Goal: Task Accomplishment & Management: Complete application form

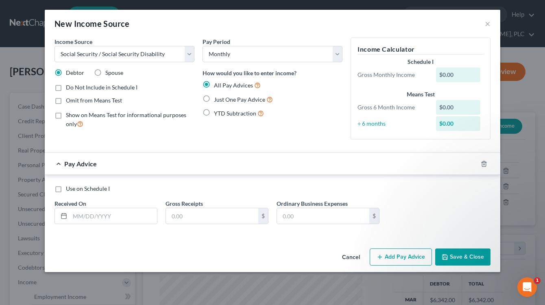
click at [109, 71] on input "Spouse" at bounding box center [111, 71] width 5 height 5
radio input "true"
click at [214, 96] on label "Just One Pay Advice" at bounding box center [243, 99] width 59 height 9
click at [217, 96] on input "Just One Pay Advice" at bounding box center [219, 97] width 5 height 5
radio input "true"
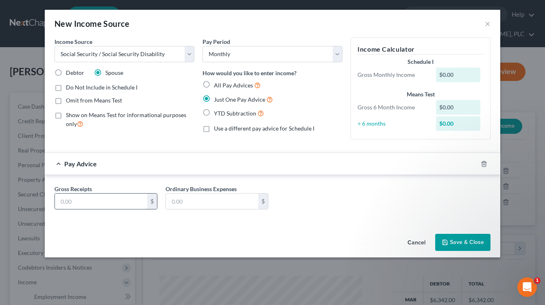
click at [126, 199] on input "text" at bounding box center [101, 201] width 92 height 15
type input "1,038"
click at [445, 249] on button "Save & Close" at bounding box center [462, 242] width 55 height 17
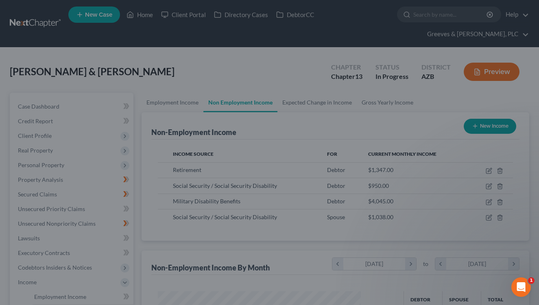
scroll to position [406708, 406637]
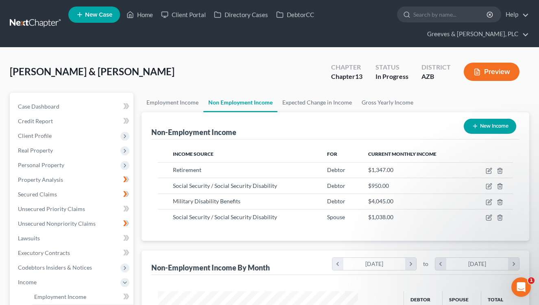
click at [205, 81] on div "[PERSON_NAME] & [PERSON_NAME] Upgraded Chapter Chapter 13 Status In Progress Di…" at bounding box center [270, 74] width 520 height 35
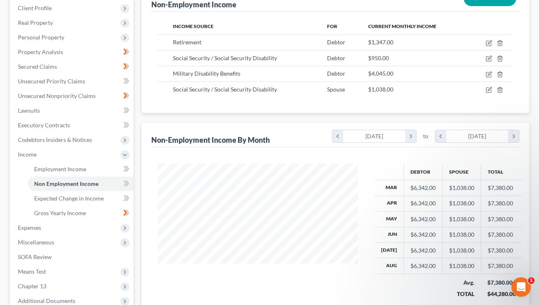
scroll to position [130, 0]
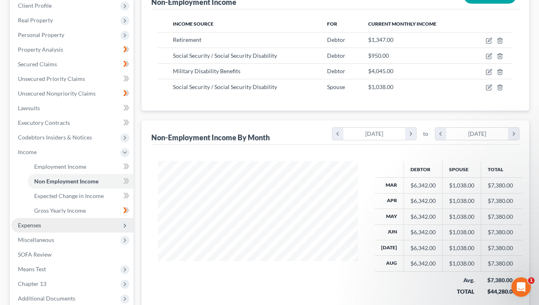
click at [95, 225] on span "Expenses" at bounding box center [72, 225] width 122 height 15
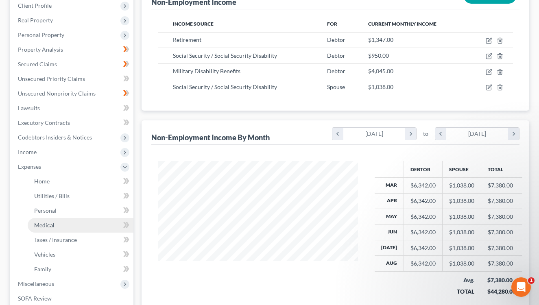
click at [100, 226] on link "Medical" at bounding box center [81, 225] width 106 height 15
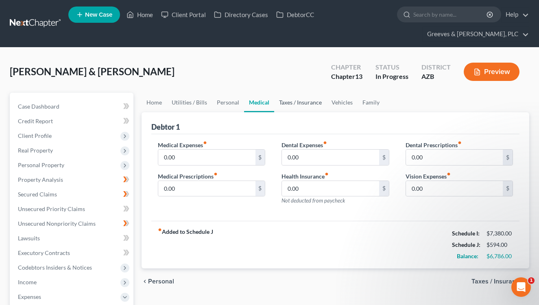
click at [294, 104] on link "Taxes / Insurance" at bounding box center [300, 103] width 52 height 20
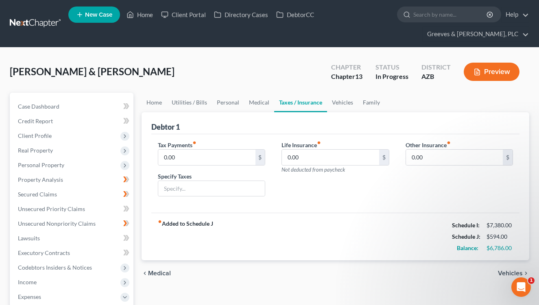
click at [373, 178] on div "Life Insurance fiber_manual_record 0.00 $ Not deducted from paycheck" at bounding box center [335, 172] width 124 height 63
click at [424, 155] on input "0.00" at bounding box center [454, 157] width 97 height 15
click at [253, 108] on link "Medical" at bounding box center [259, 103] width 30 height 20
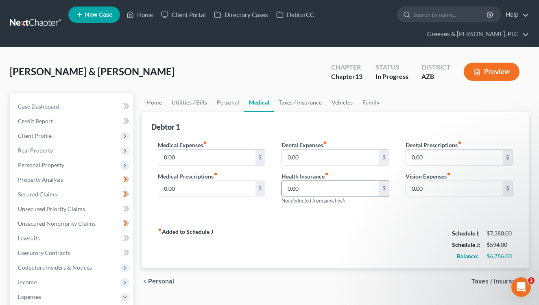
click at [302, 189] on input "0.00" at bounding box center [330, 188] width 97 height 15
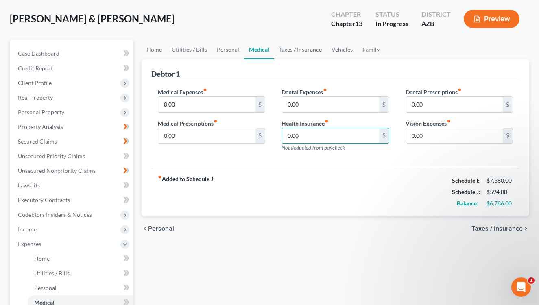
scroll to position [50, 0]
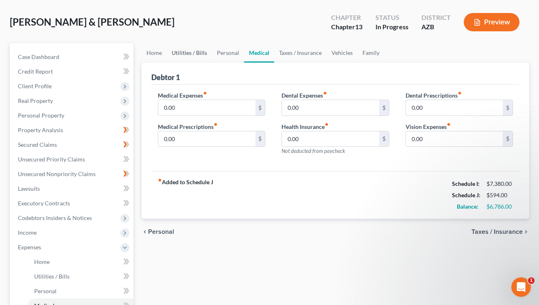
click at [183, 52] on link "Utilities / Bills" at bounding box center [189, 53] width 45 height 20
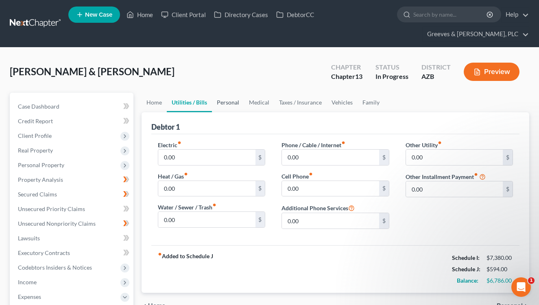
click at [233, 107] on link "Personal" at bounding box center [228, 103] width 32 height 20
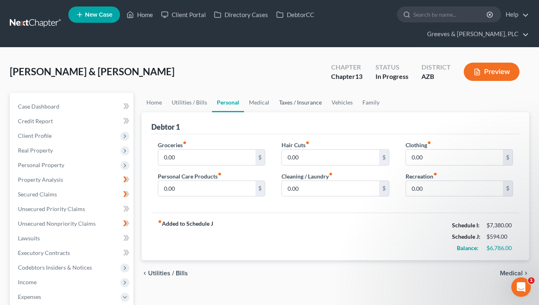
click at [294, 108] on link "Taxes / Insurance" at bounding box center [300, 103] width 52 height 20
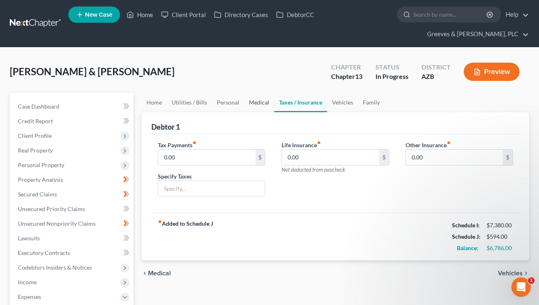
click at [254, 109] on link "Medical" at bounding box center [259, 103] width 30 height 20
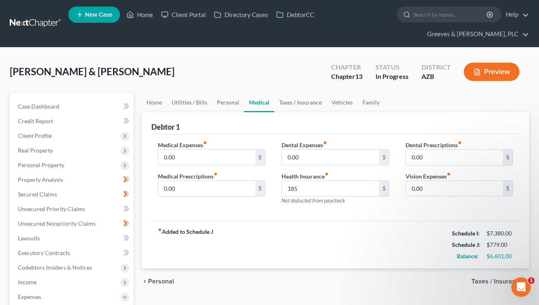
click at [288, 229] on div "fiber_manual_record Added to Schedule J Schedule I: $7,380.00 Schedule J: $779.…" at bounding box center [335, 245] width 368 height 48
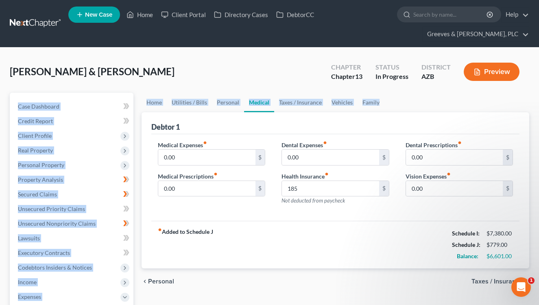
drag, startPoint x: 539, startPoint y: 72, endPoint x: 543, endPoint y: 94, distance: 21.6
click at [539, 94] on html "Home New Case Client Portal Directory Cases DebtorCC Greeves & [PERSON_NAME], P…" at bounding box center [269, 282] width 539 height 564
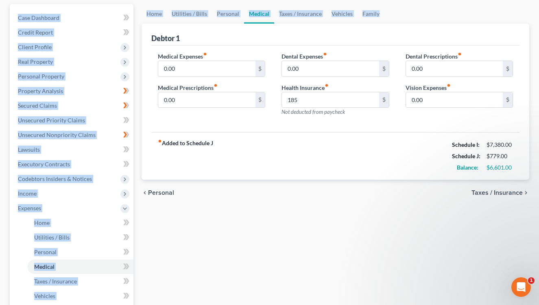
scroll to position [96, 0]
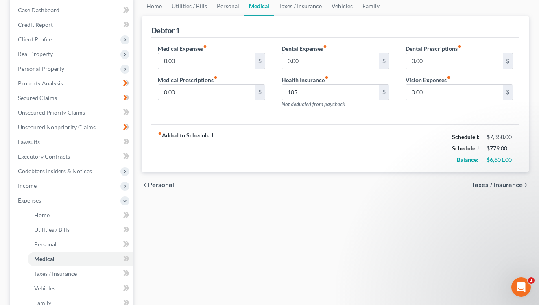
click at [431, 218] on div "Home Utilities / Bills Personal Medical Taxes / Insurance Vehicles Family Debto…" at bounding box center [336, 216] width 396 height 441
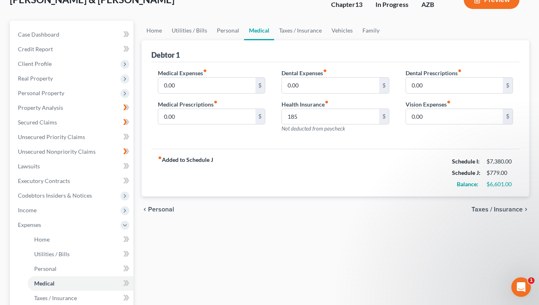
scroll to position [69, 0]
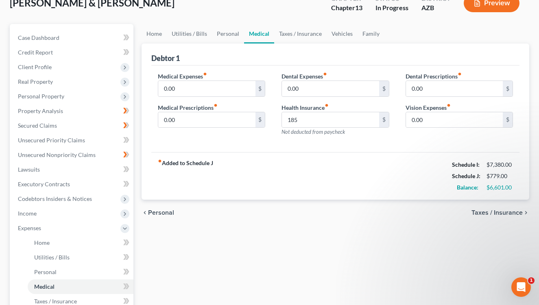
click at [163, 13] on div "[PERSON_NAME] & [PERSON_NAME] Upgraded Chapter Chapter 13 Status In Progress Di…" at bounding box center [270, 6] width 520 height 35
click at [87, 51] on link "Credit Report" at bounding box center [72, 52] width 122 height 15
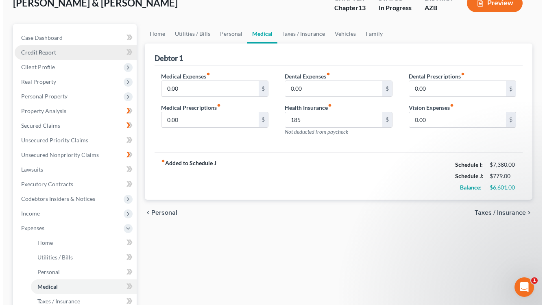
scroll to position [54, 0]
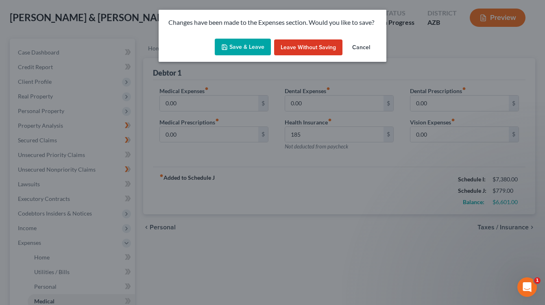
click at [231, 39] on button "Save & Leave" at bounding box center [243, 47] width 56 height 17
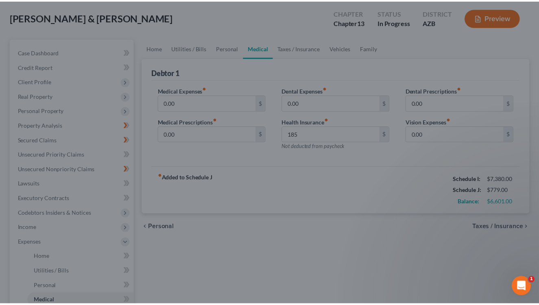
scroll to position [69, 0]
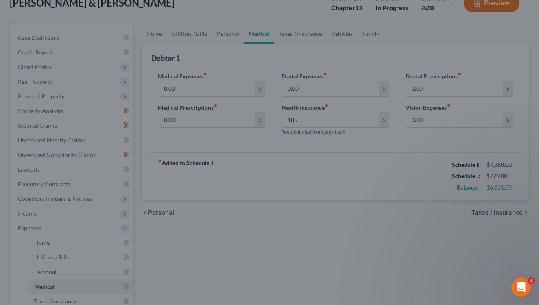
type input "185.00"
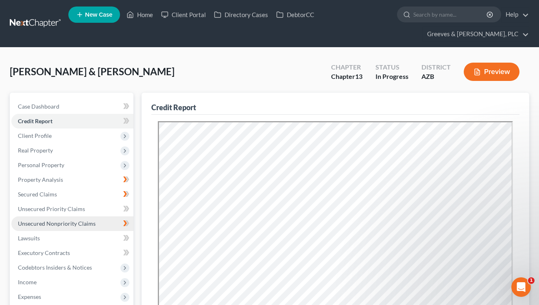
click at [97, 219] on link "Unsecured Nonpriority Claims" at bounding box center [72, 223] width 122 height 15
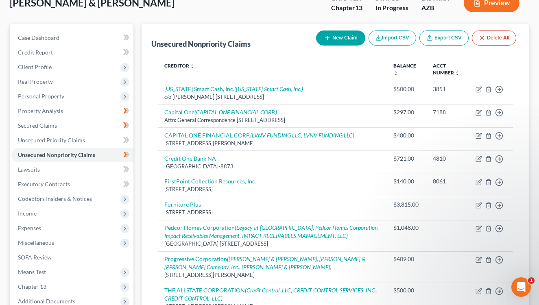
scroll to position [61, 0]
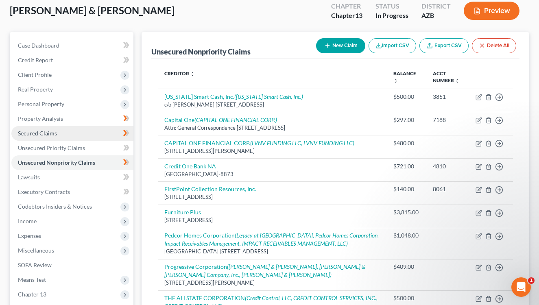
click at [81, 127] on link "Secured Claims" at bounding box center [72, 133] width 122 height 15
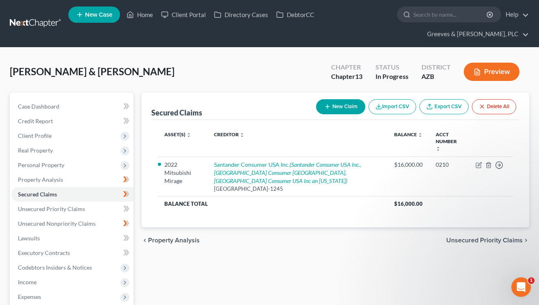
click at [204, 249] on div "Secured Claims New Claim Import CSV Export CSV Delete All Asset(s) expand_more …" at bounding box center [336, 262] width 396 height 338
click at [299, 64] on div "[PERSON_NAME] & [PERSON_NAME] Upgraded Chapter Chapter 13 Status In Progress Di…" at bounding box center [270, 74] width 520 height 35
click at [85, 137] on span "Client Profile" at bounding box center [72, 136] width 122 height 15
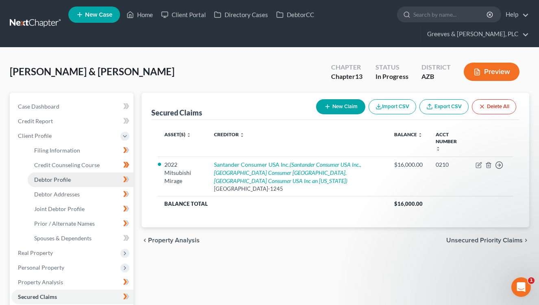
click at [96, 175] on link "Debtor Profile" at bounding box center [81, 180] width 106 height 15
select select "1"
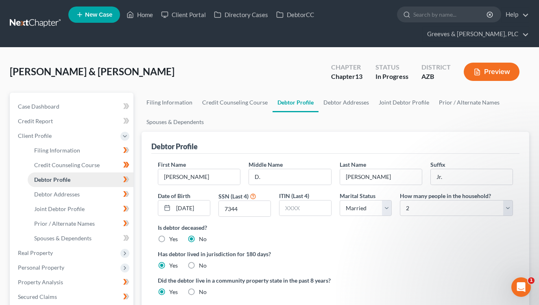
radio input "true"
click at [100, 208] on link "Joint Debtor Profile" at bounding box center [81, 209] width 106 height 15
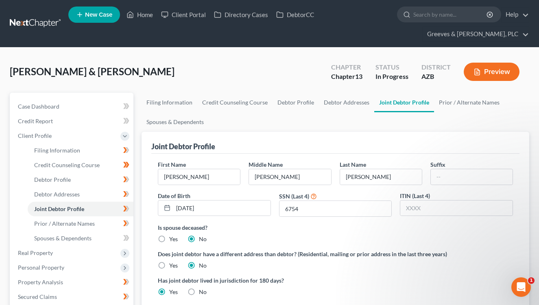
click at [301, 56] on div "[PERSON_NAME] & [PERSON_NAME] Upgraded Chapter Chapter 13 Status In Progress Di…" at bounding box center [269, 299] width 539 height 502
click at [331, 105] on link "Debtor Addresses" at bounding box center [346, 103] width 55 height 20
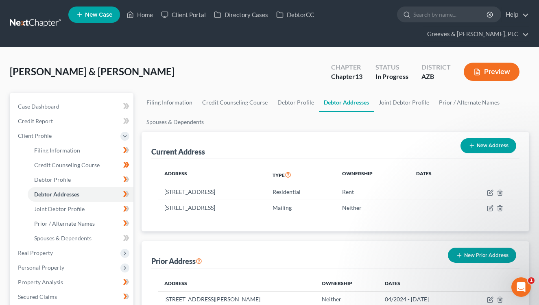
click at [318, 41] on ul "New Case Home Client Portal Directory Cases DebtorCC - No Result - See all resu…" at bounding box center [298, 23] width 461 height 39
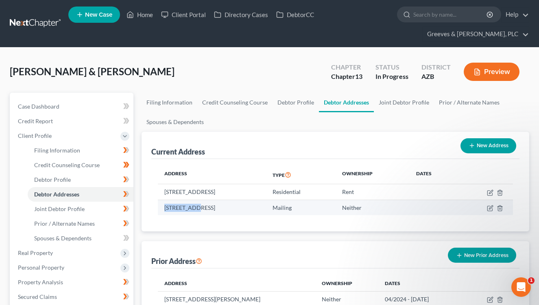
drag, startPoint x: 166, startPoint y: 210, endPoint x: 199, endPoint y: 212, distance: 32.6
click at [199, 212] on td "[STREET_ADDRESS]" at bounding box center [212, 207] width 108 height 15
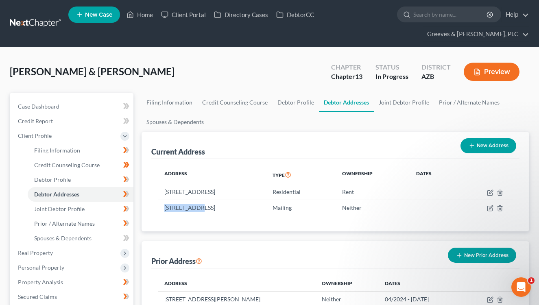
copy td "PO Box 2504,"
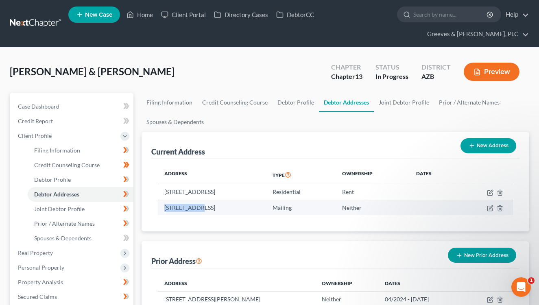
drag, startPoint x: 200, startPoint y: 208, endPoint x: 220, endPoint y: 208, distance: 19.5
click at [220, 208] on td "[STREET_ADDRESS]" at bounding box center [212, 207] width 108 height 15
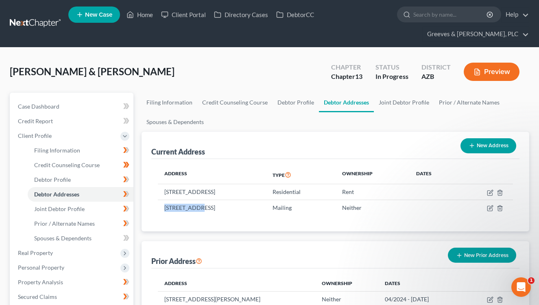
copy td "San [PERSON_NAME]"
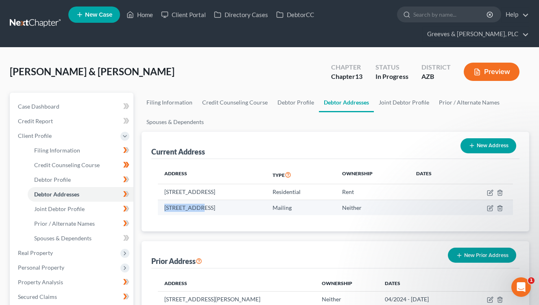
drag, startPoint x: 231, startPoint y: 207, endPoint x: 265, endPoint y: 211, distance: 34.0
click at [265, 211] on td "[STREET_ADDRESS]" at bounding box center [212, 207] width 108 height 15
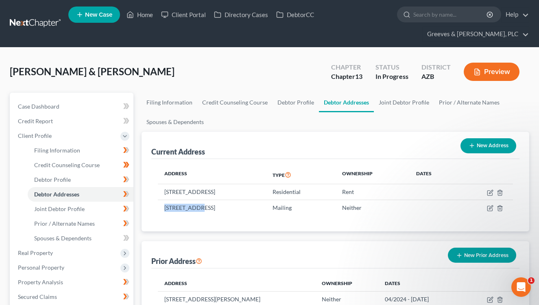
copy td "85349-2504"
click at [100, 109] on link "Case Dashboard" at bounding box center [72, 106] width 122 height 15
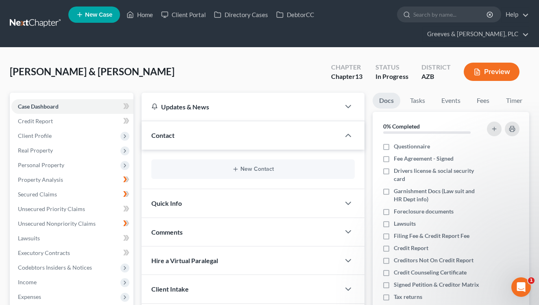
click at [162, 129] on div "Contact" at bounding box center [241, 135] width 198 height 28
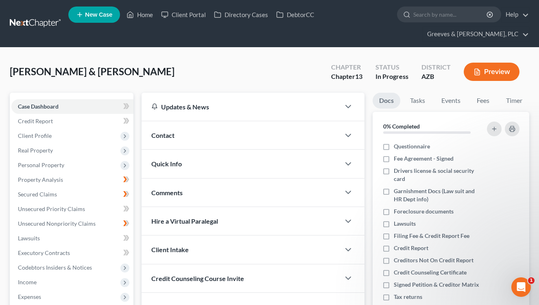
click at [162, 129] on div "Contact" at bounding box center [241, 135] width 198 height 28
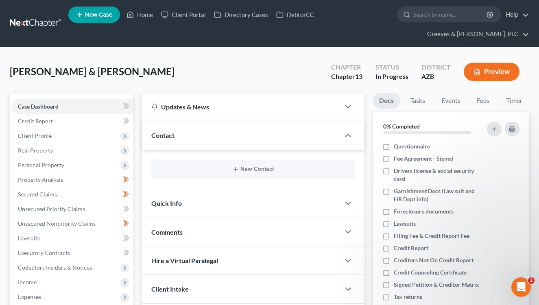
click at [268, 134] on div "Contact" at bounding box center [241, 135] width 198 height 28
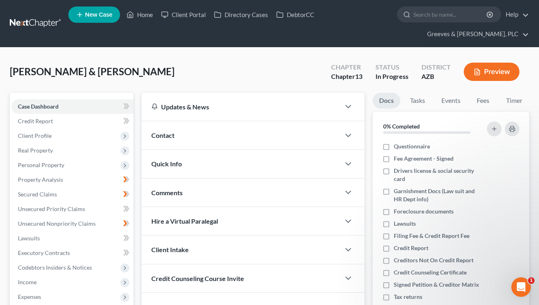
click at [268, 134] on div "Contact" at bounding box center [241, 135] width 198 height 28
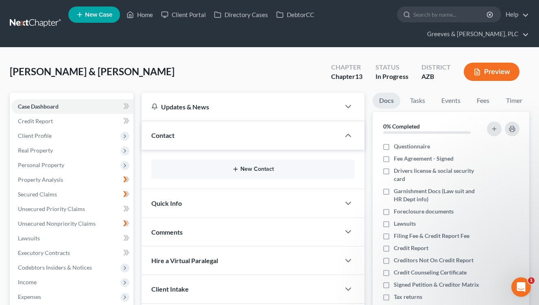
click at [261, 168] on button "New Contact" at bounding box center [253, 169] width 190 height 7
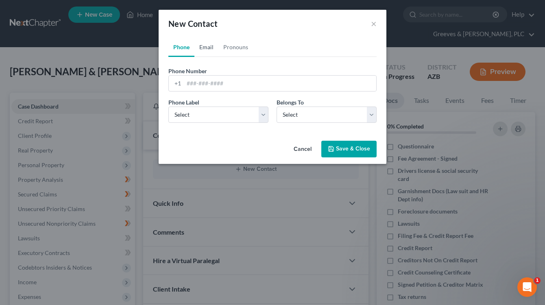
click at [210, 50] on link "Email" at bounding box center [206, 47] width 24 height 20
click at [262, 114] on select "Select Home Work Other" at bounding box center [218, 115] width 100 height 16
select select "0"
click at [168, 107] on select "Select Home Work Other" at bounding box center [218, 115] width 100 height 16
click at [372, 120] on select "Select Client Spouse Other" at bounding box center [327, 115] width 100 height 16
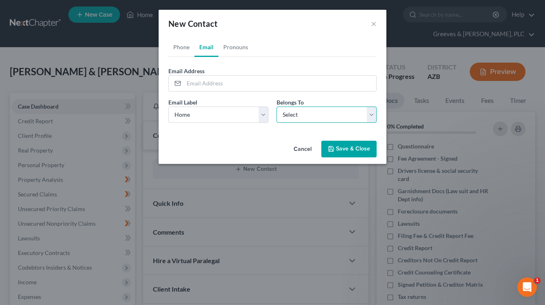
select select "0"
click at [277, 107] on select "Select Client Spouse Other" at bounding box center [327, 115] width 100 height 16
click at [312, 15] on div "New Contact ×" at bounding box center [273, 24] width 228 height 28
click at [230, 85] on input "email" at bounding box center [280, 83] width 192 height 15
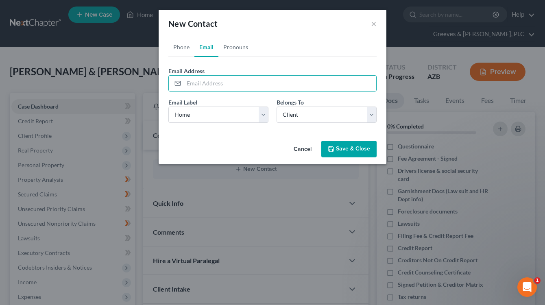
paste input "[EMAIL_ADDRESS][DOMAIN_NAME]"
type input "[EMAIL_ADDRESS][DOMAIN_NAME]"
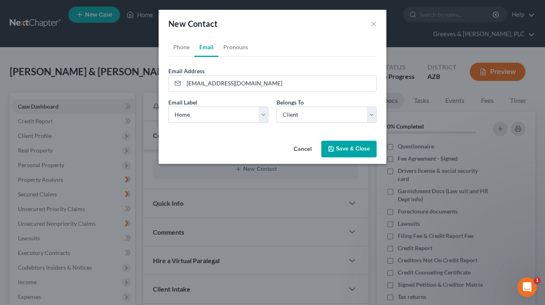
click at [341, 146] on button "Save & Close" at bounding box center [348, 149] width 55 height 17
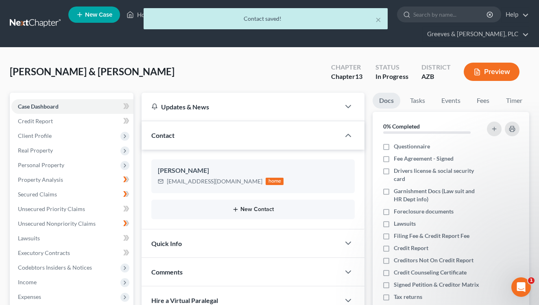
click at [238, 207] on icon "button" at bounding box center [235, 209] width 7 height 7
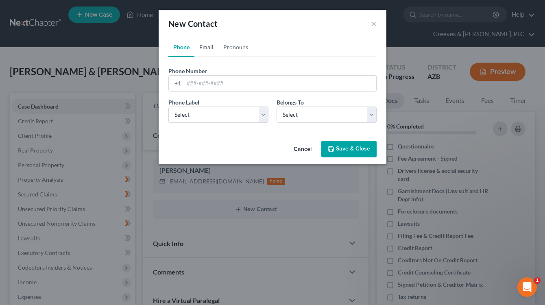
click at [209, 52] on link "Email" at bounding box center [206, 47] width 24 height 20
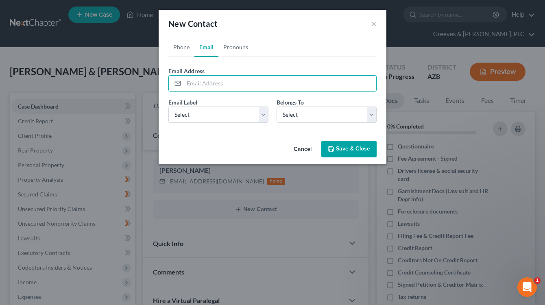
drag, startPoint x: 230, startPoint y: 80, endPoint x: 218, endPoint y: 92, distance: 16.1
click at [230, 81] on input "email" at bounding box center [280, 83] width 192 height 15
paste input "[PERSON_NAME][EMAIL_ADDRESS][DOMAIN_NAME]"
type input "[PERSON_NAME][EMAIL_ADDRESS][DOMAIN_NAME]"
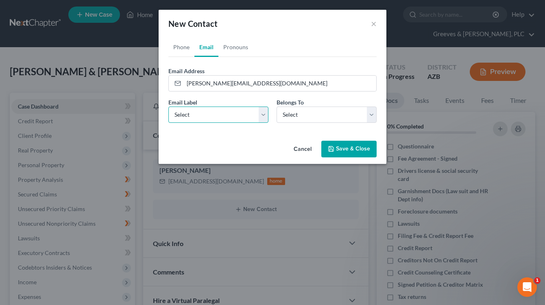
click at [264, 122] on select "Select Home Work Other" at bounding box center [218, 115] width 100 height 16
select select "0"
click at [168, 107] on select "Select Home Work Other" at bounding box center [218, 115] width 100 height 16
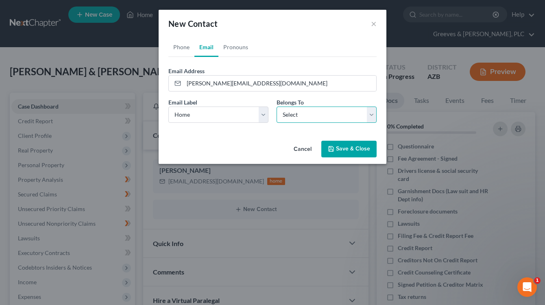
click at [307, 111] on select "Select Client Spouse Other" at bounding box center [327, 115] width 100 height 16
select select "1"
click at [277, 107] on select "Select Client Spouse Other" at bounding box center [327, 115] width 100 height 16
select select "1"
click at [184, 46] on link "Phone" at bounding box center [181, 47] width 26 height 20
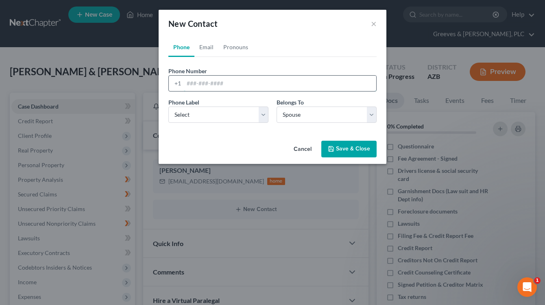
click at [216, 83] on input "tel" at bounding box center [280, 83] width 192 height 15
paste input "434) 660-2889"
click at [200, 82] on input "434) 660-2889" at bounding box center [280, 83] width 192 height 15
type input "[PHONE_NUMBER]"
click at [267, 119] on select "Select Mobile Home Work Other" at bounding box center [218, 115] width 100 height 16
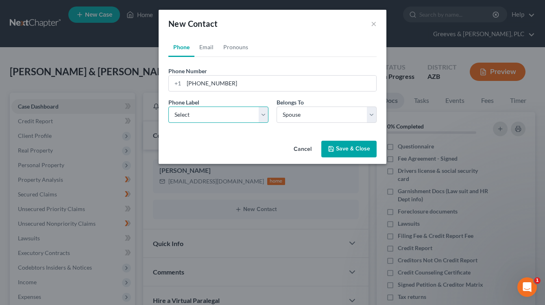
select select "0"
click at [168, 107] on select "Select Mobile Home Work Other" at bounding box center [218, 115] width 100 height 16
click at [342, 143] on button "Save & Close" at bounding box center [348, 149] width 55 height 17
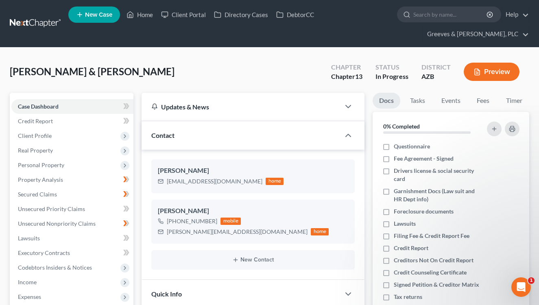
click at [312, 74] on div "[PERSON_NAME] & [PERSON_NAME] Upgraded Chapter Chapter 13 Status In Progress Di…" at bounding box center [270, 74] width 520 height 35
click at [95, 131] on span "Client Profile" at bounding box center [72, 136] width 122 height 15
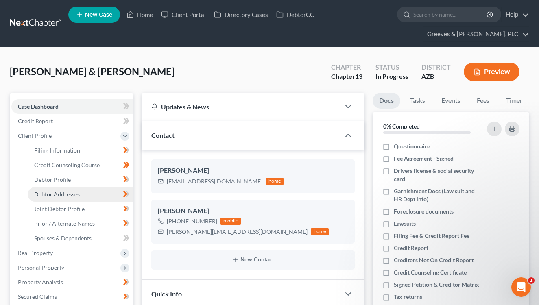
click at [100, 191] on link "Debtor Addresses" at bounding box center [81, 194] width 106 height 15
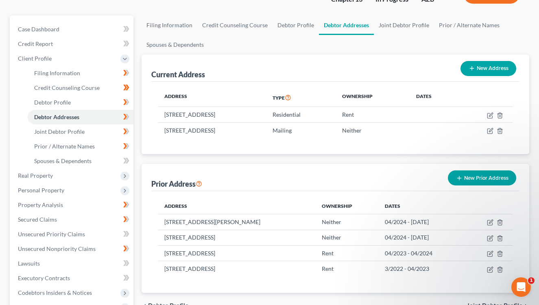
scroll to position [96, 0]
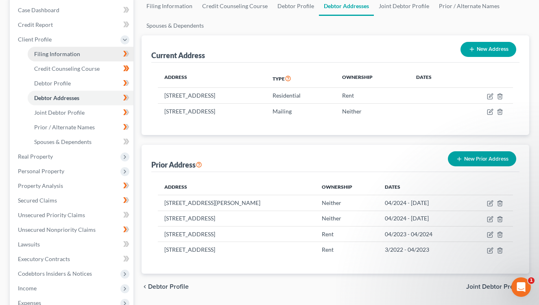
click at [93, 55] on link "Filing Information" at bounding box center [81, 54] width 106 height 15
select select "1"
select select "3"
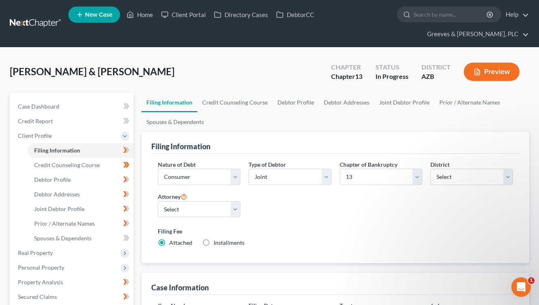
click at [210, 58] on div "[PERSON_NAME] & [PERSON_NAME] Upgraded Chapter Chapter 13 Status In Progress Di…" at bounding box center [270, 74] width 520 height 35
click at [249, 103] on link "Credit Counseling Course" at bounding box center [234, 103] width 75 height 20
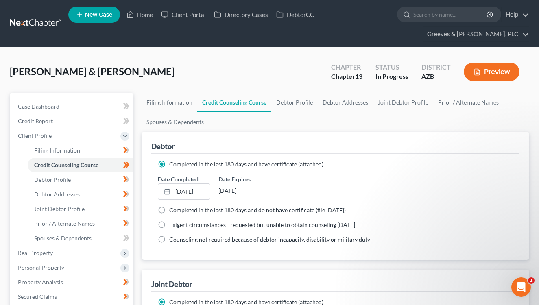
click at [281, 139] on div "Debtor" at bounding box center [335, 143] width 368 height 22
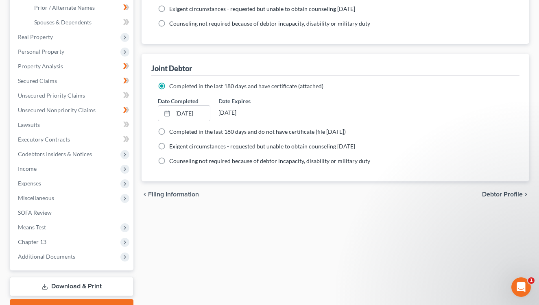
scroll to position [228, 0]
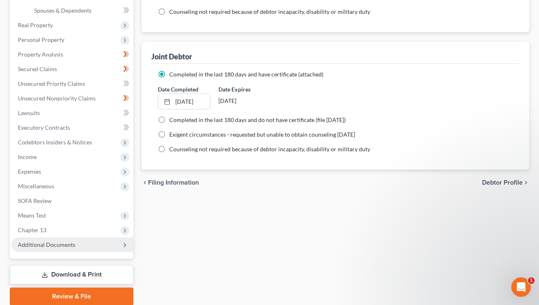
click at [93, 242] on span "Additional Documents" at bounding box center [72, 245] width 122 height 15
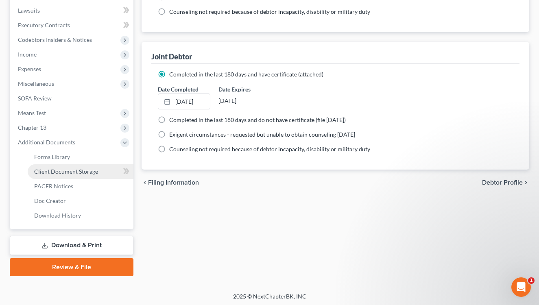
click at [87, 170] on span "Client Document Storage" at bounding box center [66, 171] width 64 height 7
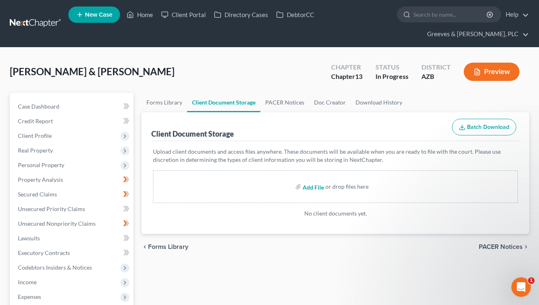
click at [314, 188] on input "file" at bounding box center [313, 186] width 20 height 15
type input "C:\fakepath\CCC1.pdf"
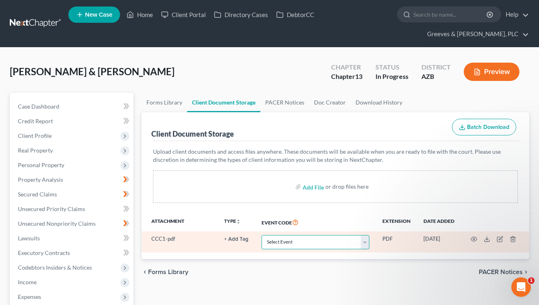
click at [368, 243] on select "Select Event AA Schedules and Statements (Formerly All Required) Amended Chapte…" at bounding box center [316, 242] width 108 height 14
select select "14"
click at [262, 235] on select "Select Event AA Schedules and Statements (Formerly All Required) Amended Chapte…" at bounding box center [316, 242] width 108 height 14
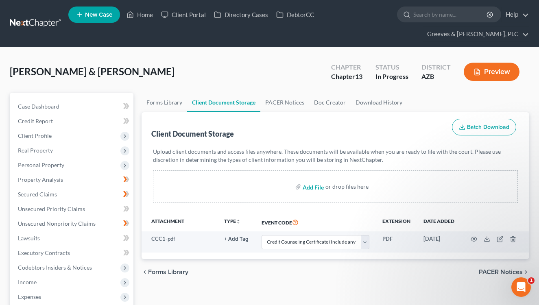
click at [307, 189] on input "file" at bounding box center [313, 186] width 20 height 15
type input "C:\fakepath\CCC2.pdf"
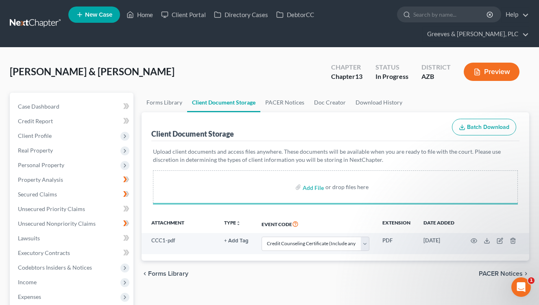
select select "14"
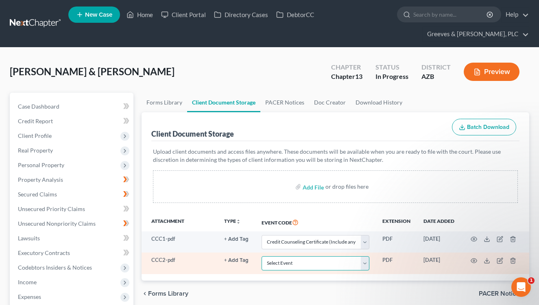
click at [364, 261] on select "Select Event AA Schedules and Statements (Formerly All Required) Amended Chapte…" at bounding box center [316, 263] width 108 height 14
select select "14"
click at [262, 256] on select "Select Event AA Schedules and Statements (Formerly All Required) Amended Chapte…" at bounding box center [316, 263] width 108 height 14
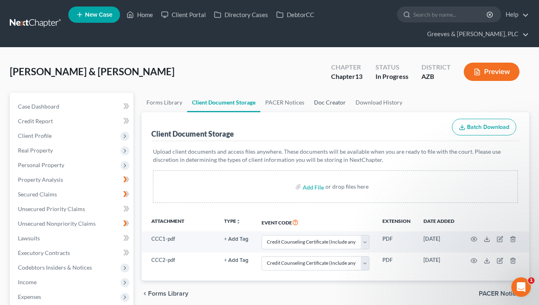
click at [323, 107] on link "Doc Creator" at bounding box center [329, 103] width 41 height 20
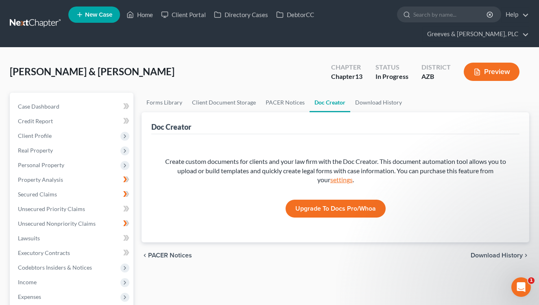
click at [341, 179] on link "settings" at bounding box center [341, 180] width 22 height 8
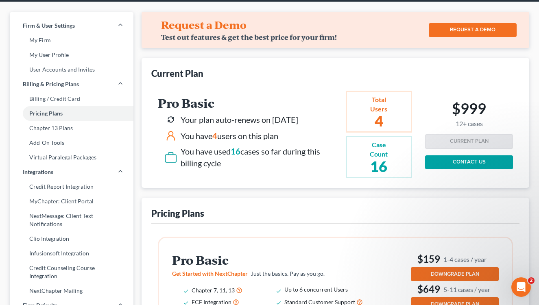
scroll to position [42, 0]
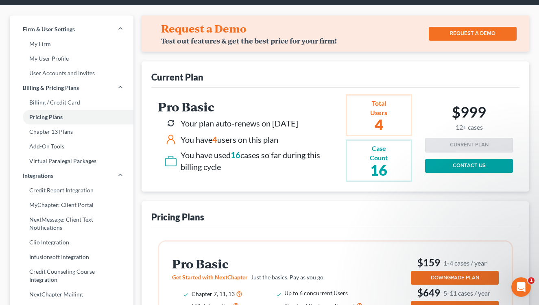
click at [286, 207] on div "Pricing Plans" at bounding box center [335, 214] width 368 height 26
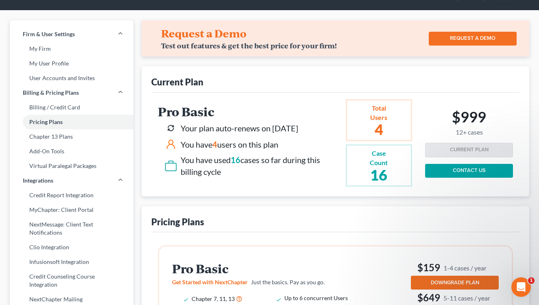
scroll to position [26, 0]
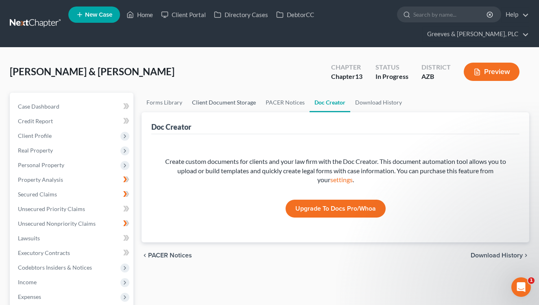
click at [205, 102] on link "Client Document Storage" at bounding box center [224, 103] width 74 height 20
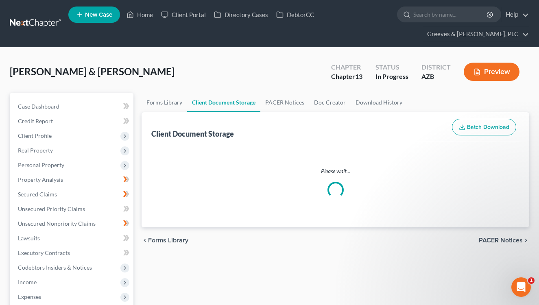
select select "14"
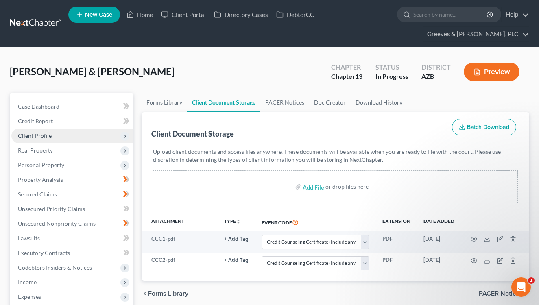
click at [94, 141] on span "Client Profile" at bounding box center [72, 136] width 122 height 15
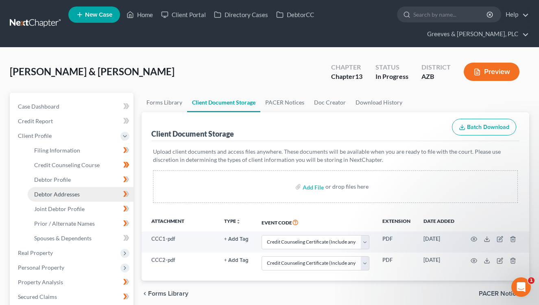
click at [98, 190] on link "Debtor Addresses" at bounding box center [81, 194] width 106 height 15
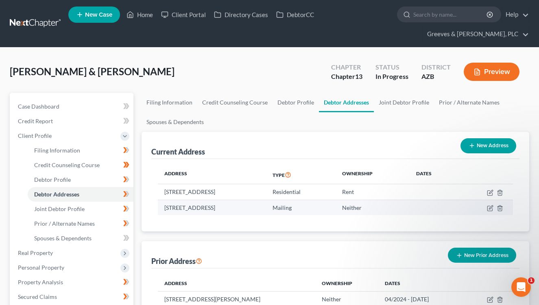
drag, startPoint x: 199, startPoint y: 207, endPoint x: 219, endPoint y: 208, distance: 20.0
click at [219, 208] on td "[STREET_ADDRESS]" at bounding box center [212, 207] width 108 height 15
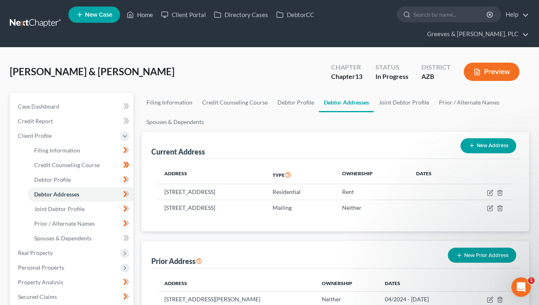
copy td "San [PERSON_NAME]"
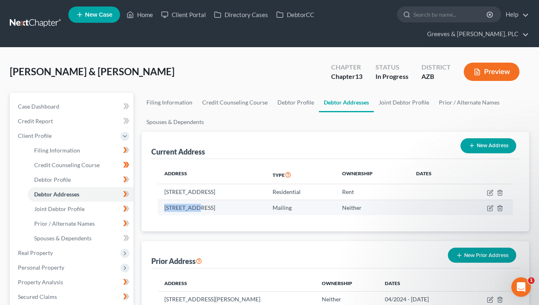
drag, startPoint x: 165, startPoint y: 208, endPoint x: 197, endPoint y: 211, distance: 31.5
click at [197, 211] on td "[STREET_ADDRESS]" at bounding box center [212, 207] width 108 height 15
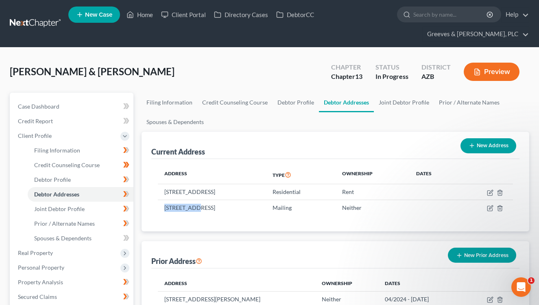
copy td "PO Box 2504"
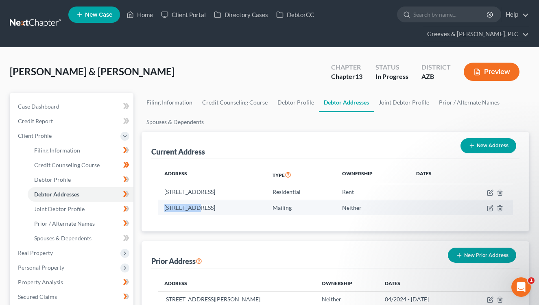
drag, startPoint x: 268, startPoint y: 208, endPoint x: 232, endPoint y: 208, distance: 35.4
click at [232, 208] on td "[STREET_ADDRESS]" at bounding box center [212, 207] width 108 height 15
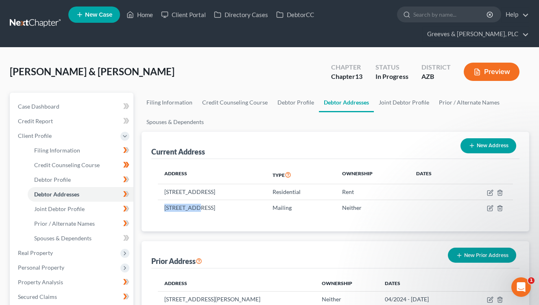
copy td "85349-2504"
click at [130, 192] on span at bounding box center [126, 195] width 14 height 12
click at [98, 204] on link "Joint Debtor Profile" at bounding box center [81, 209] width 106 height 15
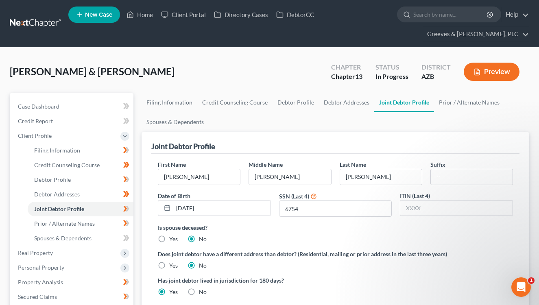
click at [166, 72] on div "[PERSON_NAME] & [PERSON_NAME] Upgraded Chapter Chapter 13 Status In Progress Di…" at bounding box center [270, 74] width 520 height 35
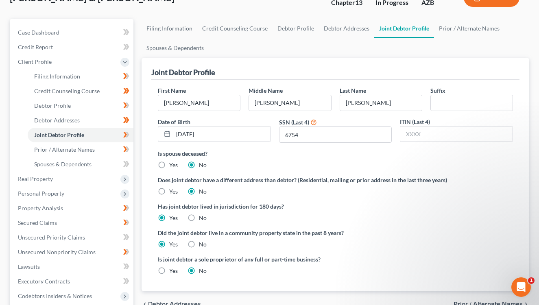
scroll to position [130, 0]
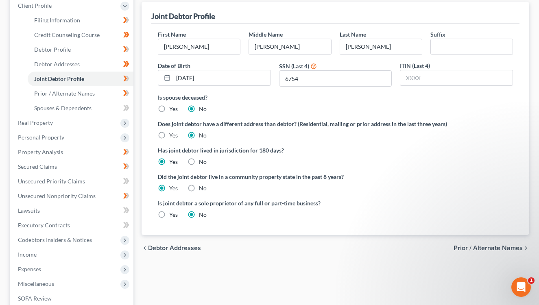
click at [199, 160] on label "No" at bounding box center [203, 162] width 8 height 8
click at [202, 160] on input "No" at bounding box center [204, 160] width 5 height 5
radio input "true"
radio input "false"
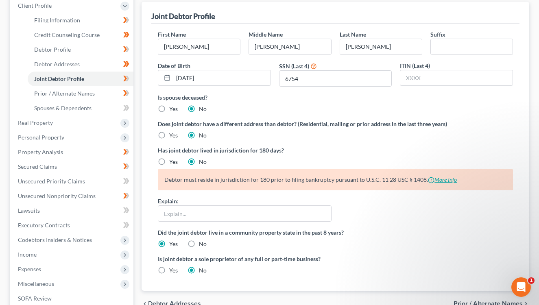
click at [440, 177] on link "More Info" at bounding box center [442, 179] width 29 height 7
click at [108, 49] on link "Debtor Profile" at bounding box center [81, 49] width 106 height 15
select select "1"
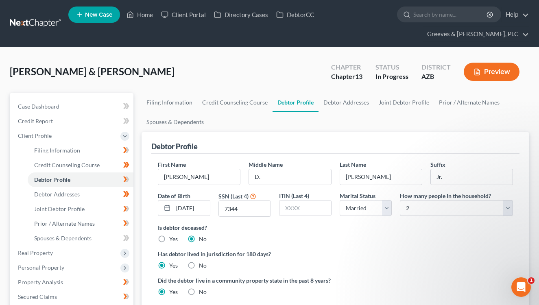
click at [232, 58] on div "[PERSON_NAME] & [PERSON_NAME] Upgraded Chapter Chapter 13 Status In Progress Di…" at bounding box center [270, 74] width 520 height 35
click at [484, 75] on button "Preview" at bounding box center [492, 72] width 56 height 18
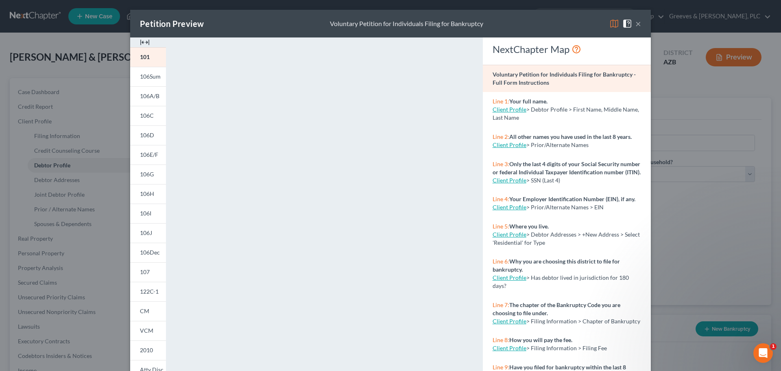
click at [144, 40] on img at bounding box center [145, 42] width 10 height 10
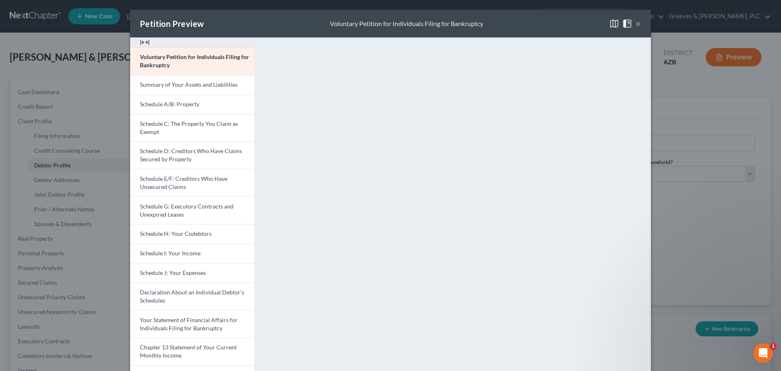
click at [539, 19] on button "×" at bounding box center [639, 24] width 6 height 10
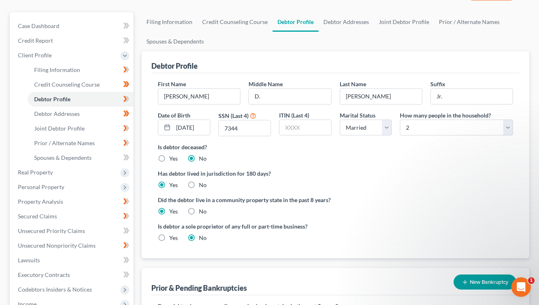
scroll to position [77, 0]
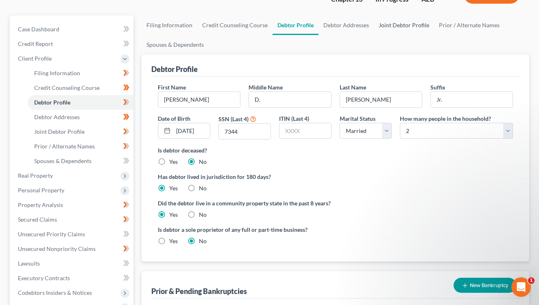
click at [390, 26] on link "Joint Debtor Profile" at bounding box center [404, 25] width 60 height 20
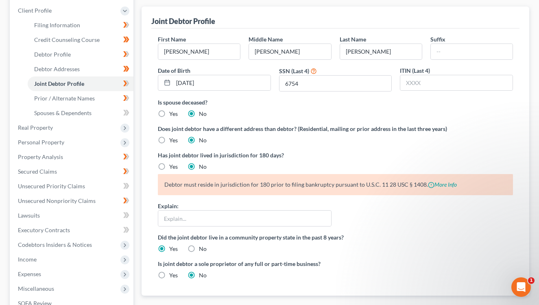
scroll to position [130, 0]
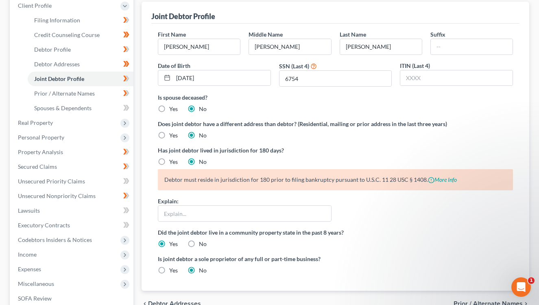
click at [169, 159] on label "Yes" at bounding box center [173, 162] width 9 height 8
click at [173, 159] on input "Yes" at bounding box center [175, 160] width 5 height 5
radio input "true"
radio input "false"
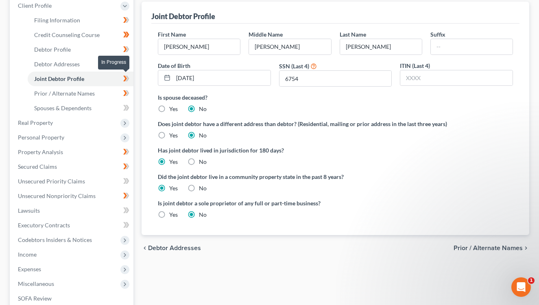
click at [124, 79] on icon at bounding box center [126, 79] width 6 height 10
click at [128, 92] on icon at bounding box center [128, 93] width 4 height 6
click at [87, 12] on span "Client Profile" at bounding box center [72, 5] width 122 height 15
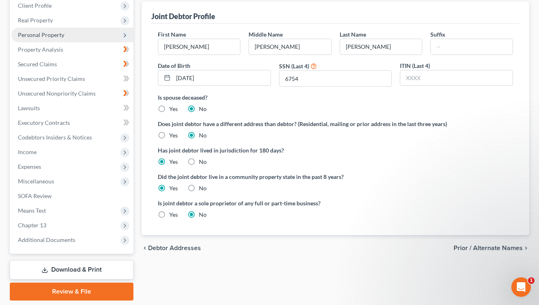
click at [77, 39] on span "Personal Property" at bounding box center [72, 35] width 122 height 15
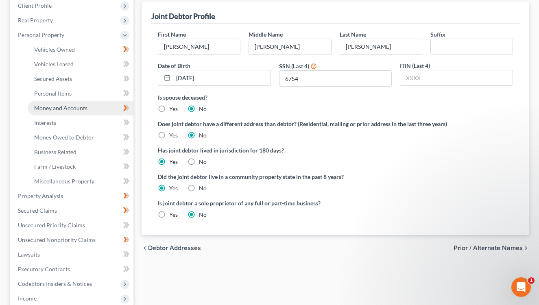
click at [88, 113] on link "Money and Accounts" at bounding box center [81, 108] width 106 height 15
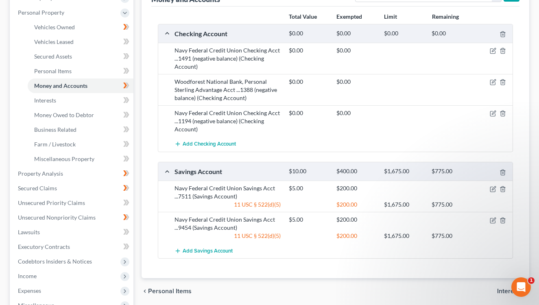
scroll to position [138, 0]
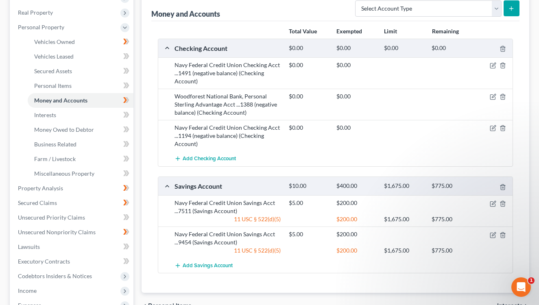
click at [349, 13] on div "Money and Accounts Select Account Type Brokerage Cash on Hand Certificates of D…" at bounding box center [335, 7] width 368 height 27
click at [101, 87] on link "Personal Items" at bounding box center [81, 86] width 106 height 15
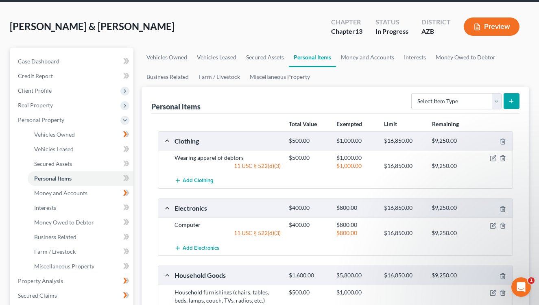
scroll to position [39, 0]
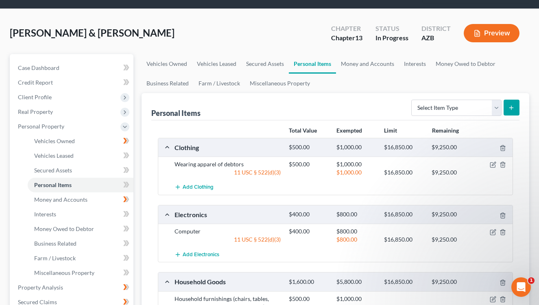
click at [383, 110] on div "Personal Items Select Item Type Clothing Collectibles Of Value Electronics Fire…" at bounding box center [335, 106] width 368 height 27
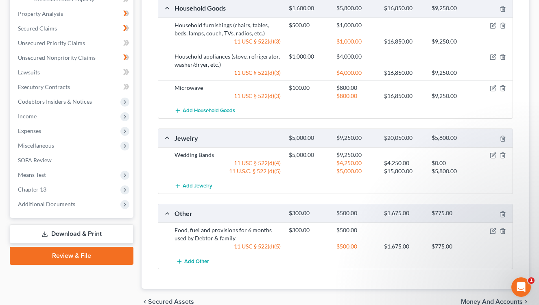
scroll to position [316, 0]
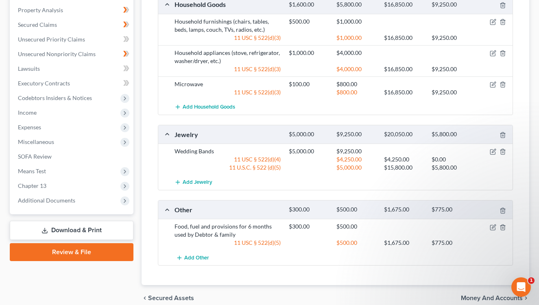
click at [326, 120] on div "Clothing $500.00 $1,000.00 $16,850.00 $9,250.00 Wearing apparel of debtors $500…" at bounding box center [335, 63] width 355 height 406
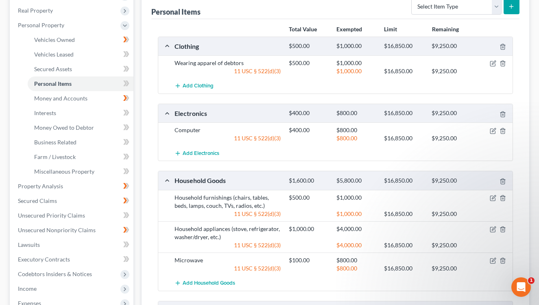
scroll to position [130, 0]
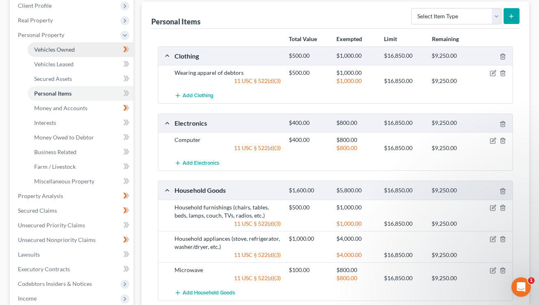
click at [97, 49] on link "Vehicles Owned" at bounding box center [81, 49] width 106 height 15
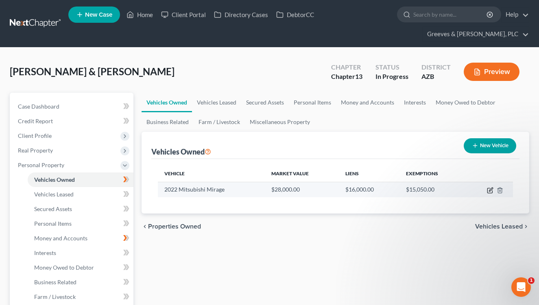
click at [489, 191] on icon "button" at bounding box center [491, 190] width 4 height 4
select select "0"
select select "4"
select select "2"
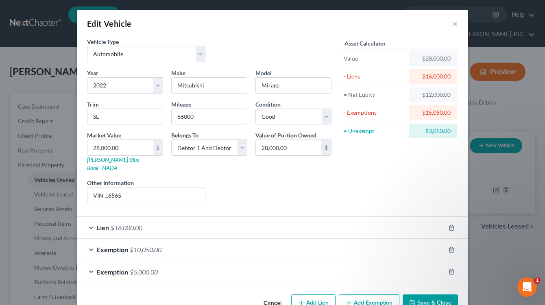
click at [326, 244] on div "Exemption $10,050.00" at bounding box center [261, 250] width 368 height 22
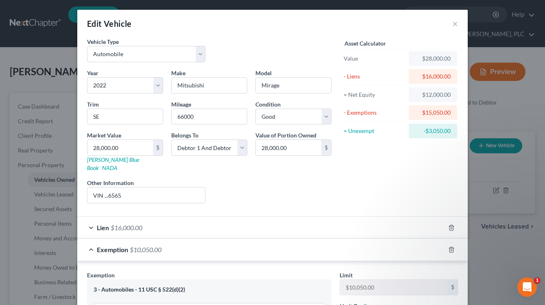
click at [328, 239] on div "Exemption $10,050.00" at bounding box center [261, 250] width 368 height 22
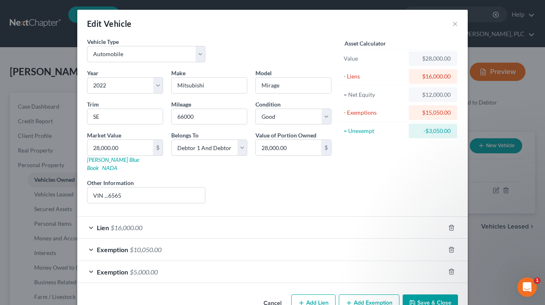
click at [309, 268] on div "Exemption $5,000.00" at bounding box center [261, 272] width 368 height 22
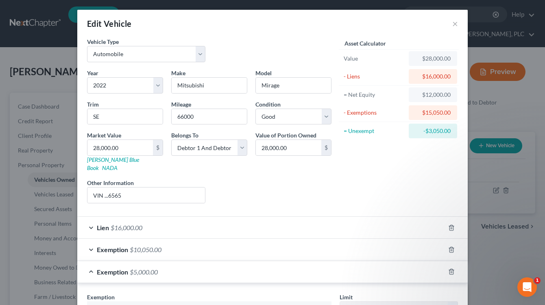
click at [309, 268] on div "Exemption $5,000.00" at bounding box center [261, 272] width 368 height 22
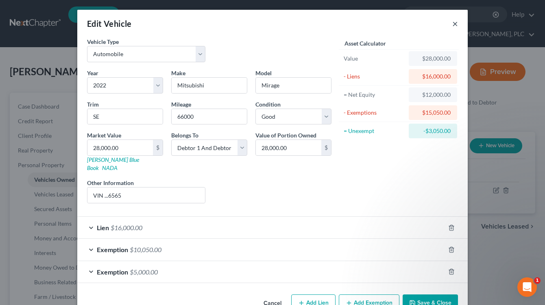
click at [452, 24] on button "×" at bounding box center [455, 24] width 6 height 10
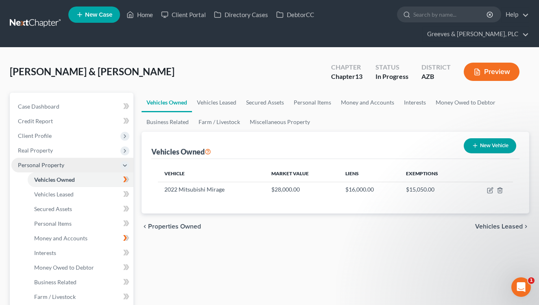
click at [104, 170] on span "Personal Property" at bounding box center [72, 165] width 122 height 15
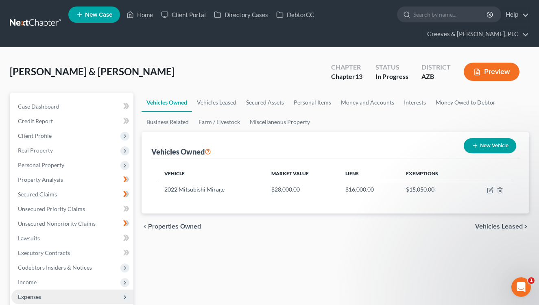
click at [34, 301] on span "Expenses" at bounding box center [72, 297] width 122 height 15
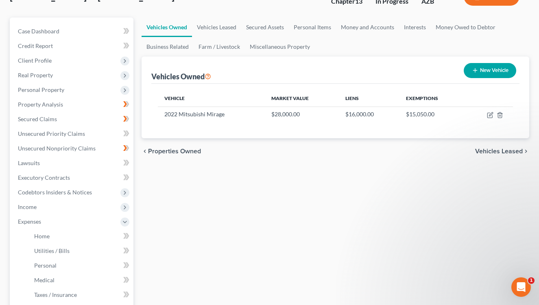
scroll to position [130, 0]
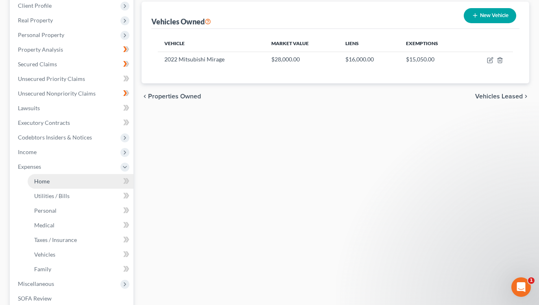
click at [105, 183] on link "Home" at bounding box center [81, 181] width 106 height 15
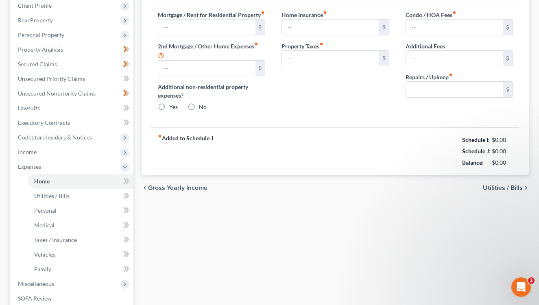
type input "0.00"
radio input "true"
type input "0.00"
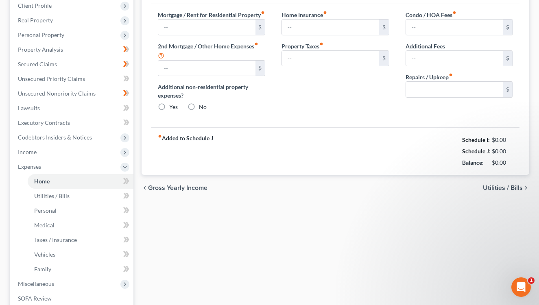
type input "0.00"
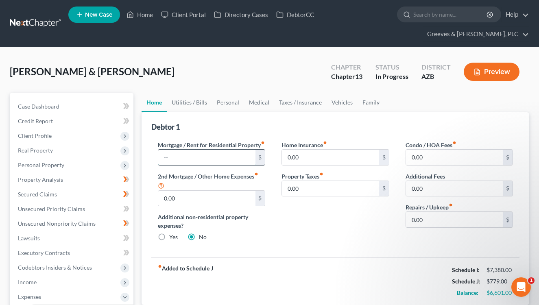
click at [171, 165] on input "text" at bounding box center [206, 157] width 97 height 15
type input "1,200"
click at [185, 106] on link "Utilities / Bills" at bounding box center [189, 103] width 45 height 20
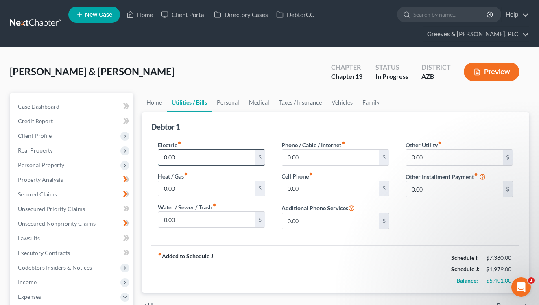
click at [162, 160] on input "0.00" at bounding box center [206, 157] width 97 height 15
type input "340"
click at [162, 225] on input "0.00" at bounding box center [206, 219] width 97 height 15
click at [161, 224] on input "0.00" at bounding box center [206, 219] width 97 height 15
type input "150.00"
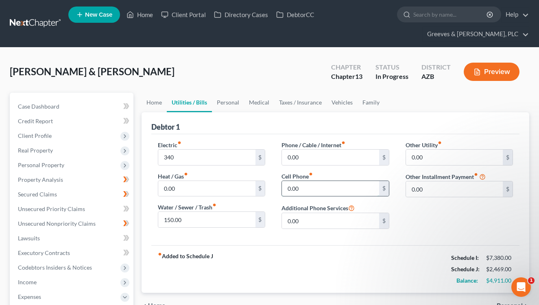
click at [286, 188] on input "0.00" at bounding box center [330, 188] width 97 height 15
type input "200.00"
click at [229, 109] on link "Personal" at bounding box center [228, 103] width 32 height 20
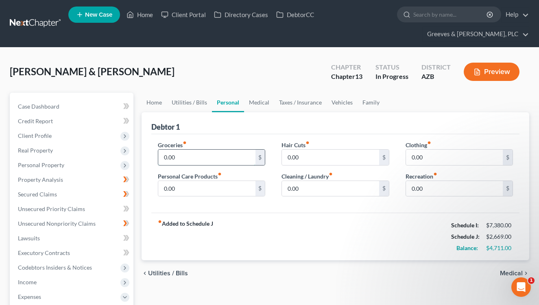
click at [161, 158] on input "0.00" at bounding box center [206, 157] width 97 height 15
click at [164, 157] on input "0.00" at bounding box center [206, 157] width 97 height 15
type input "500.00"
click at [243, 223] on div "fiber_manual_record Added to Schedule J Schedule I: $7,380.00 Schedule J: $3,16…" at bounding box center [335, 237] width 368 height 48
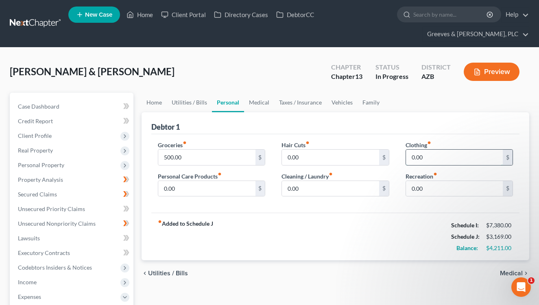
click at [407, 163] on input "0.00" at bounding box center [454, 157] width 97 height 15
click at [201, 105] on link "Utilities / Bills" at bounding box center [189, 103] width 45 height 20
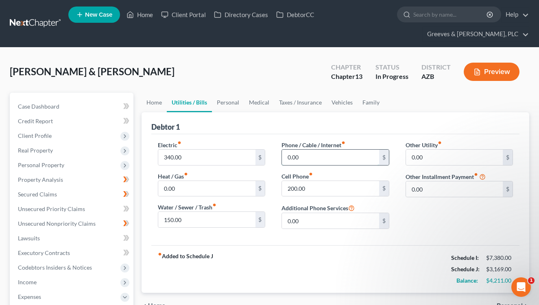
click at [288, 162] on input "0.00" at bounding box center [330, 157] width 97 height 15
type input "115"
click at [293, 191] on input "200.00" at bounding box center [330, 188] width 97 height 15
type input "250.00"
click at [285, 239] on div "Electric fiber_manual_record 340.00 $ Heat / Gas fiber_manual_record 0.00 $ Wat…" at bounding box center [335, 189] width 368 height 111
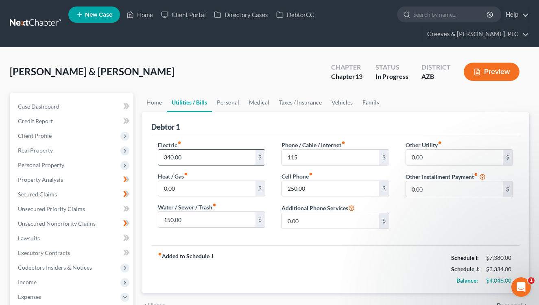
click at [171, 155] on input "340.00" at bounding box center [206, 157] width 97 height 15
type input "350.00"
click at [173, 222] on input "150.00" at bounding box center [206, 219] width 97 height 15
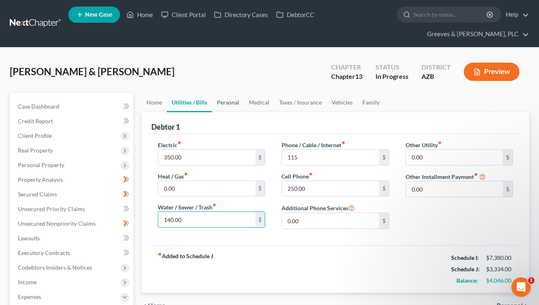
type input "140.00"
click at [232, 102] on link "Personal" at bounding box center [228, 103] width 32 height 20
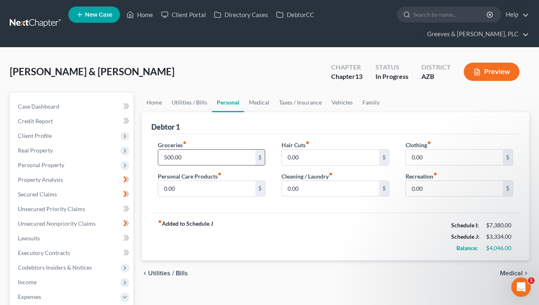
click at [177, 156] on input "500.00" at bounding box center [206, 157] width 97 height 15
type input "770"
click at [266, 230] on div "fiber_manual_record Added to Schedule J Schedule I: $7,380.00 Schedule J: $3,60…" at bounding box center [335, 237] width 368 height 48
type input "25"
click at [413, 158] on input "0.00" at bounding box center [454, 157] width 97 height 15
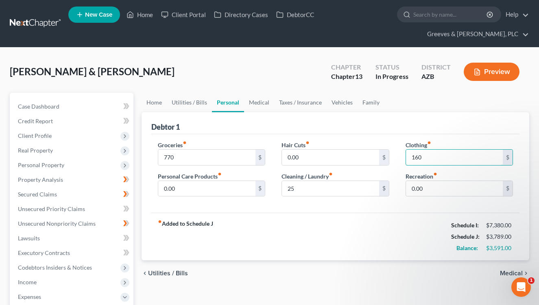
type input "160"
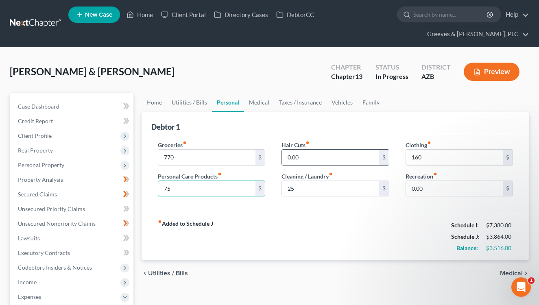
type input "75"
click at [288, 156] on input "0.00" at bounding box center [330, 157] width 97 height 15
type input "40"
click at [419, 186] on input "0.00" at bounding box center [454, 188] width 97 height 15
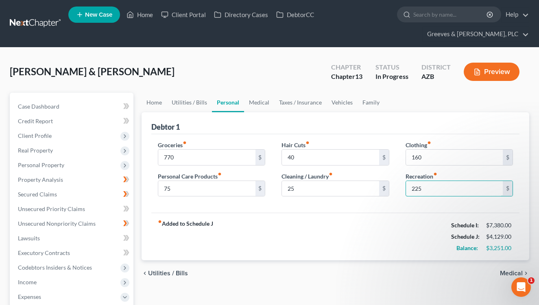
type input "225"
click at [326, 207] on div "Groceries fiber_manual_record 770 $ Personal Care Products fiber_manual_record …" at bounding box center [335, 173] width 368 height 79
click at [332, 99] on link "Vehicles" at bounding box center [342, 103] width 31 height 20
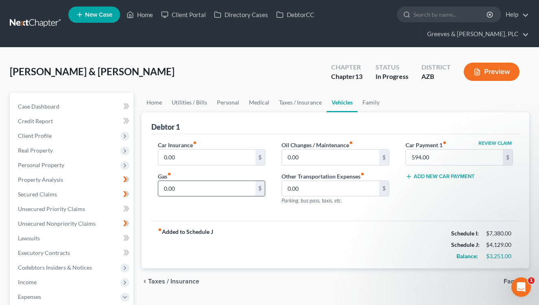
click at [205, 192] on input "0.00" at bounding box center [206, 188] width 97 height 15
type input "450.00"
click at [266, 225] on div "fiber_manual_record Added to Schedule J Schedule I: $7,380.00 Schedule J: $4,57…" at bounding box center [335, 245] width 368 height 48
click at [221, 152] on input "0.00" at bounding box center [206, 157] width 97 height 15
type input "160.00"
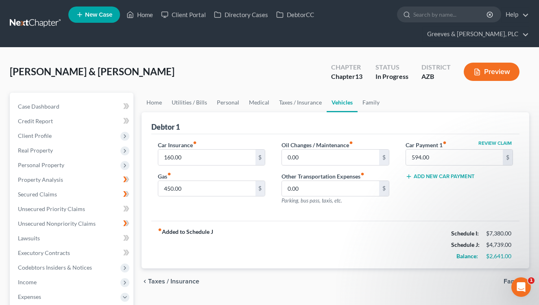
click at [256, 215] on div "Car Insurance fiber_manual_record 160.00 $ Gas fiber_manual_record 450.00 $ Oil…" at bounding box center [335, 177] width 368 height 87
click at [433, 160] on input "594.00" at bounding box center [454, 157] width 97 height 15
click at [318, 216] on div "Car Insurance fiber_manual_record 160.00 $ Gas fiber_manual_record 450.00 $ Oil…" at bounding box center [335, 177] width 368 height 87
click at [288, 106] on link "Taxes / Insurance" at bounding box center [300, 103] width 52 height 20
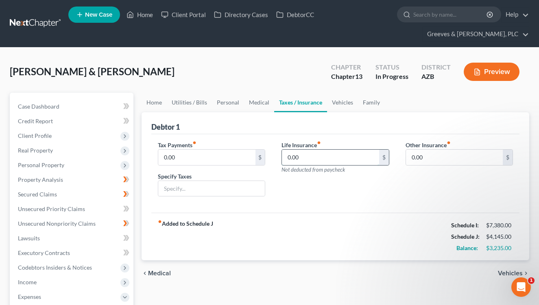
click at [289, 159] on input "0.00" at bounding box center [330, 157] width 97 height 15
type input "180.00"
click at [212, 161] on input "0.00" at bounding box center [206, 157] width 97 height 15
type input "10"
click at [367, 106] on link "Family" at bounding box center [371, 103] width 27 height 20
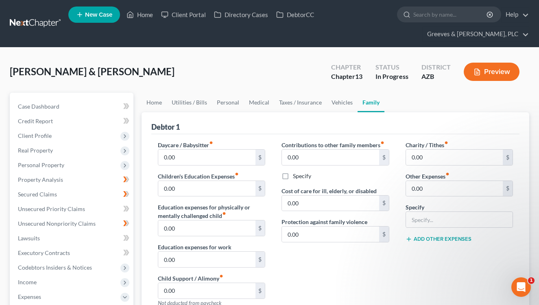
click at [363, 124] on div "Debtor 1" at bounding box center [335, 123] width 368 height 22
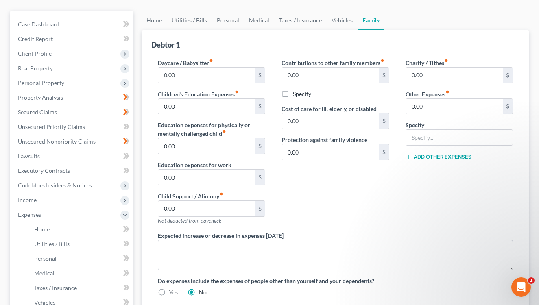
scroll to position [114, 0]
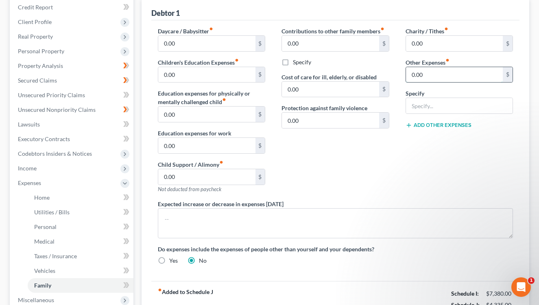
click at [413, 78] on input "0.00" at bounding box center [454, 74] width 97 height 15
type input "220.00"
drag, startPoint x: 411, startPoint y: 110, endPoint x: 347, endPoint y: 146, distance: 73.0
click at [397, 117] on div "Charity / Tithes fiber_manual_record 0.00 $ Other Expenses fiber_manual_record …" at bounding box center [459, 113] width 124 height 173
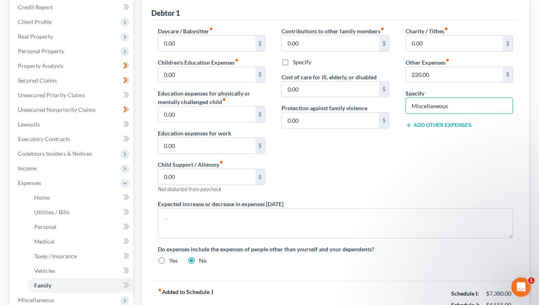
type input "Miscellaneous"
click at [323, 163] on div "Contributions to other family members fiber_manual_record 0.00 $ Specify Cost o…" at bounding box center [335, 113] width 124 height 173
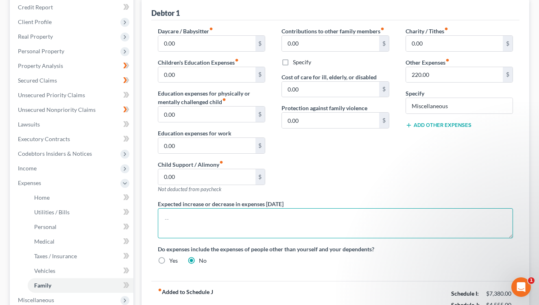
click at [292, 217] on textarea at bounding box center [335, 223] width 355 height 30
type textarea "None"
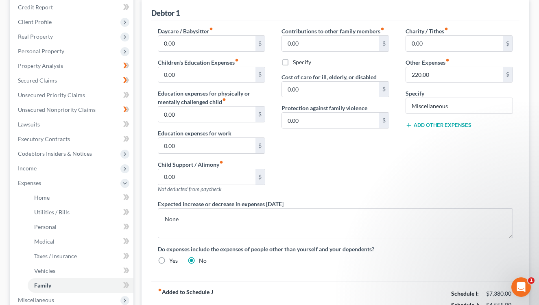
click at [343, 165] on div "Contributions to other family members fiber_manual_record 0.00 $ Specify Cost o…" at bounding box center [335, 113] width 124 height 173
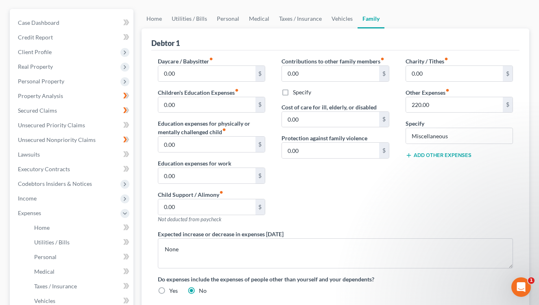
scroll to position [76, 0]
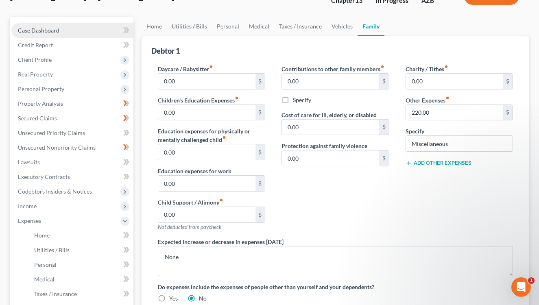
click at [101, 28] on link "Case Dashboard" at bounding box center [72, 30] width 122 height 15
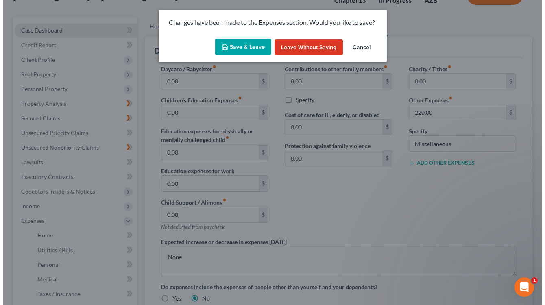
scroll to position [61, 0]
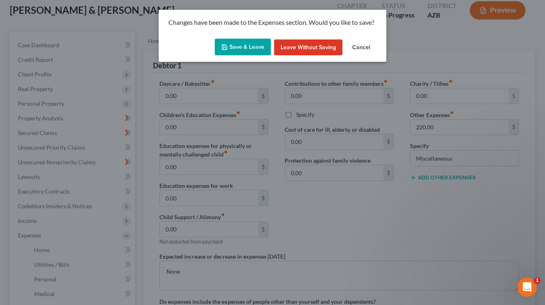
click at [225, 47] on icon "button" at bounding box center [224, 47] width 7 height 7
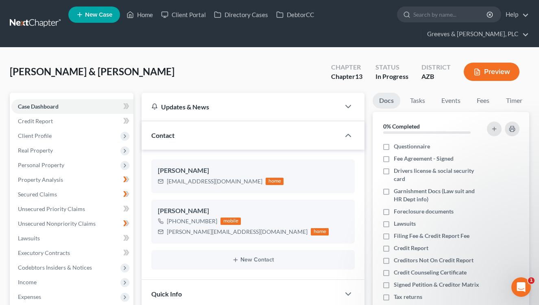
click at [246, 54] on div "[PERSON_NAME] & [PERSON_NAME] Upgraded Chapter Chapter 13 Status In Progress Di…" at bounding box center [269, 258] width 539 height 420
click at [83, 160] on span "Personal Property" at bounding box center [72, 165] width 122 height 15
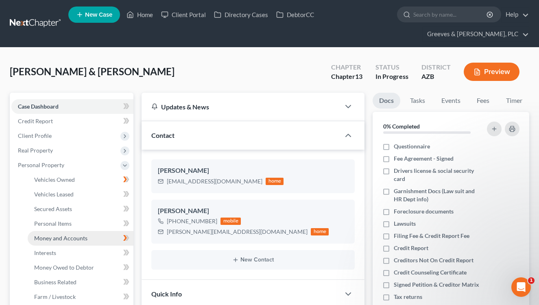
click at [97, 236] on link "Money and Accounts" at bounding box center [81, 238] width 106 height 15
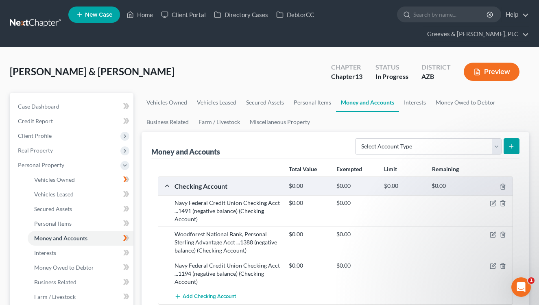
click at [249, 65] on div "[PERSON_NAME] & [PERSON_NAME] Upgraded Chapter Chapter 13 Status In Progress Di…" at bounding box center [270, 74] width 520 height 35
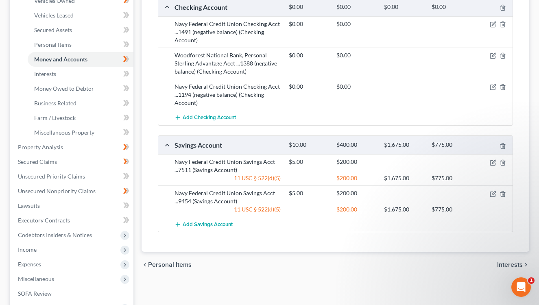
scroll to position [195, 0]
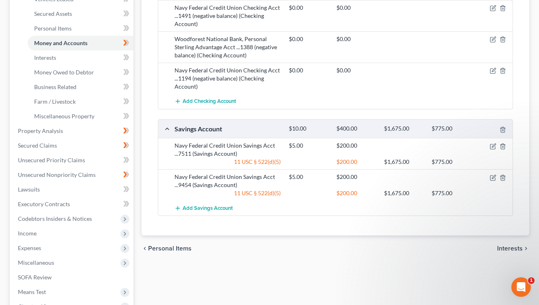
click at [248, 252] on div "chevron_left Personal Items Interests chevron_right" at bounding box center [336, 249] width 388 height 26
click at [88, 173] on span "Unsecured Nonpriority Claims" at bounding box center [57, 174] width 78 height 7
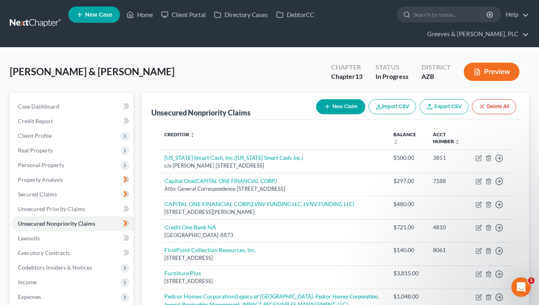
click at [218, 62] on div "[PERSON_NAME] & [PERSON_NAME] Upgraded Chapter Chapter 13 Status In Progress Di…" at bounding box center [270, 74] width 520 height 35
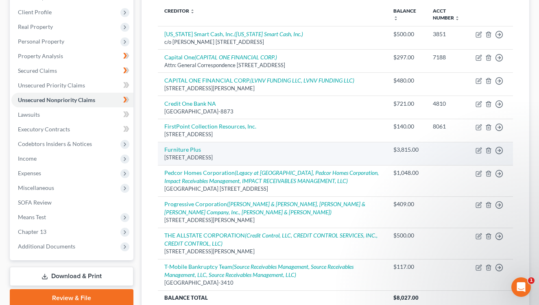
scroll to position [146, 0]
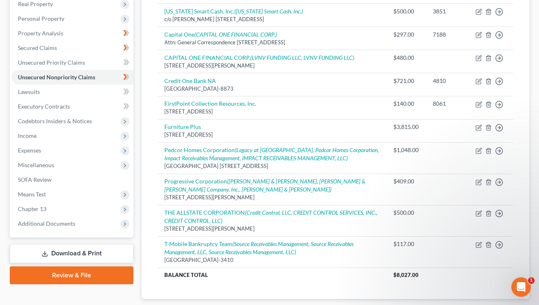
click at [258, 275] on div "Creditor expand_more expand_less unfold_more Balance expand_more expand_less un…" at bounding box center [335, 136] width 368 height 325
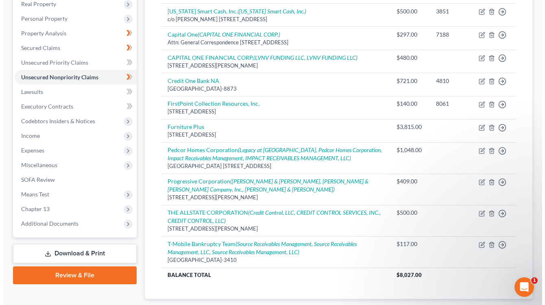
scroll to position [0, 0]
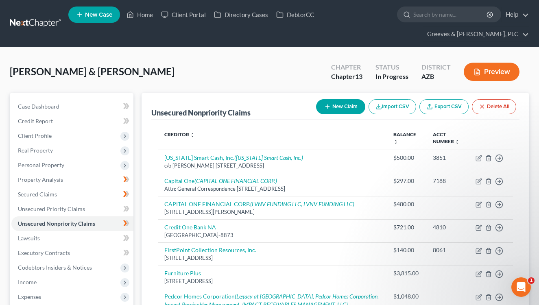
click at [339, 110] on button "New Claim" at bounding box center [340, 106] width 49 height 15
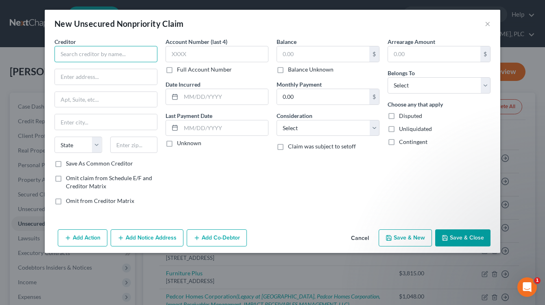
click at [116, 55] on input "text" at bounding box center [106, 54] width 103 height 16
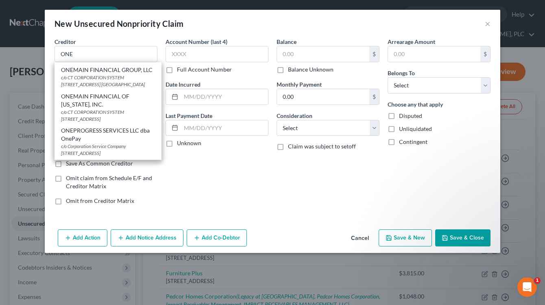
scroll to position [964, 0]
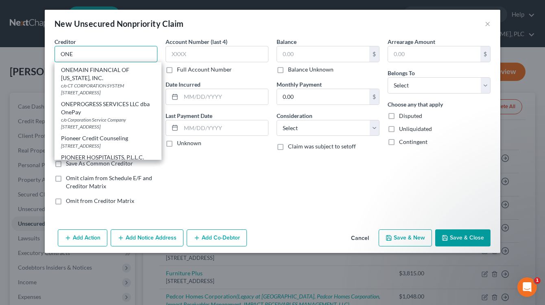
click at [125, 55] on input "ONE" at bounding box center [106, 54] width 103 height 16
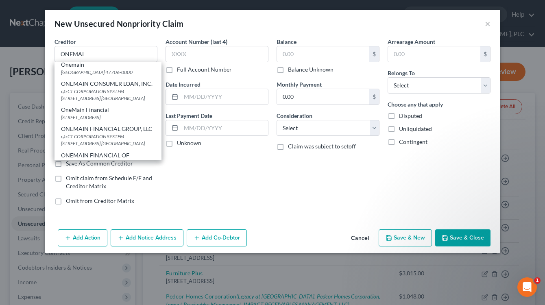
scroll to position [0, 0]
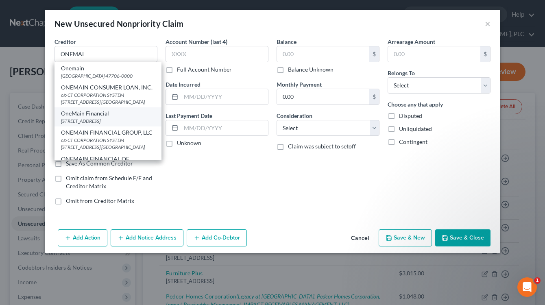
click at [128, 127] on div "OneMain Financial [STREET_ADDRESS]" at bounding box center [108, 116] width 107 height 19
type input "OneMain Financial"
type input "PO Box 64"
type input "[GEOGRAPHIC_DATA]"
select select "15"
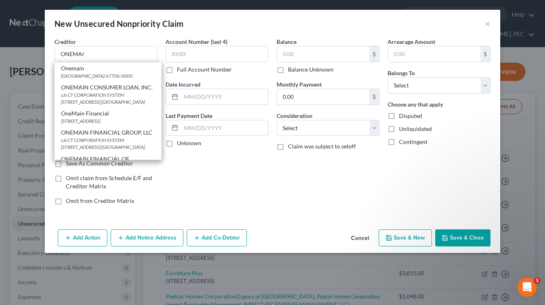
type input "47701-0064"
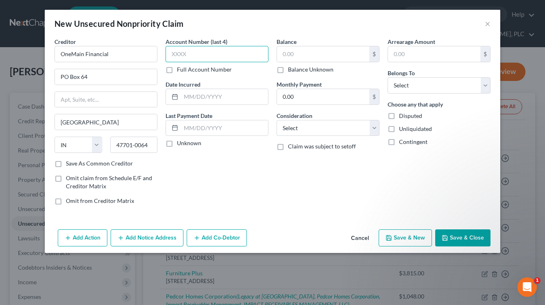
click at [198, 58] on input "text" at bounding box center [217, 54] width 103 height 16
type input "5187"
click at [370, 130] on select "Select Cable / Satellite Services Collection Agency Credit Card Debt Debt Couns…" at bounding box center [328, 128] width 103 height 16
select select "10"
click at [277, 120] on select "Select Cable / Satellite Services Collection Agency Credit Card Debt Debt Couns…" at bounding box center [328, 128] width 103 height 16
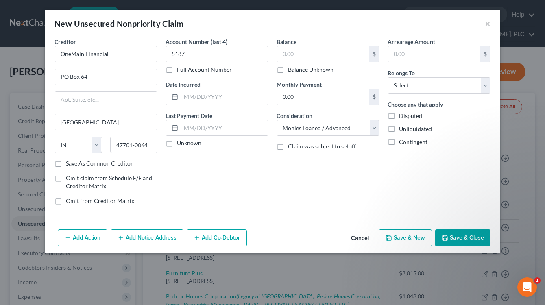
click at [288, 70] on label "Balance Unknown" at bounding box center [311, 70] width 46 height 8
click at [291, 70] on input "Balance Unknown" at bounding box center [293, 68] width 5 height 5
checkbox input "true"
type input "0.00"
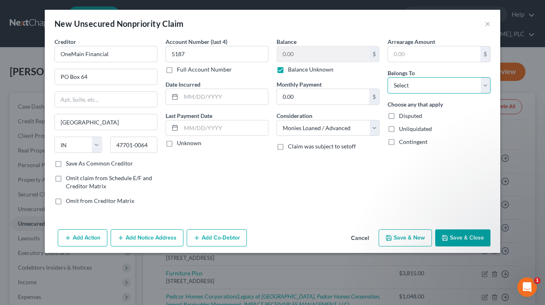
click at [454, 90] on select "Select Debtor 1 Only Debtor 2 Only Debtor 1 And Debtor 2 Only At Least One Of T…" at bounding box center [439, 85] width 103 height 16
select select "0"
click at [388, 77] on select "Select Debtor 1 Only Debtor 2 Only Debtor 1 And Debtor 2 Only At Least One Of T…" at bounding box center [439, 85] width 103 height 16
click at [71, 58] on input "OneMain Financial" at bounding box center [106, 54] width 103 height 16
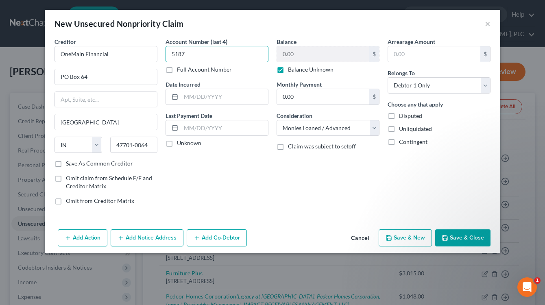
click at [197, 55] on input "5187" at bounding box center [217, 54] width 103 height 16
click at [183, 53] on input "5187" at bounding box center [217, 54] width 103 height 16
click at [232, 188] on div "Account Number (last 4) 5187 Full Account Number Date Incurred Last Payment Dat…" at bounding box center [217, 124] width 111 height 174
click at [172, 234] on button "Add Notice Address" at bounding box center [147, 237] width 73 height 17
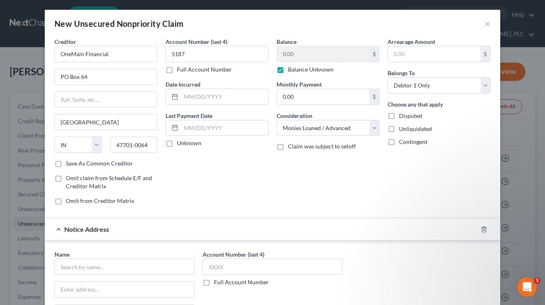
click at [206, 205] on div "Account Number (last 4) 5187 Full Account Number Date Incurred Last Payment Dat…" at bounding box center [217, 124] width 111 height 174
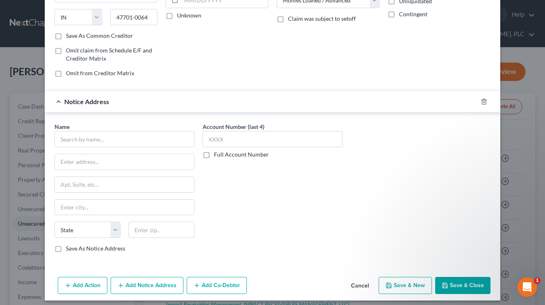
scroll to position [133, 0]
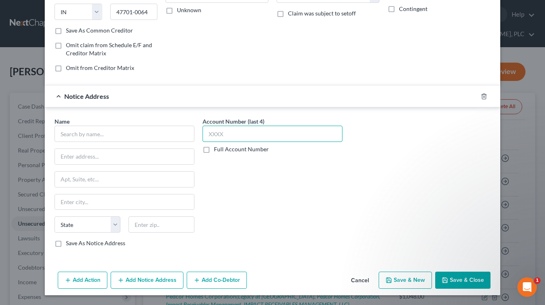
click at [223, 134] on input "text" at bounding box center [273, 134] width 140 height 16
paste input "5187"
type input "5187"
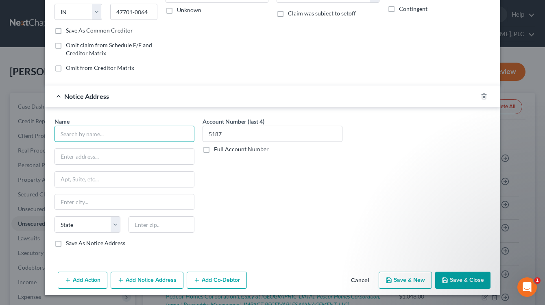
click at [161, 134] on input "text" at bounding box center [125, 134] width 140 height 16
click at [153, 134] on input "ONEMA" at bounding box center [125, 134] width 140 height 16
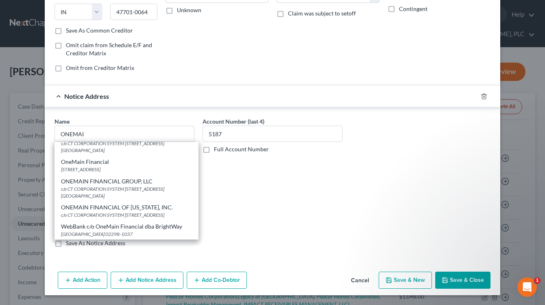
scroll to position [35, 0]
click at [165, 212] on div "c/o CT CORPORATION SYSTEM [STREET_ADDRESS]" at bounding box center [126, 215] width 131 height 7
type input "ONEMAIN FINANCIAL OF [US_STATE], INC."
type input "c/o CT CORPORATION SYSTEM"
type input "[STREET_ADDRESS]"
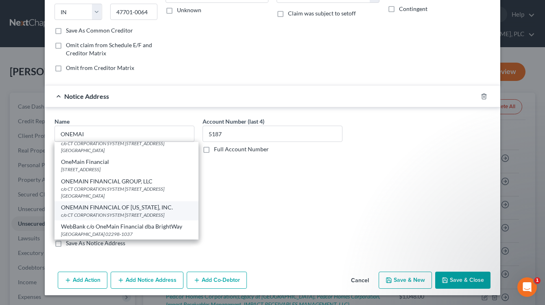
type input "Phoenix"
select select "3"
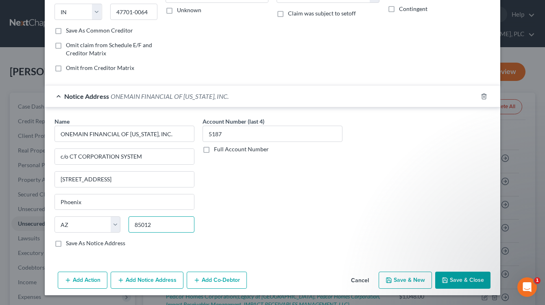
click at [178, 230] on input "85012" at bounding box center [162, 224] width 66 height 16
paste input "-1995"
type input "85012-1995"
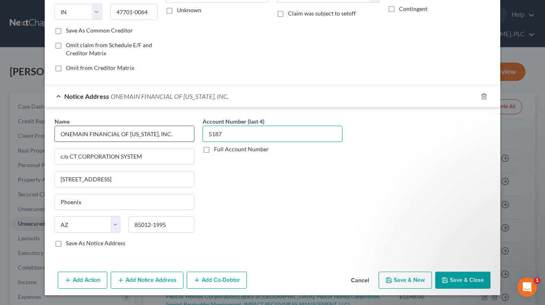
drag, startPoint x: 232, startPoint y: 139, endPoint x: 185, endPoint y: 139, distance: 46.8
click at [191, 138] on div "Name * ONEMAIN FINANCIAL OF [US_STATE], INC. c/o CT CORPORATION SYSTEM [STREET_…" at bounding box center [272, 185] width 444 height 137
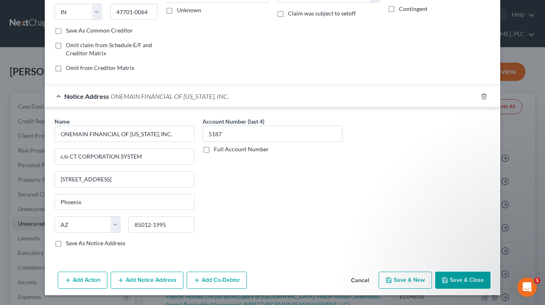
click at [260, 222] on div "Account Number (last 4) 5187 Full Account Number" at bounding box center [273, 185] width 148 height 137
click at [177, 94] on span "ONEMAIN FINANCIAL OF [US_STATE], INC." at bounding box center [170, 96] width 118 height 8
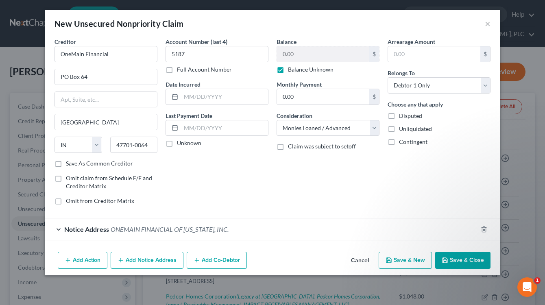
click at [164, 259] on button "Add Notice Address" at bounding box center [147, 260] width 73 height 17
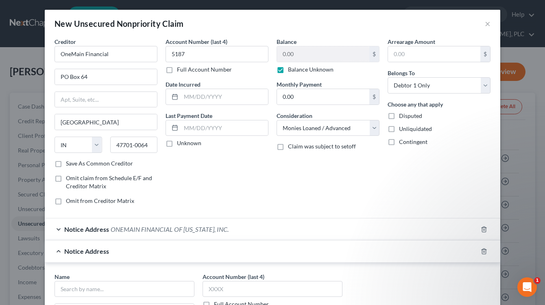
click at [242, 210] on div "Account Number (last 4) 5187 Full Account Number Date Incurred Last Payment Dat…" at bounding box center [217, 124] width 111 height 174
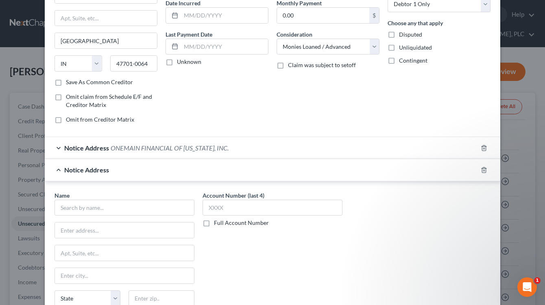
scroll to position [146, 0]
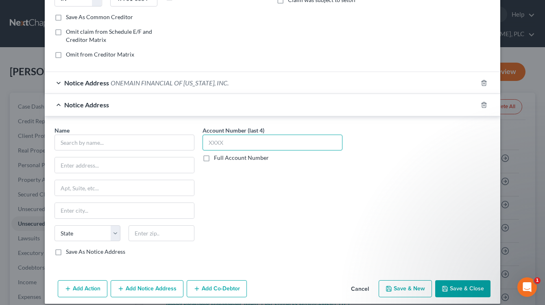
click at [235, 148] on input "text" at bounding box center [273, 143] width 140 height 16
paste input "5187"
type input "5187"
click at [151, 142] on input "text" at bounding box center [125, 143] width 140 height 16
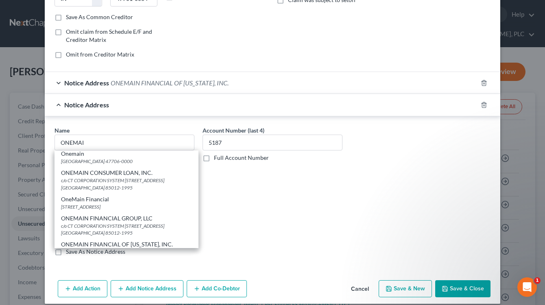
scroll to position [0, 0]
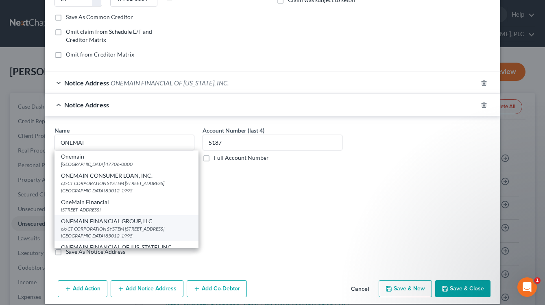
click at [170, 225] on div "ONEMAIN FINANCIAL GROUP, LLC" at bounding box center [126, 221] width 131 height 8
type input "ONEMAIN FINANCIAL GROUP, LLC"
type input "c/o CT CORPORATION SYSTEM"
type input "[STREET_ADDRESS] STE 460"
type input "Phoenix"
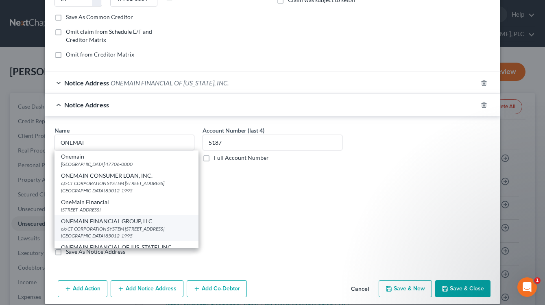
select select "3"
type input "85012-1995"
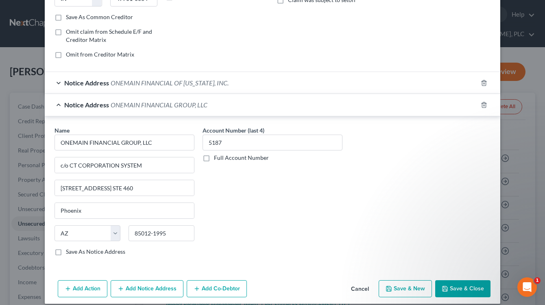
click at [467, 286] on button "Save & Close" at bounding box center [462, 288] width 55 height 17
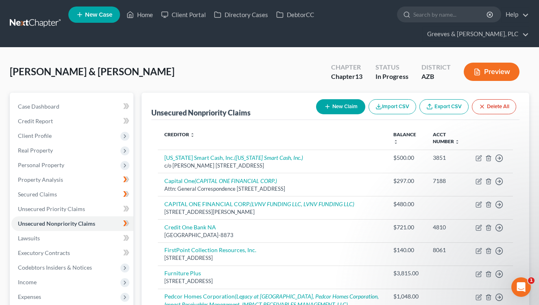
click at [330, 106] on button "New Claim" at bounding box center [340, 106] width 49 height 15
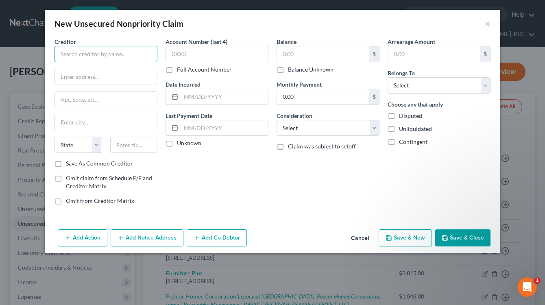
click at [128, 54] on input "text" at bounding box center [106, 54] width 103 height 16
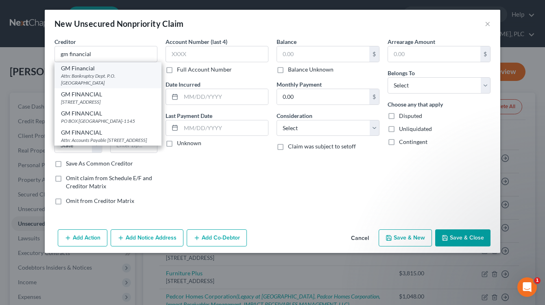
click at [96, 79] on div "Attn: Bankruptcy Dept. P.O. [GEOGRAPHIC_DATA]" at bounding box center [108, 79] width 94 height 14
type input "GM Financial"
type input "Attn: Bankruptcy Dept."
type input "P.O. Box 183853"
type input "[GEOGRAPHIC_DATA]"
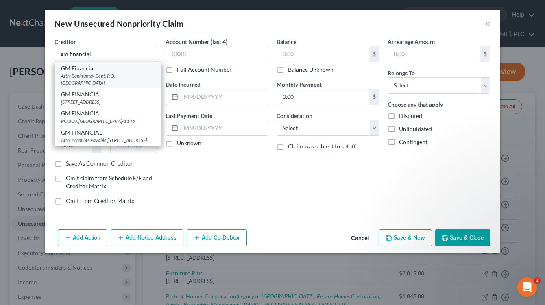
select select "45"
type input "76096"
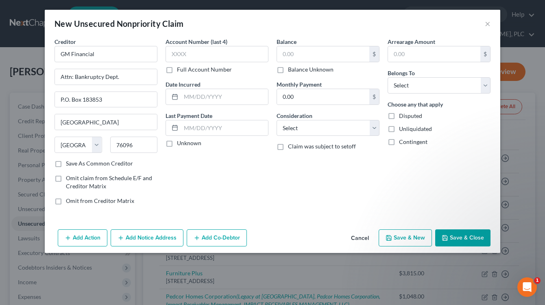
click at [205, 179] on div "Account Number (last 4) Full Account Number Date Incurred Last Payment Date Unk…" at bounding box center [217, 124] width 111 height 174
click at [358, 238] on button "Cancel" at bounding box center [360, 238] width 31 height 16
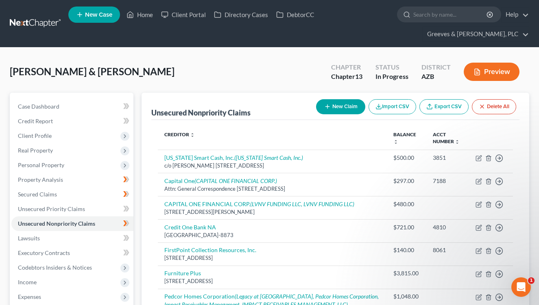
click at [323, 110] on button "New Claim" at bounding box center [340, 106] width 49 height 15
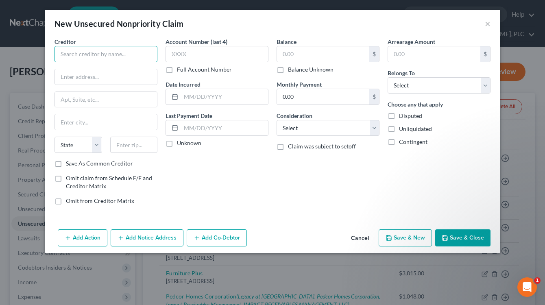
click at [133, 55] on input "text" at bounding box center [106, 54] width 103 height 16
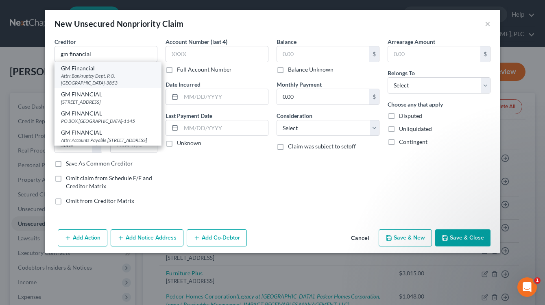
click at [131, 75] on div "Attn: Bankruptcy Dept. P.O. [GEOGRAPHIC_DATA]-3853" at bounding box center [108, 79] width 94 height 14
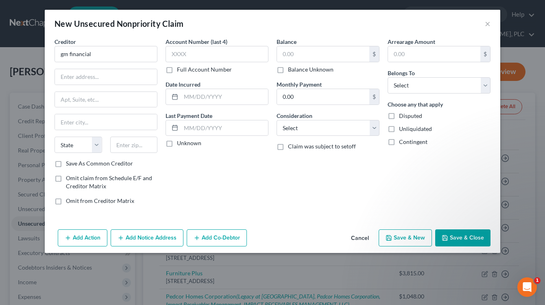
type input "GM Financial"
type input "Attn: Bankruptcy Dept."
type input "P.O. Box 183853"
type input "[GEOGRAPHIC_DATA]"
select select "45"
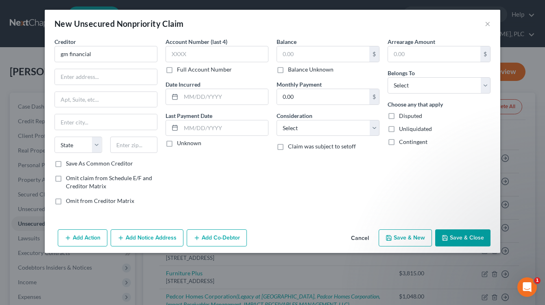
type input "76096-3853"
click at [373, 127] on select "Select Cable / Satellite Services Collection Agency Credit Card Debt Debt Couns…" at bounding box center [328, 128] width 103 height 16
select select "4"
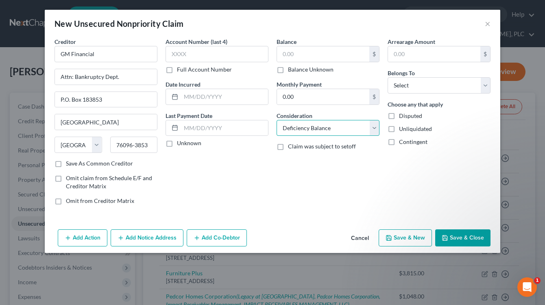
click at [277, 120] on select "Select Cable / Satellite Services Collection Agency Credit Card Debt Debt Couns…" at bounding box center [328, 128] width 103 height 16
click at [484, 86] on select "Select Debtor 1 Only Debtor 2 Only Debtor 1 And Debtor 2 Only At Least One Of T…" at bounding box center [439, 85] width 103 height 16
select select "0"
click at [388, 77] on select "Select Debtor 1 Only Debtor 2 Only Debtor 1 And Debtor 2 Only At Least One Of T…" at bounding box center [439, 85] width 103 height 16
click at [162, 233] on button "Add Notice Address" at bounding box center [147, 237] width 73 height 17
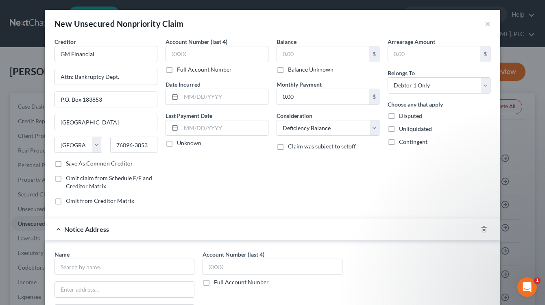
click at [199, 183] on div "Account Number (last 4) Full Account Number Date Incurred Last Payment Date Unk…" at bounding box center [217, 124] width 111 height 174
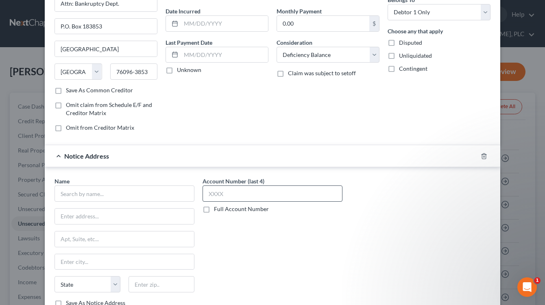
scroll to position [133, 0]
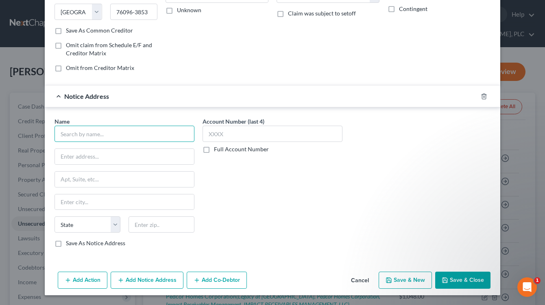
click at [142, 138] on input "text" at bounding box center [125, 134] width 140 height 16
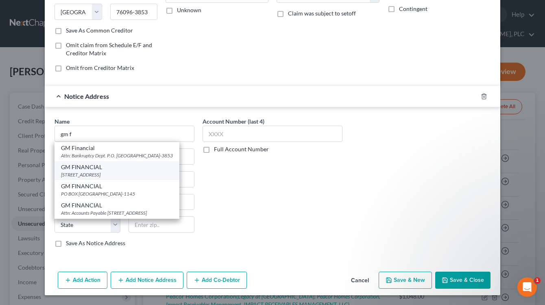
click at [162, 178] on div "[STREET_ADDRESS]" at bounding box center [117, 174] width 112 height 7
type input "GM FINANCIAL"
type input "[STREET_ADDRESS]"
type input "[GEOGRAPHIC_DATA]"
select select "45"
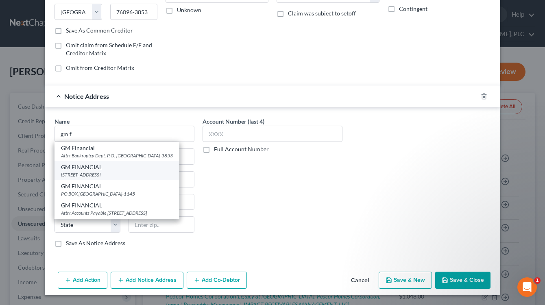
type input "76102-6855"
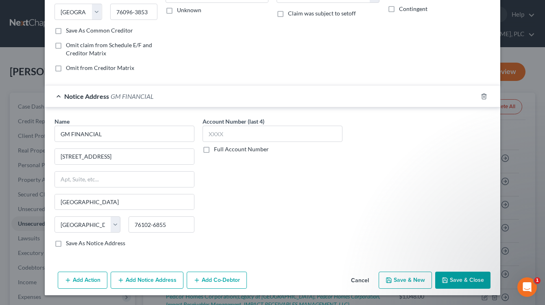
click at [142, 96] on span "GM FINANCIAL" at bounding box center [132, 96] width 43 height 8
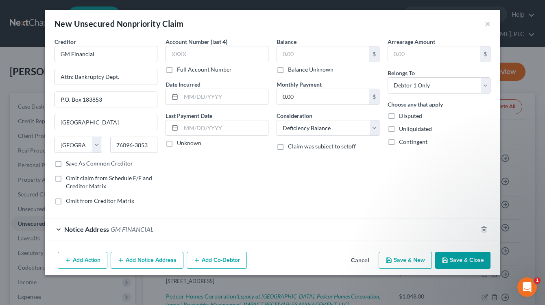
scroll to position [0, 0]
click at [161, 228] on div "Notice Address GM FINANCIAL" at bounding box center [261, 229] width 433 height 22
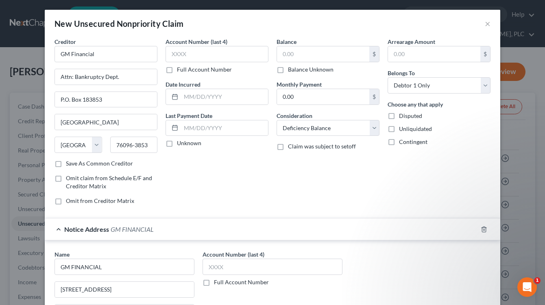
click at [161, 228] on div "Notice Address GM FINANCIAL" at bounding box center [261, 229] width 433 height 22
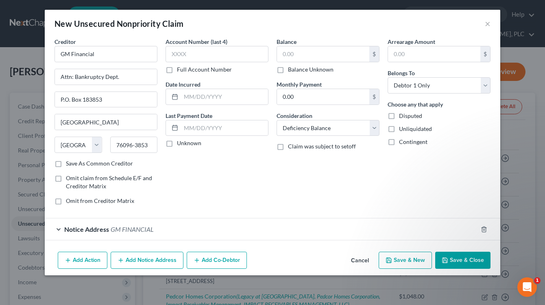
click at [157, 260] on button "Add Notice Address" at bounding box center [147, 260] width 73 height 17
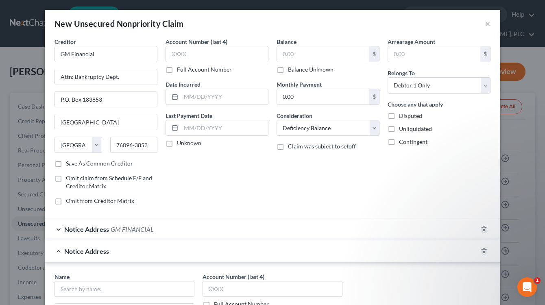
click at [185, 169] on div "Account Number (last 4) Full Account Number Date Incurred Last Payment Date Unk…" at bounding box center [217, 124] width 111 height 174
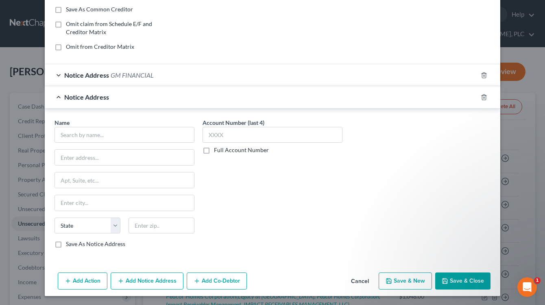
scroll to position [155, 0]
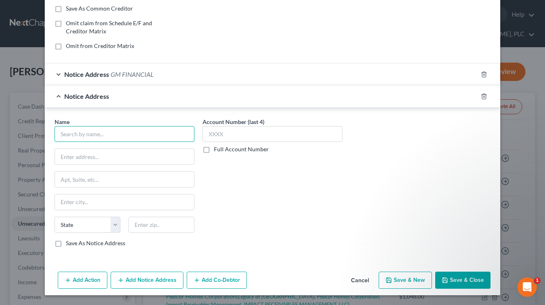
click at [157, 139] on input "text" at bounding box center [125, 134] width 140 height 16
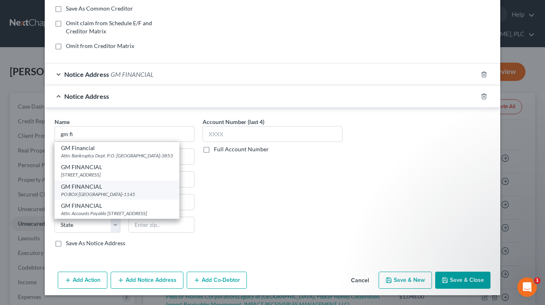
click at [161, 198] on div "PO BOX [GEOGRAPHIC_DATA]-1145" at bounding box center [117, 194] width 112 height 7
type input "GM FINANCIAL"
type input "PO BOX 181145"
type input "[GEOGRAPHIC_DATA]"
select select "45"
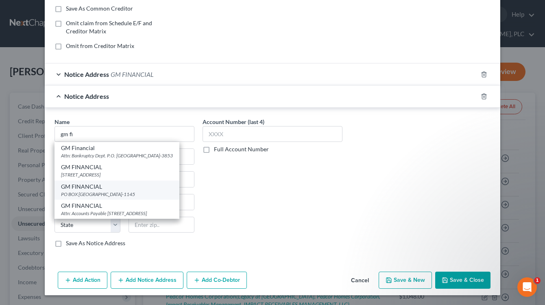
type input "76096-1145"
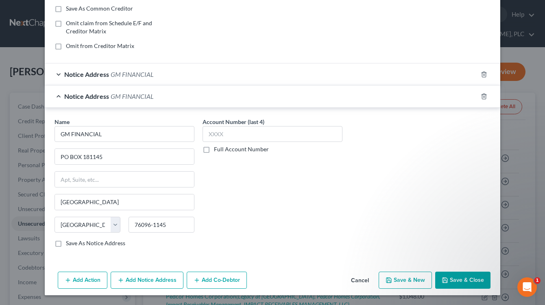
click at [158, 100] on div "Notice Address GM FINANCIAL" at bounding box center [261, 96] width 433 height 22
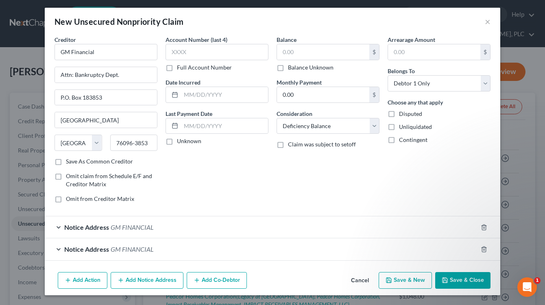
scroll to position [2, 0]
click at [148, 278] on button "Add Notice Address" at bounding box center [147, 280] width 73 height 17
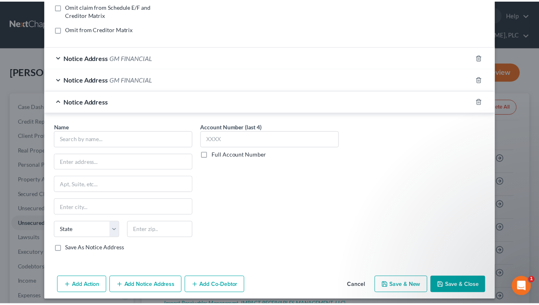
scroll to position [177, 0]
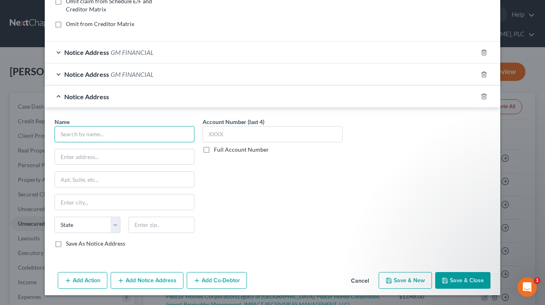
drag, startPoint x: 165, startPoint y: 133, endPoint x: 172, endPoint y: 144, distance: 13.3
click at [166, 133] on input "text" at bounding box center [125, 134] width 140 height 16
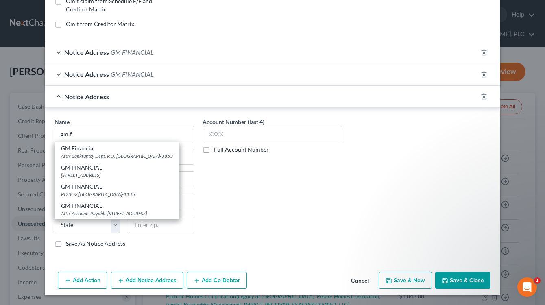
click at [173, 217] on div "Attn: Accounts Payable [STREET_ADDRESS]" at bounding box center [117, 213] width 112 height 7
type input "GM FINANCIAL"
type input "Attn: Accounts Payable"
type input "PO Box 1630"
type input "[GEOGRAPHIC_DATA]"
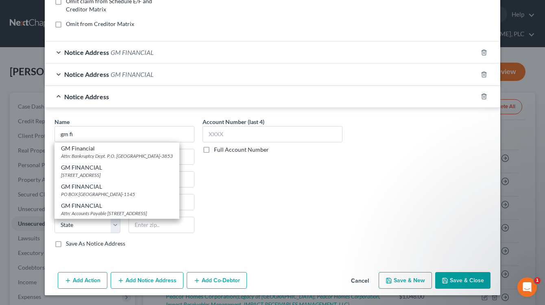
select select "45"
type input "76101-1630"
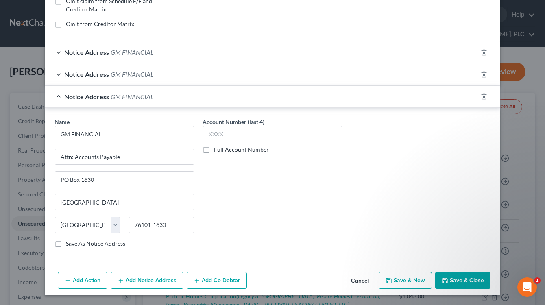
click at [451, 281] on button "Save & Close" at bounding box center [462, 280] width 55 height 17
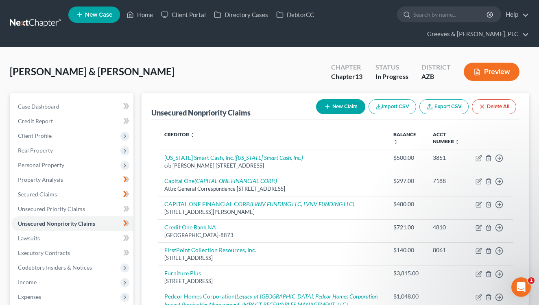
click at [225, 82] on div "[PERSON_NAME] & [PERSON_NAME] Upgraded Chapter Chapter 13 Status In Progress Di…" at bounding box center [270, 74] width 520 height 35
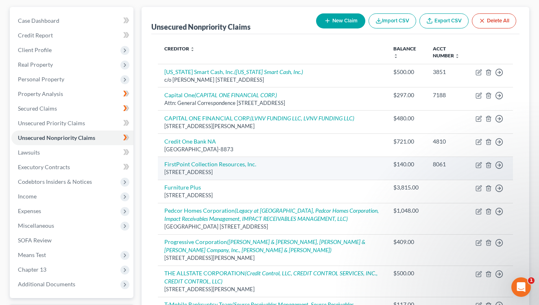
scroll to position [114, 0]
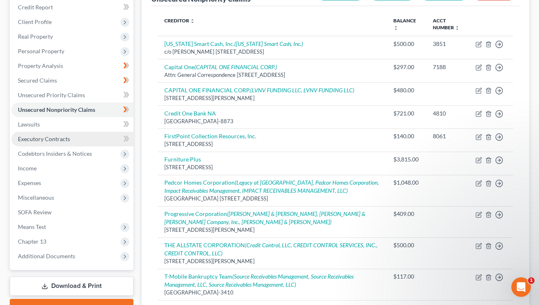
click at [81, 139] on link "Executory Contracts" at bounding box center [72, 139] width 122 height 15
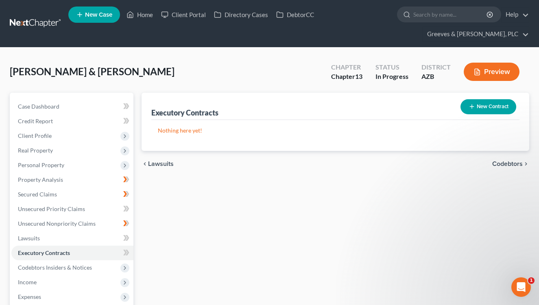
click at [242, 67] on div "[PERSON_NAME] & [PERSON_NAME] Upgraded Chapter Chapter 13 Status In Progress Di…" at bounding box center [270, 74] width 520 height 35
click at [110, 283] on span "Income" at bounding box center [72, 282] width 122 height 15
click at [214, 252] on div "Executory Contracts New Contract Nothing here yet! chevron_left Lawsuits Codebt…" at bounding box center [336, 291] width 396 height 397
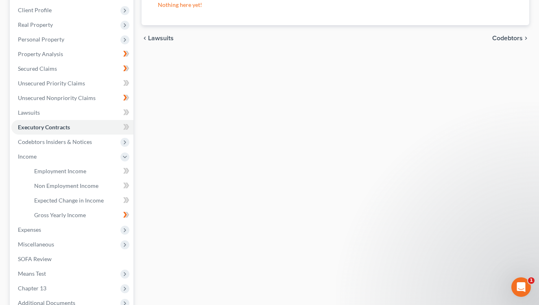
scroll to position [130, 0]
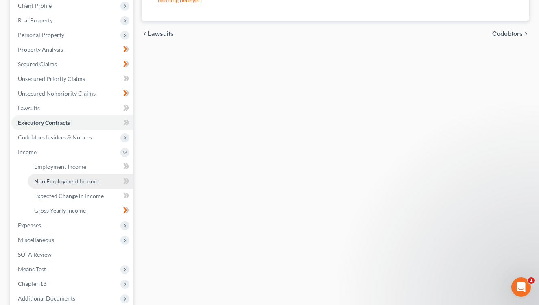
click at [98, 181] on link "Non Employment Income" at bounding box center [81, 181] width 106 height 15
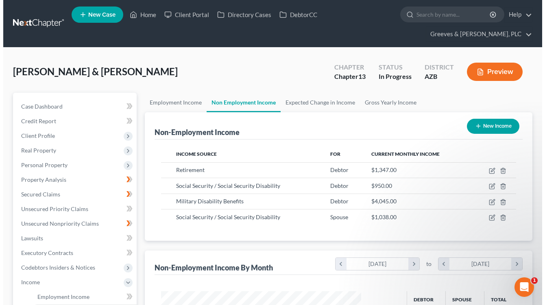
scroll to position [146, 217]
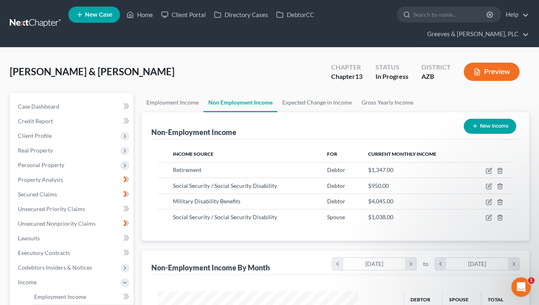
click at [243, 76] on div "[PERSON_NAME] & [PERSON_NAME] Upgraded Chapter Chapter 13 Status In Progress Di…" at bounding box center [270, 74] width 520 height 35
drag, startPoint x: 239, startPoint y: 68, endPoint x: 212, endPoint y: 68, distance: 26.9
click at [238, 68] on div "[PERSON_NAME] & [PERSON_NAME] Upgraded Chapter Chapter 13 Status In Progress Di…" at bounding box center [270, 74] width 520 height 35
click at [293, 68] on div "[PERSON_NAME] & [PERSON_NAME] Upgraded Chapter Chapter 13 Status In Progress Di…" at bounding box center [270, 74] width 520 height 35
click at [75, 192] on link "Secured Claims" at bounding box center [72, 194] width 122 height 15
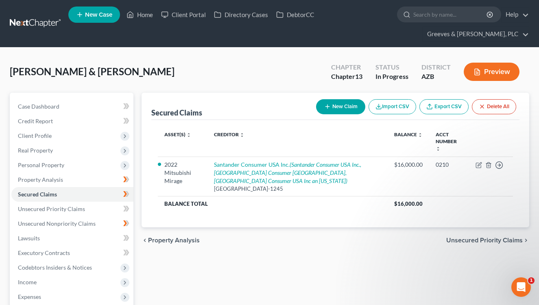
click at [240, 66] on div "[PERSON_NAME] & [PERSON_NAME] Upgraded Chapter Chapter 13 Status In Progress Di…" at bounding box center [270, 74] width 520 height 35
click at [97, 224] on link "Unsecured Nonpriority Claims" at bounding box center [72, 223] width 122 height 15
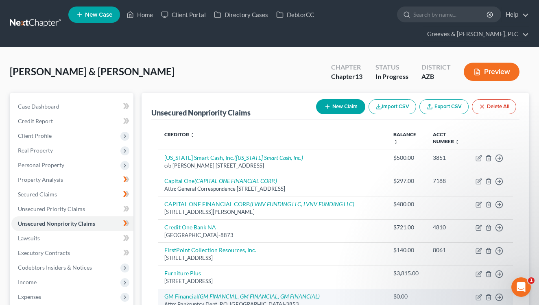
click at [179, 294] on link "GM Financial (GM FINANCIAL, GM FINANCIAL, GM FINANCIAL)" at bounding box center [241, 296] width 155 height 7
select select "45"
select select "4"
select select "0"
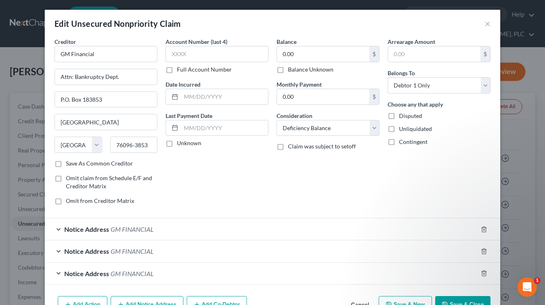
click at [97, 297] on button "Add Action" at bounding box center [83, 304] width 50 height 17
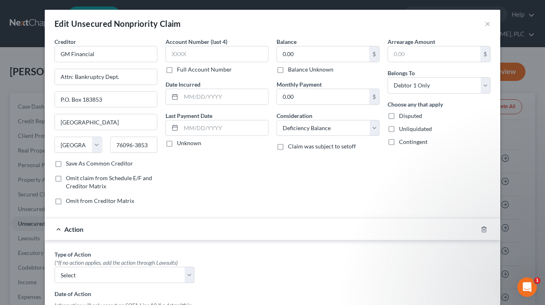
click at [249, 184] on div "Account Number (last 4) Full Account Number Date Incurred Last Payment Date Unk…" at bounding box center [217, 124] width 111 height 174
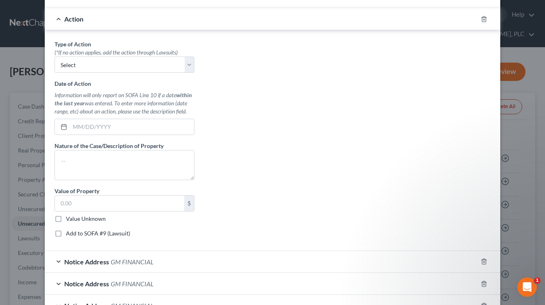
scroll to position [212, 0]
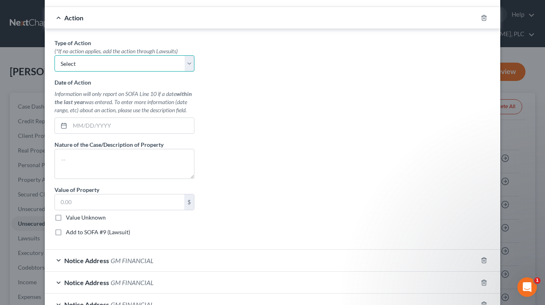
click at [187, 70] on select "Select Repossession Garnishment Foreclosure Personal Injury Attached, Seized, O…" at bounding box center [125, 63] width 140 height 16
select select "0"
click at [55, 55] on select "Select Repossession Garnishment Foreclosure Personal Injury Attached, Seized, O…" at bounding box center [125, 63] width 140 height 16
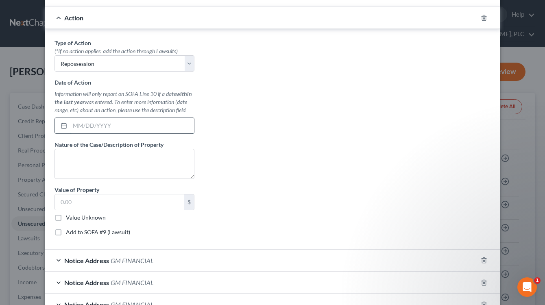
click at [168, 127] on input "text" at bounding box center [132, 125] width 124 height 15
type input "[DATE]"
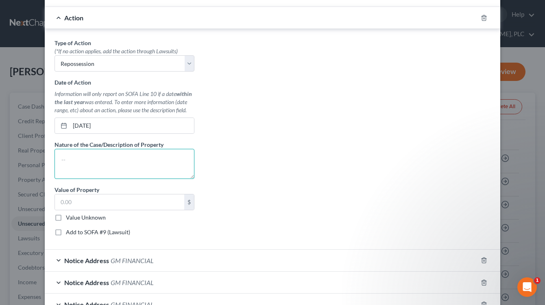
click at [173, 166] on textarea at bounding box center [125, 164] width 140 height 30
click at [242, 160] on div "Type of Action * (*If no action applies, add the action through Lawsuits) Selec…" at bounding box center [272, 141] width 444 height 204
click at [175, 163] on textarea at bounding box center [125, 164] width 140 height 30
type textarea "2020 Chevrolet Trax"
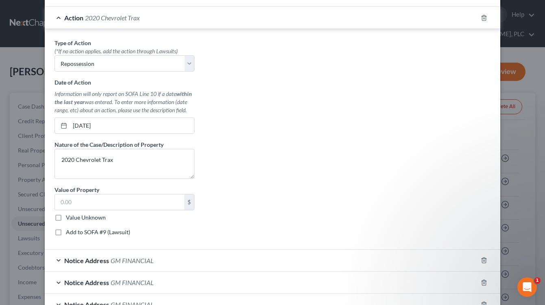
click at [263, 191] on div "Type of Action * (*If no action applies, add the action through Lawsuits) Selec…" at bounding box center [272, 141] width 444 height 204
drag, startPoint x: 165, startPoint y: 210, endPoint x: 157, endPoint y: 205, distance: 10.3
click at [164, 210] on div "$ Value Unknown" at bounding box center [125, 208] width 140 height 28
click at [159, 205] on input "text" at bounding box center [119, 201] width 129 height 15
type input "10,000"
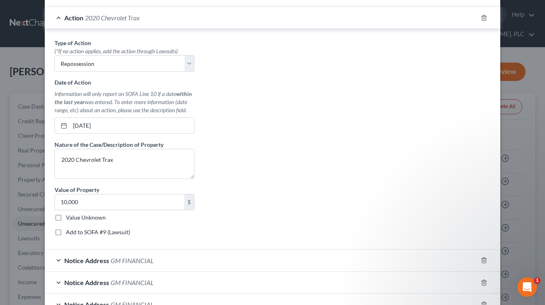
click at [302, 210] on div "Type of Action * (*If no action applies, add the action through Lawsuits) Selec…" at bounding box center [272, 141] width 444 height 204
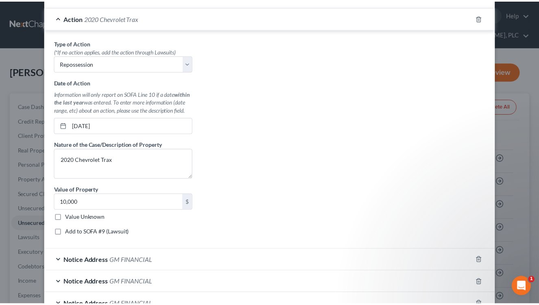
scroll to position [290, 0]
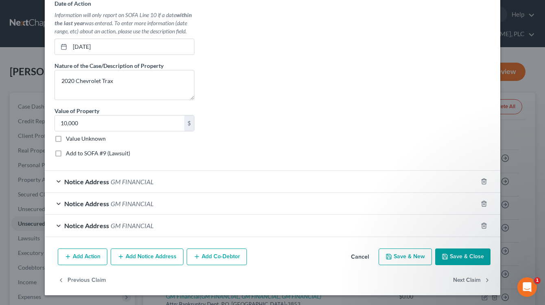
click at [444, 256] on polyline "button" at bounding box center [445, 254] width 2 height 1
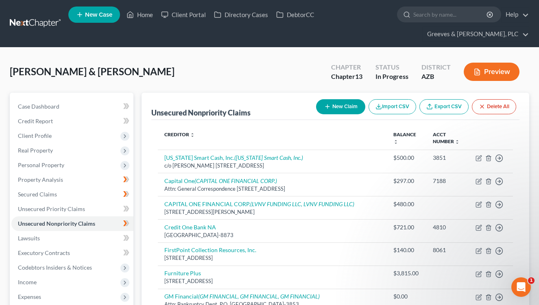
click at [246, 72] on div "[PERSON_NAME] & [PERSON_NAME] Upgraded Chapter Chapter 13 Status In Progress Di…" at bounding box center [270, 74] width 520 height 35
click at [105, 166] on span "Personal Property" at bounding box center [72, 165] width 122 height 15
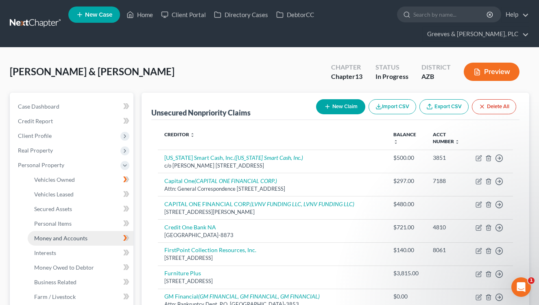
click at [108, 240] on link "Money and Accounts" at bounding box center [81, 238] width 106 height 15
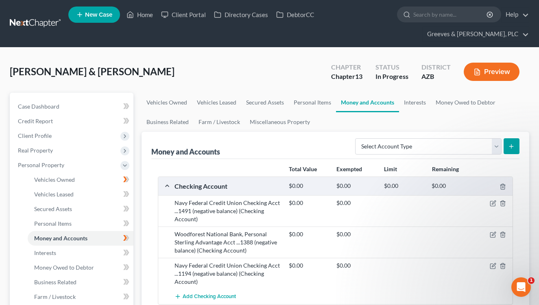
click at [268, 62] on div "[PERSON_NAME] & [PERSON_NAME] Upgraded Chapter Chapter 13 Status In Progress Di…" at bounding box center [270, 74] width 520 height 35
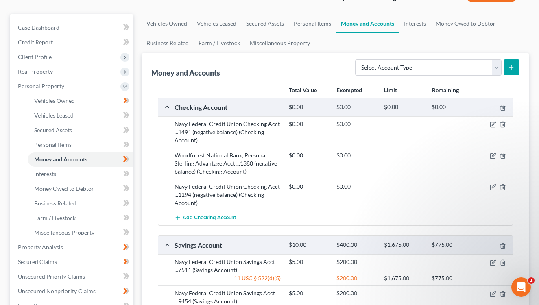
scroll to position [146, 0]
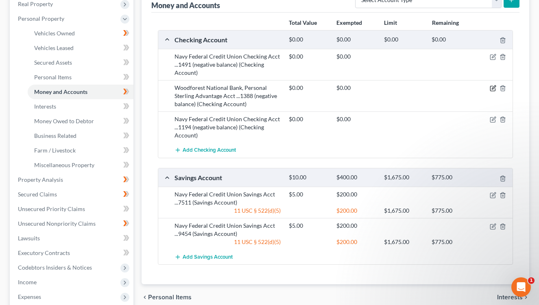
click at [491, 90] on icon "button" at bounding box center [493, 88] width 7 height 7
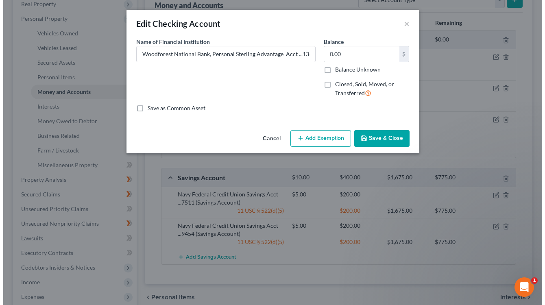
scroll to position [132, 0]
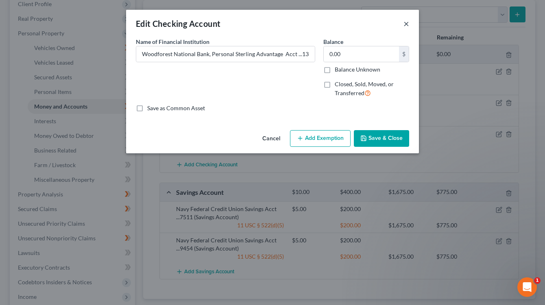
click at [404, 25] on button "×" at bounding box center [407, 24] width 6 height 10
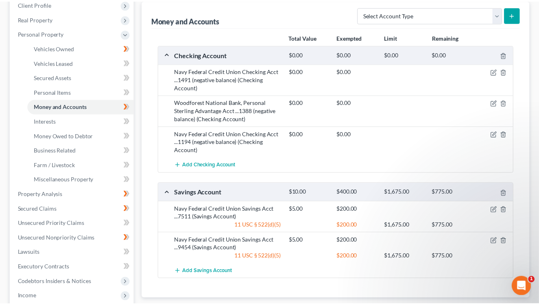
scroll to position [146, 0]
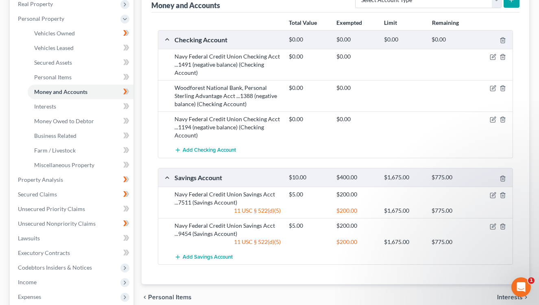
drag, startPoint x: 248, startPoint y: 4, endPoint x: 227, endPoint y: 26, distance: 30.8
click at [77, 18] on span "Personal Property" at bounding box center [72, 18] width 122 height 15
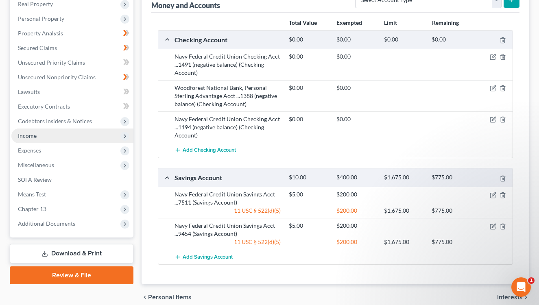
click at [88, 139] on span "Income" at bounding box center [72, 136] width 122 height 15
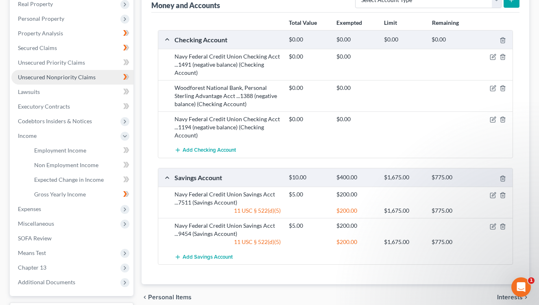
click at [92, 72] on link "Unsecured Nonpriority Claims" at bounding box center [72, 77] width 122 height 15
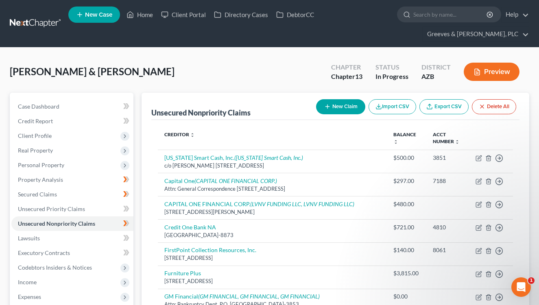
click at [272, 81] on div "[PERSON_NAME] & [PERSON_NAME] Upgraded Chapter Chapter 13 Status In Progress Di…" at bounding box center [270, 74] width 520 height 35
click at [303, 72] on div "[PERSON_NAME] & [PERSON_NAME] Upgraded Chapter Chapter 13 Status In Progress Di…" at bounding box center [270, 74] width 520 height 35
click at [84, 199] on link "Secured Claims" at bounding box center [72, 194] width 122 height 15
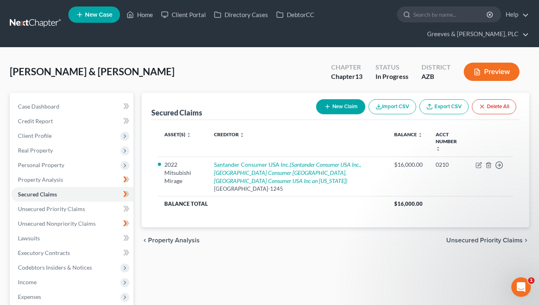
click at [302, 63] on div "[PERSON_NAME] & [PERSON_NAME] Upgraded Chapter Chapter 13 Status In Progress Di…" at bounding box center [270, 74] width 520 height 35
click at [104, 220] on link "Unsecured Nonpriority Claims" at bounding box center [72, 223] width 122 height 15
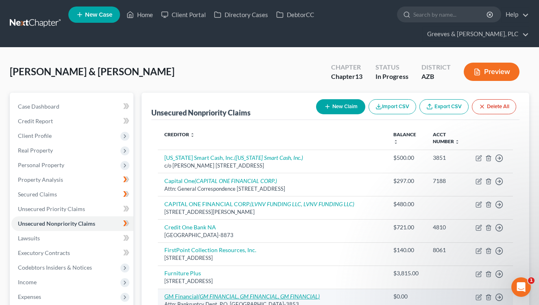
click at [255, 295] on icon "(GM FINANCIAL, GM FINANCIAL, GM FINANCIAL)" at bounding box center [259, 296] width 122 height 7
select select "45"
select select "4"
select select "0"
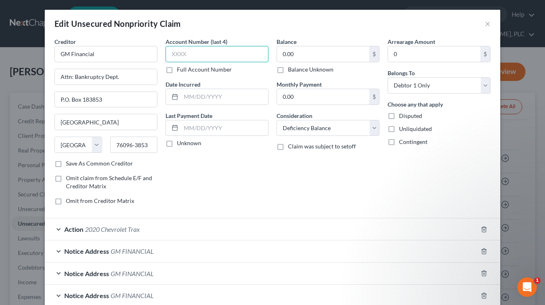
click at [229, 58] on input "text" at bounding box center [217, 54] width 103 height 16
drag, startPoint x: 184, startPoint y: 59, endPoint x: 168, endPoint y: 59, distance: 15.9
click at [168, 59] on input "8530" at bounding box center [217, 54] width 103 height 16
type input "8530"
click at [242, 183] on div "Account Number (last 4) 8530 Full Account Number Date Incurred Last Payment Dat…" at bounding box center [217, 124] width 111 height 174
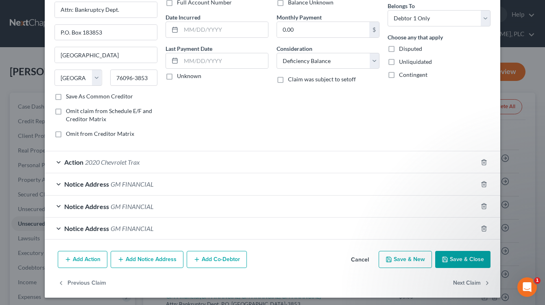
scroll to position [70, 0]
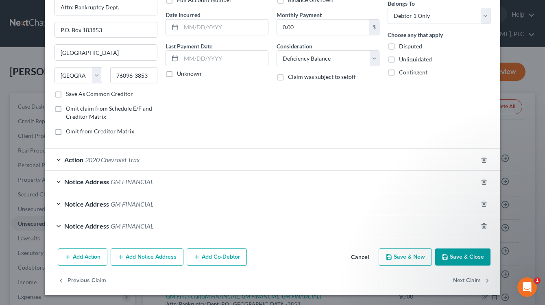
click at [227, 233] on div "Notice Address GM FINANCIAL" at bounding box center [261, 226] width 433 height 22
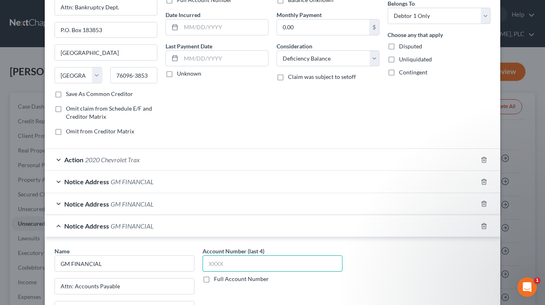
click at [228, 261] on input "text" at bounding box center [273, 264] width 140 height 16
paste input "8530"
type input "8530"
click at [246, 221] on div "Notice Address GM FINANCIAL" at bounding box center [261, 226] width 433 height 22
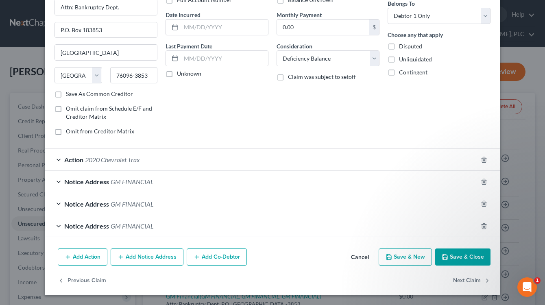
click at [234, 201] on div "Notice Address GM FINANCIAL" at bounding box center [261, 204] width 433 height 22
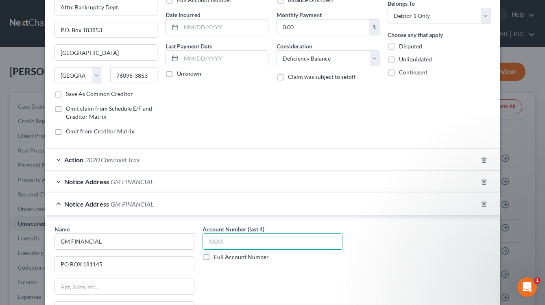
click at [252, 238] on input "text" at bounding box center [273, 242] width 140 height 16
type input "."
paste input "8530"
type input "8530"
drag, startPoint x: 248, startPoint y: 207, endPoint x: 241, endPoint y: 192, distance: 16.9
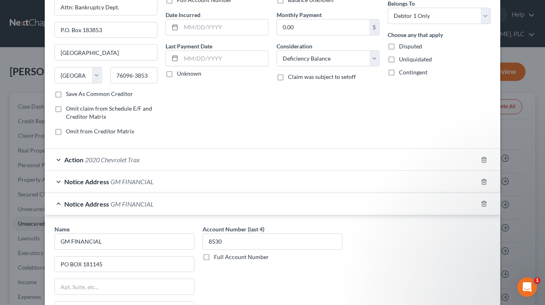
click at [245, 203] on div "Notice Address GM FINANCIAL" at bounding box center [261, 204] width 433 height 22
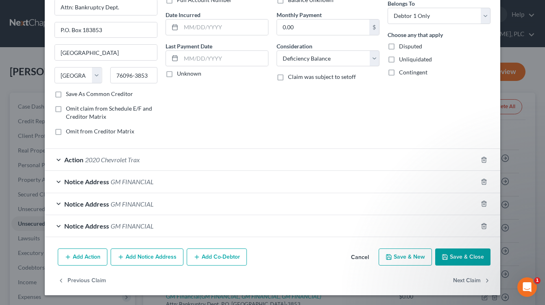
drag, startPoint x: 238, startPoint y: 184, endPoint x: 239, endPoint y: 188, distance: 4.2
click at [236, 183] on div "Notice Address GM FINANCIAL" at bounding box center [261, 182] width 433 height 22
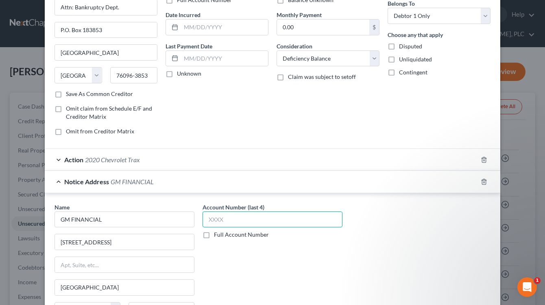
click at [245, 221] on input "text" at bounding box center [273, 220] width 140 height 16
paste input "8530"
type input "8530"
click at [247, 181] on div "Notice Address GM FINANCIAL" at bounding box center [261, 182] width 433 height 22
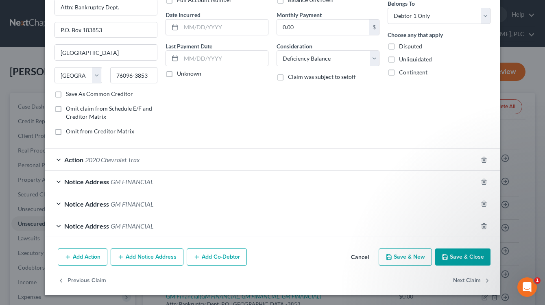
click at [283, 106] on div "Balance 0.00 $ Balance Unknown Balance Undetermined 0.00 $ Balance Unknown Mont…" at bounding box center [328, 55] width 111 height 174
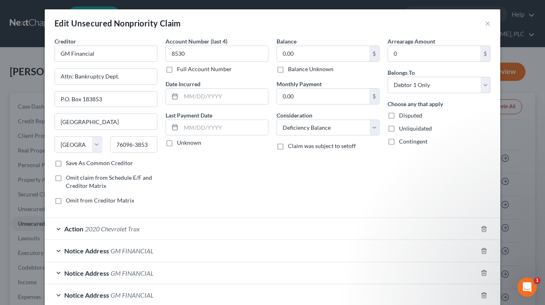
scroll to position [0, 0]
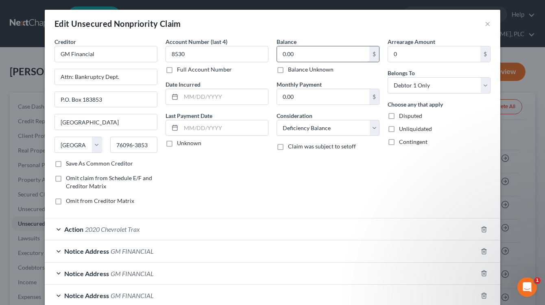
click at [279, 58] on input "0.00" at bounding box center [323, 53] width 92 height 15
type input "15,000"
click at [340, 175] on div "Balance 15,000.00 $ Balance Unknown Balance Undetermined 15,000 $ Balance Unkno…" at bounding box center [328, 124] width 111 height 174
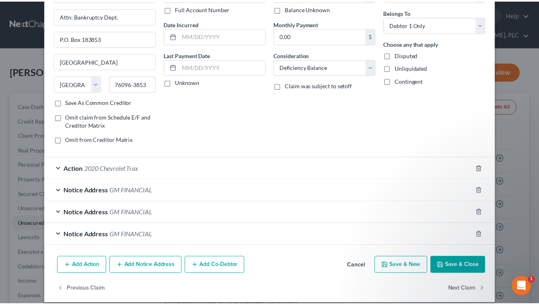
scroll to position [70, 0]
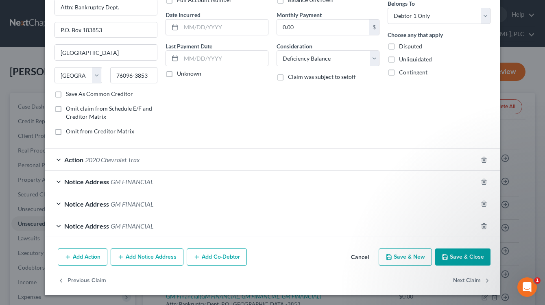
click at [444, 258] on polyline "button" at bounding box center [445, 259] width 3 height 2
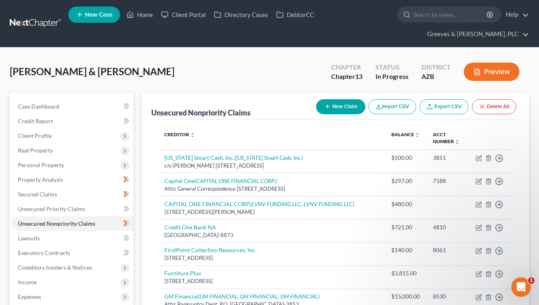
click at [290, 75] on div "[PERSON_NAME] & [PERSON_NAME] Upgraded Chapter Chapter 13 Status In Progress Di…" at bounding box center [270, 74] width 520 height 35
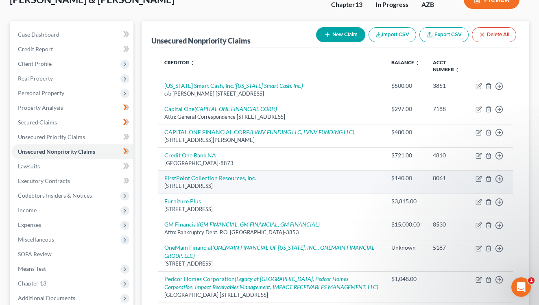
scroll to position [146, 0]
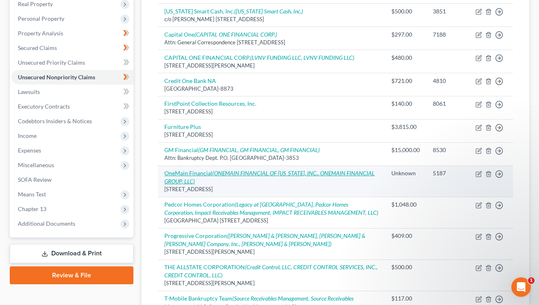
click at [318, 173] on icon "(ONEMAIN FINANCIAL OF [US_STATE], INC., ONEMAIN FINANCIAL GROUP, LLC)" at bounding box center [269, 177] width 210 height 15
select select "15"
select select "10"
select select "0"
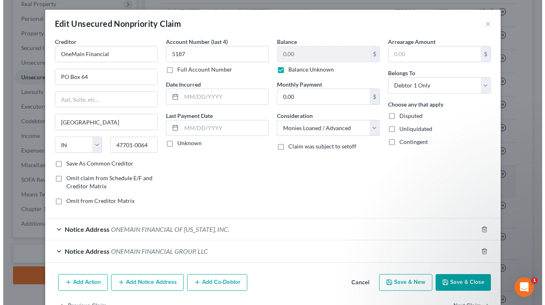
scroll to position [132, 0]
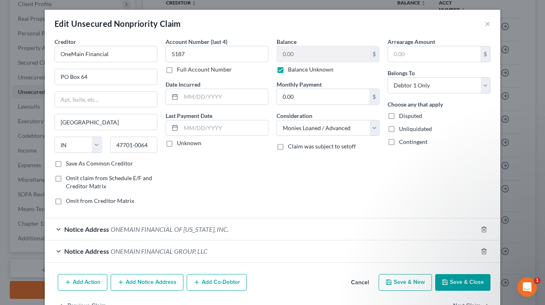
click at [288, 70] on label "Balance Unknown" at bounding box center [311, 70] width 46 height 8
click at [291, 70] on input "Balance Unknown" at bounding box center [293, 68] width 5 height 5
checkbox input "false"
click at [279, 50] on input "0.00" at bounding box center [323, 53] width 92 height 15
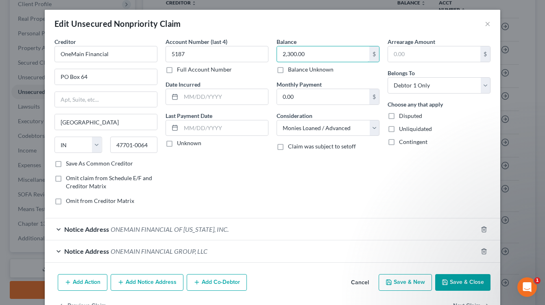
type input "2,300.00"
click at [322, 187] on div "Balance 2,300.00 $ Balance Unknown Balance Undetermined 2,300.00 $ Balance Unkn…" at bounding box center [328, 124] width 111 height 174
click at [473, 282] on button "Save & Close" at bounding box center [462, 282] width 55 height 17
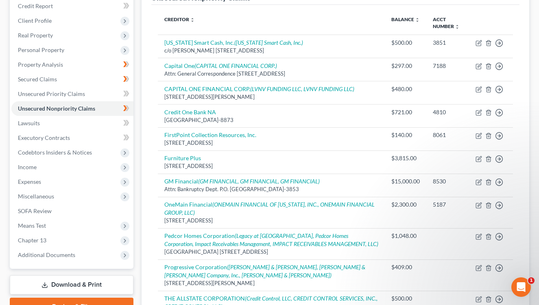
scroll to position [107, 0]
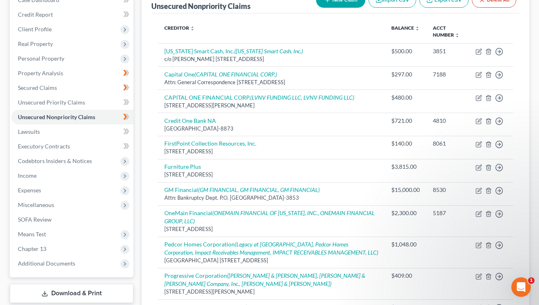
click at [476, 28] on th at bounding box center [491, 32] width 44 height 24
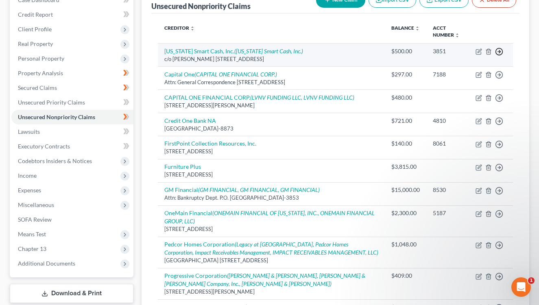
click at [498, 48] on icon "button" at bounding box center [499, 52] width 8 height 8
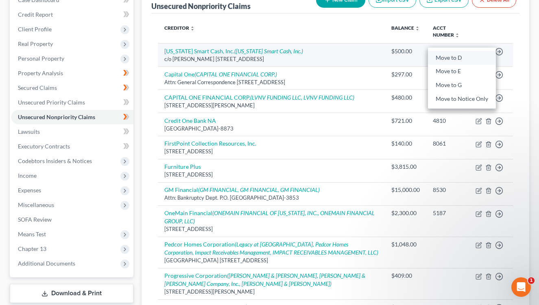
click at [457, 52] on link "Move to D" at bounding box center [462, 58] width 68 height 14
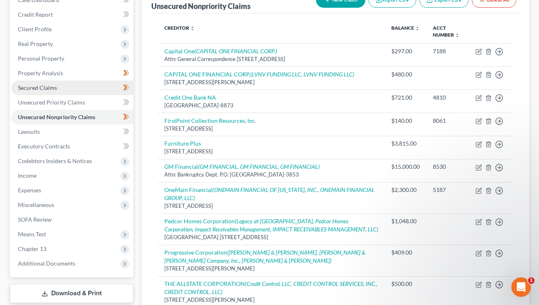
click at [91, 91] on link "Secured Claims" at bounding box center [72, 88] width 122 height 15
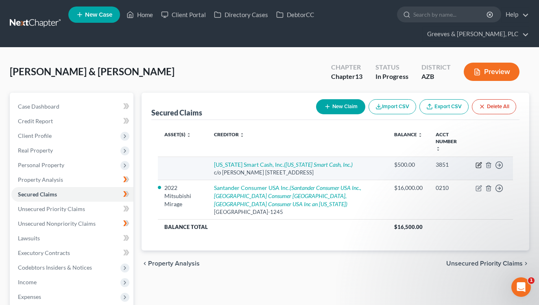
click at [476, 162] on icon "button" at bounding box center [479, 165] width 7 height 7
select select "3"
select select "4"
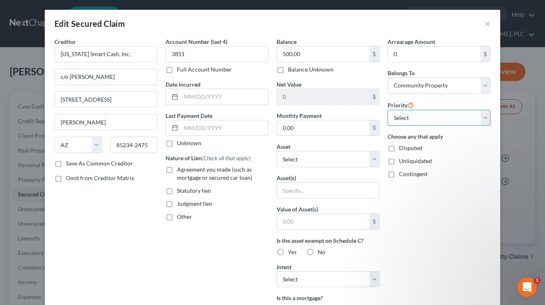
click at [483, 118] on select "Select 1st 2nd 3rd 4th 5th 6th 7th 8th 9th 10th 11th 12th 13th 14th 15th 16th 1…" at bounding box center [439, 118] width 103 height 16
select select "1"
click at [388, 110] on select "Select 1st 2nd 3rd 4th 5th 6th 7th 8th 9th 10th 11th 12th 13th 14th 15th 16th 1…" at bounding box center [439, 118] width 103 height 16
click at [177, 172] on label "Agreement you made (such as mortgage or secured car loan)" at bounding box center [223, 174] width 92 height 16
click at [180, 171] on input "Agreement you made (such as mortgage or secured car loan)" at bounding box center [182, 168] width 5 height 5
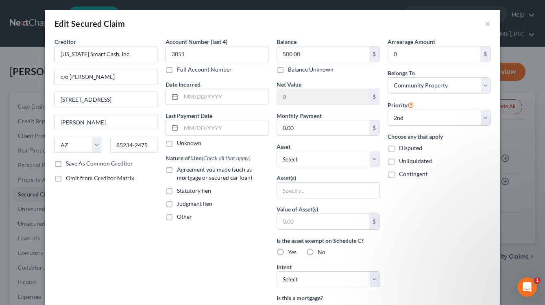
checkbox input "true"
click at [378, 156] on div "Balance 500.00 $ Balance Unknown Balance Undetermined 500.00 $ Balance Unknown …" at bounding box center [328, 218] width 111 height 363
click at [375, 157] on div "Balance 500.00 $ Balance Unknown Balance Undetermined 500.00 $ Balance Unknown …" at bounding box center [328, 218] width 111 height 363
click at [375, 157] on select "Select Other Multiple Assets 2022 Mitsubishi Mirage - $28000.0 Navy Federal Cre…" at bounding box center [328, 159] width 103 height 16
select select "2"
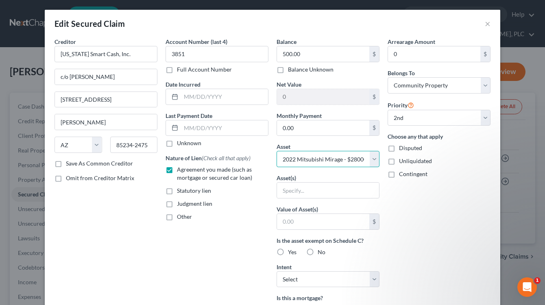
click at [277, 151] on select "Select Other Multiple Assets 2022 Mitsubishi Mirage - $28000.0 Navy Federal Cre…" at bounding box center [328, 159] width 103 height 16
select select "0"
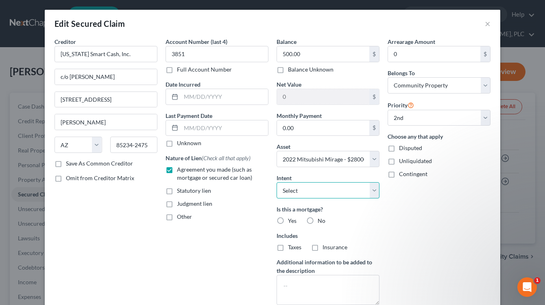
click at [373, 190] on select "Select Surrender Redeem Reaffirm Avoid Other" at bounding box center [328, 190] width 103 height 16
select select "4"
click at [277, 182] on select "Select Surrender Redeem Reaffirm Avoid Other" at bounding box center [328, 190] width 103 height 16
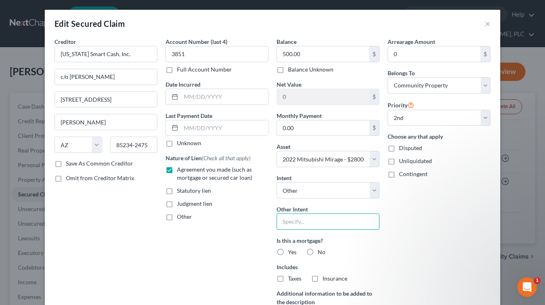
drag, startPoint x: 288, startPoint y: 223, endPoint x: 262, endPoint y: 213, distance: 27.6
click at [288, 222] on input "text" at bounding box center [328, 222] width 103 height 16
click at [318, 253] on label "No" at bounding box center [322, 252] width 8 height 8
click at [321, 253] on input "No" at bounding box center [323, 250] width 5 height 5
radio input "true"
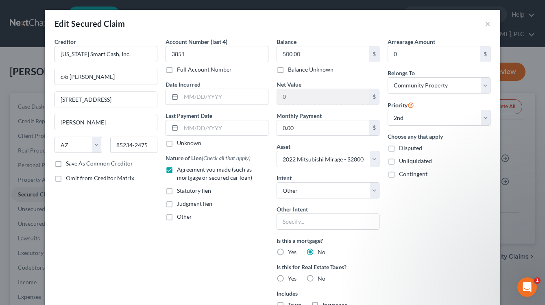
click at [318, 277] on label "No" at bounding box center [322, 279] width 8 height 8
click at [321, 277] on input "No" at bounding box center [323, 277] width 5 height 5
radio input "true"
click at [236, 246] on div "Account Number (last 4) 3851 Full Account Number Date Incurred Last Payment Dat…" at bounding box center [217, 203] width 111 height 332
click at [310, 217] on input "text" at bounding box center [328, 222] width 103 height 16
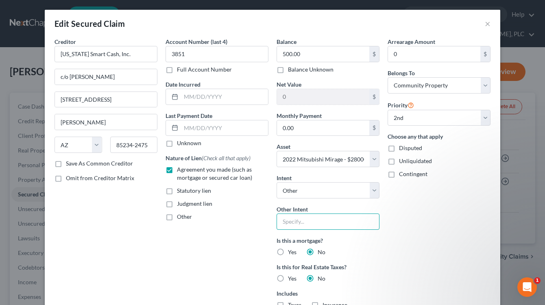
paste input "retain and pay through plan"
click at [336, 221] on input "retain and pay through plan" at bounding box center [328, 222] width 103 height 16
type input "Retain and pay through Ch. 13 plan"
click at [229, 238] on div "Account Number (last 4) 3851 Full Account Number Date Incurred Last Payment Dat…" at bounding box center [217, 203] width 111 height 332
click at [440, 254] on div "Arrearage Amount 0 $ Belongs To * Select Debtor 1 Only Debtor 2 Only Debtor 1 A…" at bounding box center [439, 203] width 111 height 332
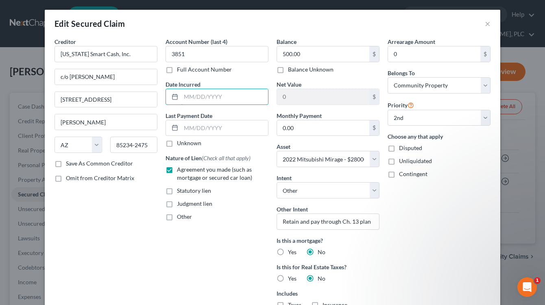
drag, startPoint x: 195, startPoint y: 94, endPoint x: 181, endPoint y: 106, distance: 19.0
click at [187, 98] on input "text" at bounding box center [224, 96] width 87 height 15
type input "[DATE]"
click at [133, 225] on div "Creditor * [US_STATE] Smart Cash, Inc. c/o [PERSON_NAME] [STREET_ADDRESS][GEOGR…" at bounding box center [105, 203] width 111 height 332
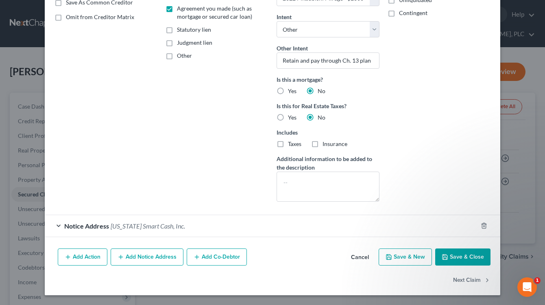
click at [451, 253] on button "Save & Close" at bounding box center [462, 257] width 55 height 17
select select
select select "1"
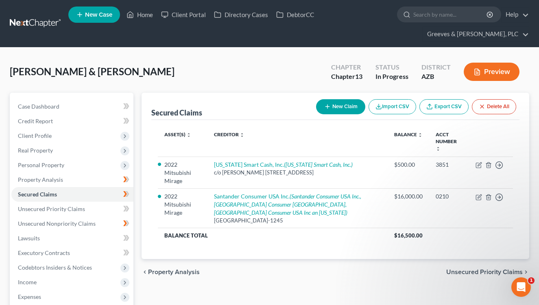
click at [411, 51] on div "[PERSON_NAME] & [PERSON_NAME] Upgraded Chapter Chapter 13 Status In Progress Di…" at bounding box center [269, 248] width 539 height 400
click at [100, 171] on span "Personal Property" at bounding box center [72, 165] width 122 height 15
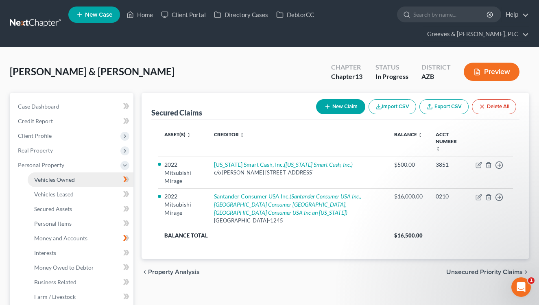
click at [107, 173] on link "Vehicles Owned" at bounding box center [81, 180] width 106 height 15
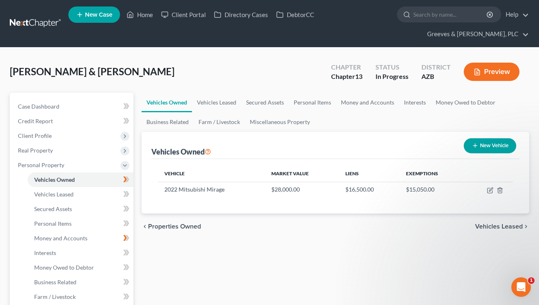
click at [404, 125] on ul "Vehicles Owned Vehicles Leased Secured Assets Personal Items Money and Accounts…" at bounding box center [336, 112] width 388 height 39
click at [91, 139] on span "Client Profile" at bounding box center [72, 136] width 122 height 15
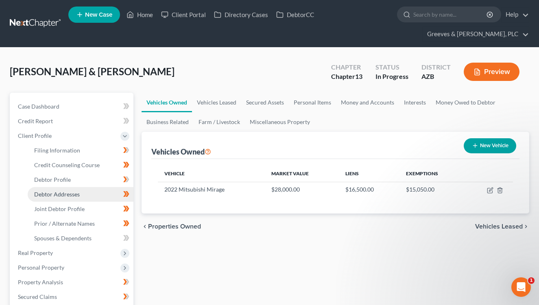
click at [94, 192] on link "Debtor Addresses" at bounding box center [81, 194] width 106 height 15
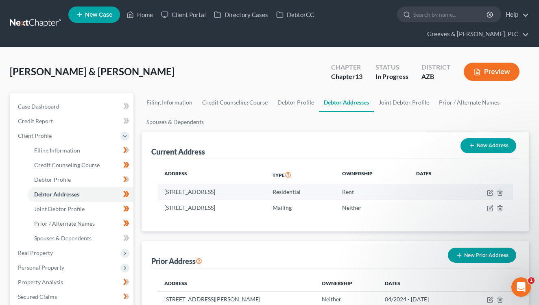
click at [251, 193] on td "[STREET_ADDRESS]" at bounding box center [212, 191] width 108 height 15
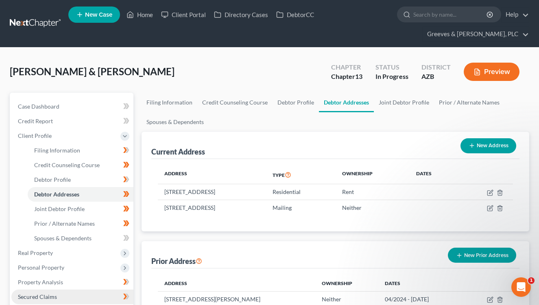
click at [96, 297] on link "Secured Claims" at bounding box center [72, 297] width 122 height 15
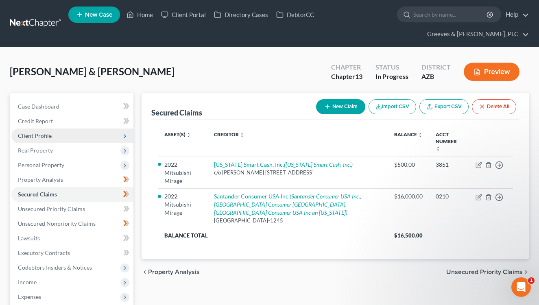
click at [89, 139] on span "Client Profile" at bounding box center [72, 136] width 122 height 15
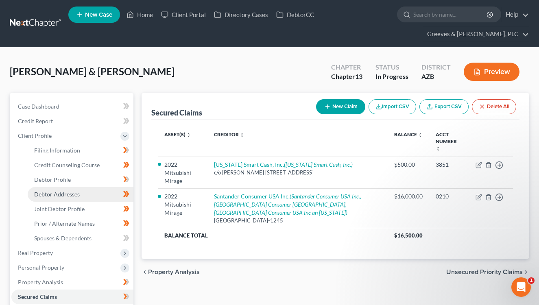
click at [98, 192] on link "Debtor Addresses" at bounding box center [81, 194] width 106 height 15
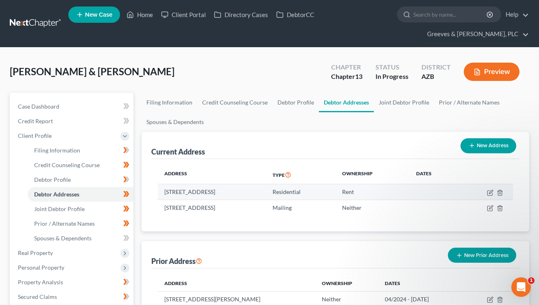
click at [256, 192] on td "[STREET_ADDRESS]" at bounding box center [212, 191] width 108 height 15
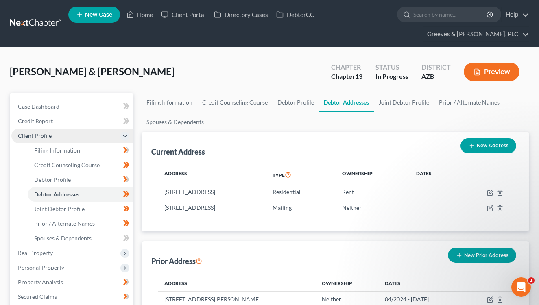
click at [81, 139] on span "Client Profile" at bounding box center [72, 136] width 122 height 15
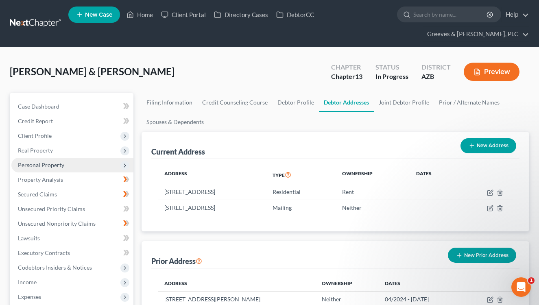
click at [79, 166] on span "Personal Property" at bounding box center [72, 165] width 122 height 15
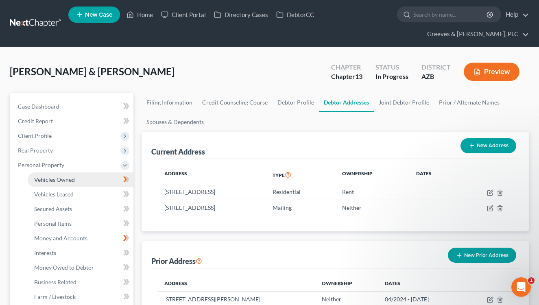
click at [91, 177] on link "Vehicles Owned" at bounding box center [81, 180] width 106 height 15
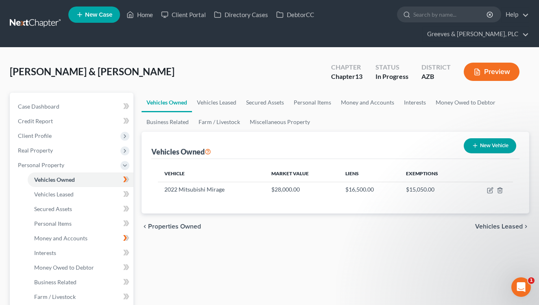
drag, startPoint x: 476, startPoint y: 145, endPoint x: 389, endPoint y: 153, distance: 87.0
click at [405, 149] on div "Vehicles Owned New Vehicle" at bounding box center [335, 145] width 368 height 27
click at [487, 190] on icon "button" at bounding box center [490, 190] width 7 height 7
select select "0"
select select "4"
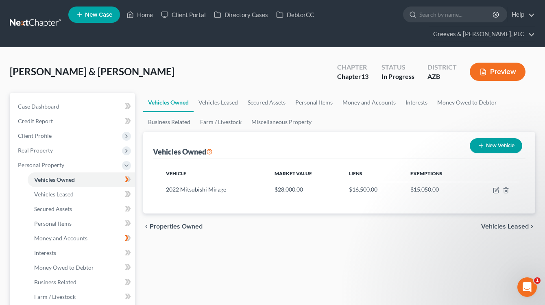
select select "2"
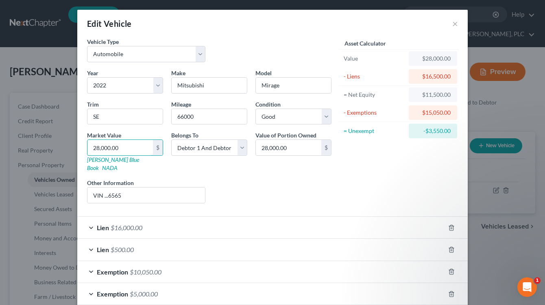
type input "5"
type input "5.00"
type input "6"
type input "6.00"
type input "65"
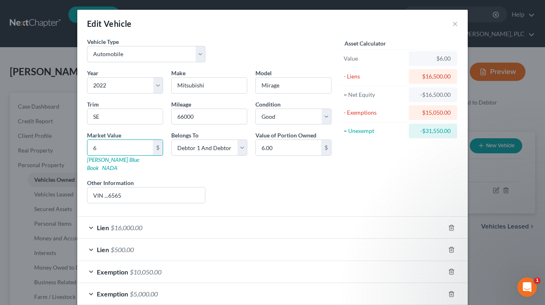
type input "65.00"
type input "650"
type input "650.00"
type input "6500"
type input "6,500.00"
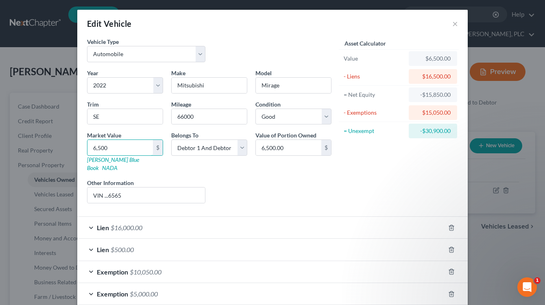
type input "6,500"
drag, startPoint x: 278, startPoint y: 180, endPoint x: 282, endPoint y: 181, distance: 4.2
click at [279, 179] on div "Liens Select" at bounding box center [273, 191] width 127 height 25
click at [181, 192] on input "VIN ...6565" at bounding box center [146, 195] width 118 height 15
type input "KBB Value; VIN ...6565"
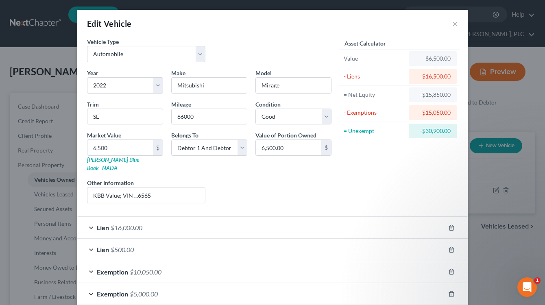
click at [304, 186] on div "Liens Select" at bounding box center [273, 191] width 127 height 25
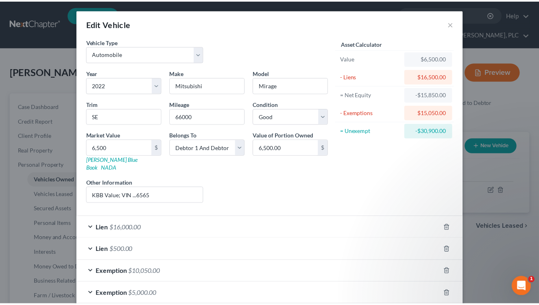
scroll to position [37, 0]
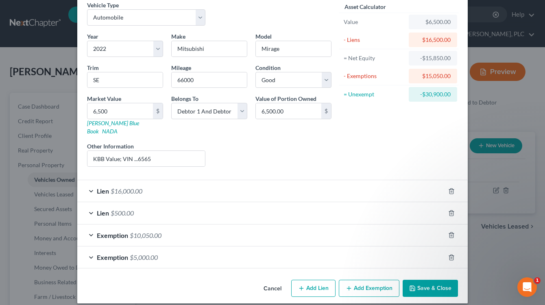
click at [422, 280] on button "Save & Close" at bounding box center [430, 288] width 55 height 17
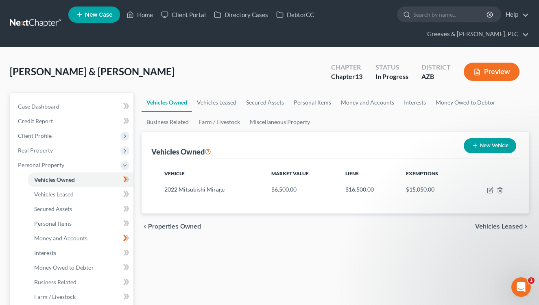
click at [400, 90] on div "[PERSON_NAME] & [PERSON_NAME] Upgraded Chapter Chapter 13 Status In Progress Di…" at bounding box center [270, 74] width 520 height 35
click at [97, 163] on span "Personal Property" at bounding box center [72, 165] width 122 height 15
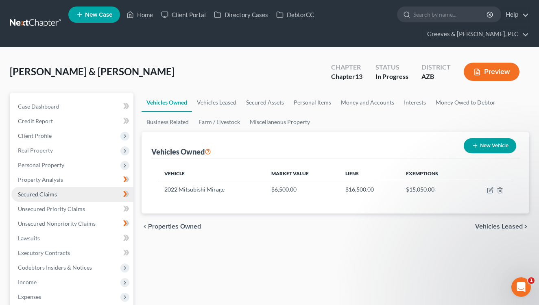
click at [90, 192] on link "Secured Claims" at bounding box center [72, 194] width 122 height 15
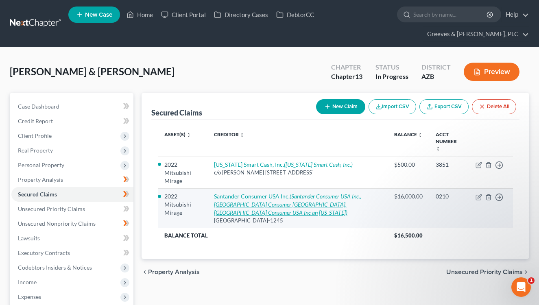
click at [319, 196] on icon "(Santander Consumer USA Inc., [GEOGRAPHIC_DATA] Consumer [GEOGRAPHIC_DATA], [GE…" at bounding box center [287, 204] width 147 height 23
select select "45"
select select "4"
select select "2"
select select "0"
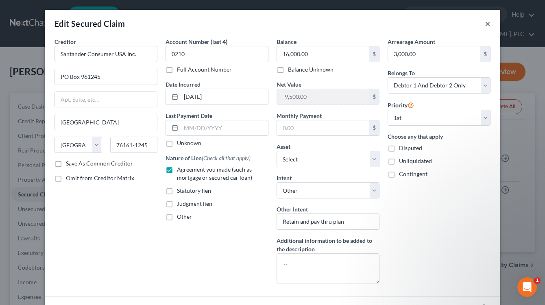
click at [485, 21] on button "×" at bounding box center [488, 24] width 6 height 10
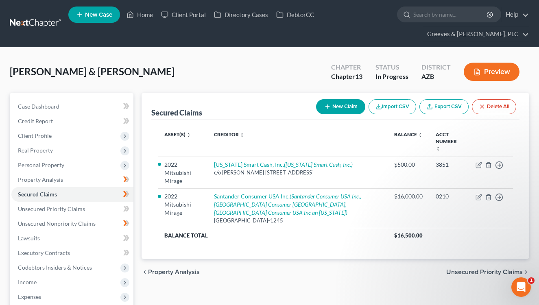
drag, startPoint x: 397, startPoint y: 52, endPoint x: 366, endPoint y: 75, distance: 38.7
click at [399, 51] on div "[PERSON_NAME] & [PERSON_NAME] Upgraded Chapter Chapter 13 Status In Progress Di…" at bounding box center [269, 248] width 539 height 400
click at [101, 254] on link "Executory Contracts" at bounding box center [72, 253] width 122 height 15
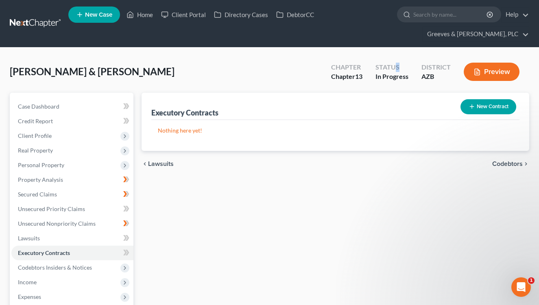
click at [476, 106] on button "New Contract" at bounding box center [489, 106] width 56 height 15
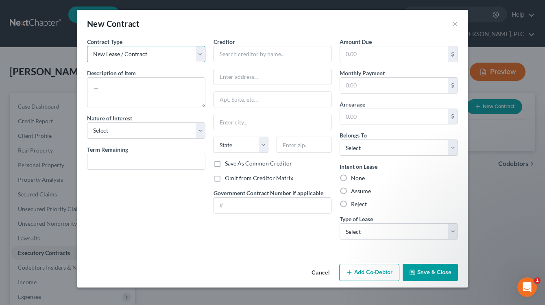
click at [204, 59] on select "New Lease / Contract New Timeshare" at bounding box center [146, 54] width 118 height 16
click at [87, 46] on select "New Lease / Contract New Timeshare" at bounding box center [146, 54] width 118 height 16
click at [174, 106] on textarea at bounding box center [146, 92] width 118 height 30
type textarea "Residential Lease"
click at [225, 182] on label "Omit from Creditor Matrix" at bounding box center [259, 178] width 68 height 8
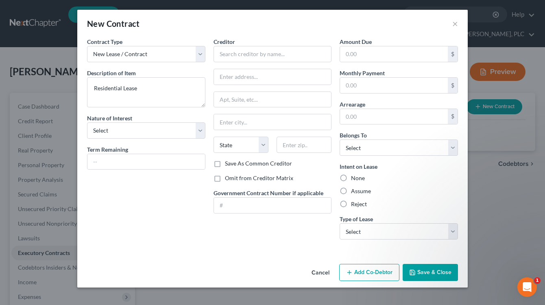
click at [228, 179] on input "Omit from Creditor Matrix" at bounding box center [230, 176] width 5 height 5
checkbox input "true"
click at [198, 133] on select "Select Purchaser Agent Lessor Lessee" at bounding box center [146, 130] width 118 height 16
select select "3"
click at [87, 122] on select "Select Purchaser Agent Lessor Lessee" at bounding box center [146, 130] width 118 height 16
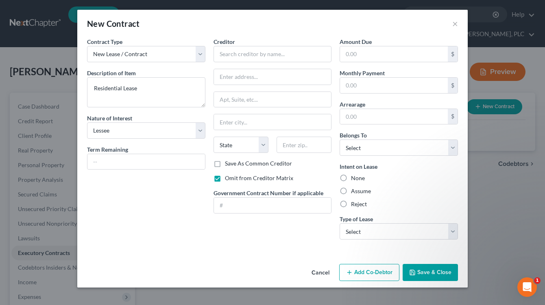
click at [386, 14] on div "New Contract ×" at bounding box center [272, 24] width 391 height 28
click at [173, 160] on input "text" at bounding box center [146, 161] width 118 height 15
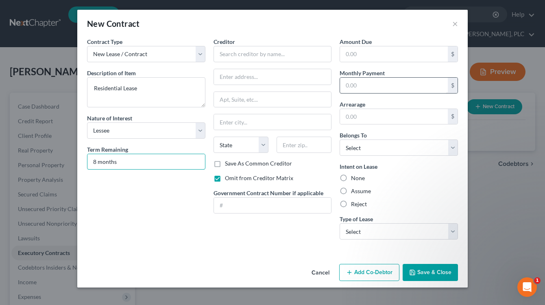
type input "8 months"
click at [352, 88] on input "text" at bounding box center [394, 85] width 108 height 15
type input "1,200"
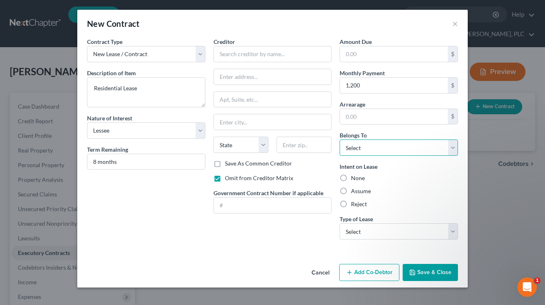
click at [367, 153] on select "Select Debtor 1 Only Debtor 2 Only Debtor 1 And Debtor 2 Only At Least One Of T…" at bounding box center [399, 148] width 118 height 16
select select "4"
click at [340, 140] on select "Select Debtor 1 Only Debtor 2 Only Debtor 1 And Debtor 2 Only At Least One Of T…" at bounding box center [399, 148] width 118 height 16
click at [351, 193] on label "Assume" at bounding box center [361, 191] width 20 height 8
click at [354, 192] on input "Assume" at bounding box center [356, 189] width 5 height 5
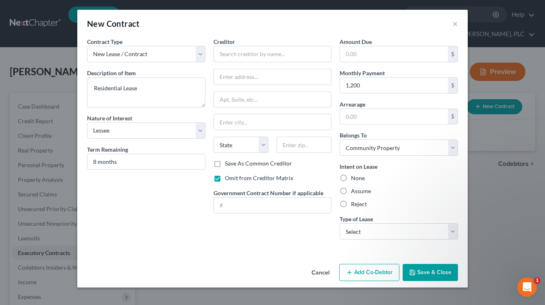
radio input "true"
click at [453, 234] on select "Select Real Estate Car Other" at bounding box center [399, 231] width 118 height 16
click at [340, 223] on select "Select Real Estate Car Other" at bounding box center [399, 231] width 118 height 16
click at [248, 52] on input "text" at bounding box center [273, 54] width 118 height 16
click at [266, 55] on input "Realty One Group" at bounding box center [273, 54] width 118 height 16
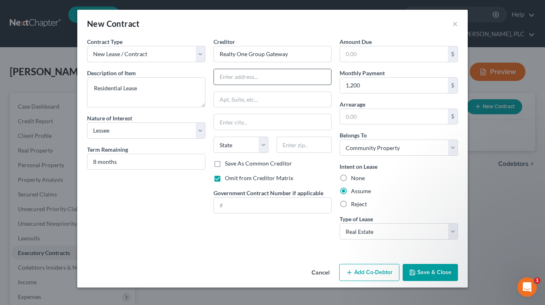
click at [225, 76] on input "text" at bounding box center [273, 76] width 118 height 15
click at [288, 142] on input "text" at bounding box center [304, 145] width 55 height 16
click at [236, 125] on input "Yuma" at bounding box center [273, 121] width 118 height 15
click at [192, 186] on div "Contract Type New Lease / Contract New Timeshare Description of non-residential…" at bounding box center [146, 141] width 127 height 209
click at [415, 271] on icon "button" at bounding box center [412, 272] width 7 height 7
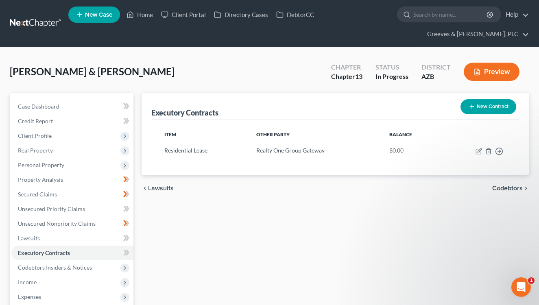
drag, startPoint x: 435, startPoint y: 204, endPoint x: 414, endPoint y: 198, distance: 21.9
click at [434, 204] on div "Executory Contracts New Contract Item Other Party Balance Residential Lease Rea…" at bounding box center [336, 262] width 396 height 338
click at [312, 212] on div "Executory Contracts New Contract Item Other Party Balance Residential Lease Rea…" at bounding box center [336, 262] width 396 height 338
click at [103, 285] on span "Income" at bounding box center [72, 282] width 122 height 15
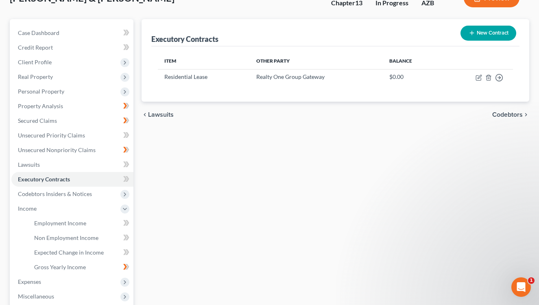
scroll to position [81, 0]
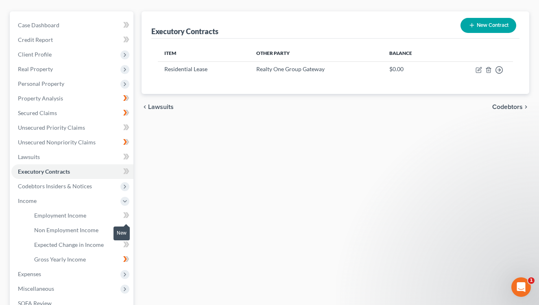
click at [124, 217] on icon at bounding box center [125, 215] width 4 height 6
click at [123, 227] on icon at bounding box center [126, 230] width 6 height 10
click at [103, 228] on link "Non Employment Income" at bounding box center [81, 230] width 106 height 15
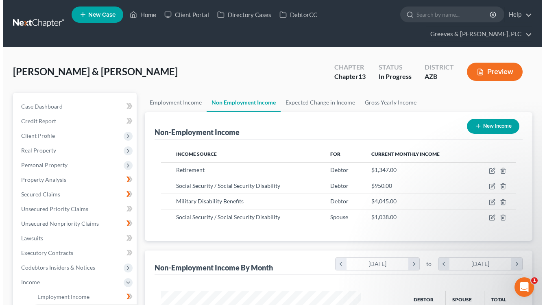
scroll to position [146, 217]
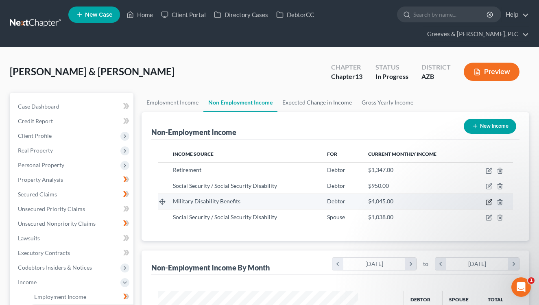
click at [487, 204] on icon "button" at bounding box center [489, 202] width 7 height 7
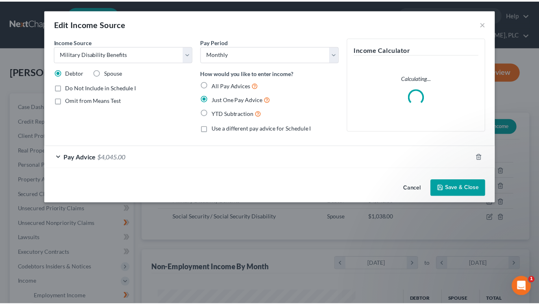
scroll to position [146, 219]
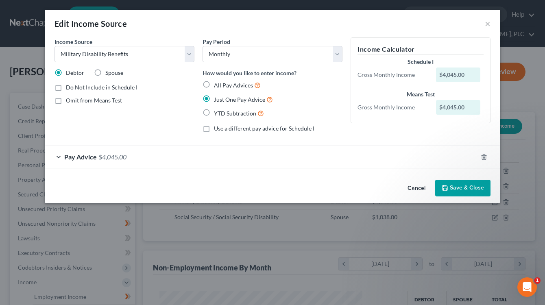
click at [66, 101] on label "Omit from Means Test" at bounding box center [94, 100] width 56 height 8
click at [69, 101] on input "Omit from Means Test" at bounding box center [71, 98] width 5 height 5
click at [455, 185] on button "Save & Close" at bounding box center [462, 188] width 55 height 17
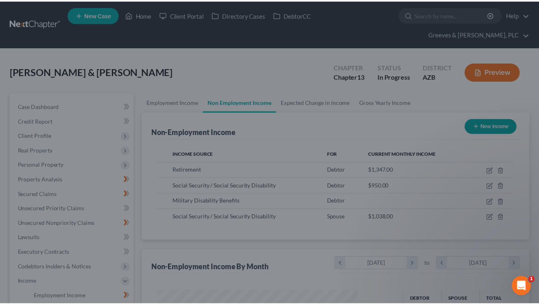
scroll to position [406708, 406637]
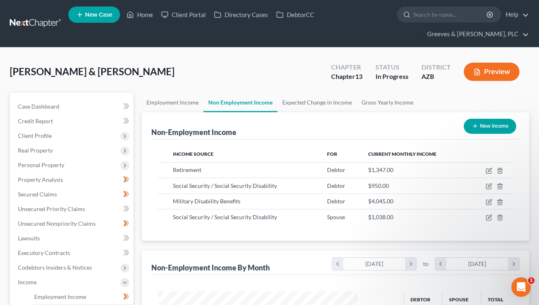
click at [306, 67] on div "[PERSON_NAME] & [PERSON_NAME] Upgraded Chapter Chapter 13 Status In Progress Di…" at bounding box center [270, 74] width 520 height 35
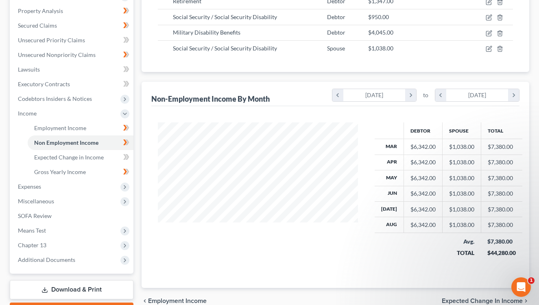
scroll to position [195, 0]
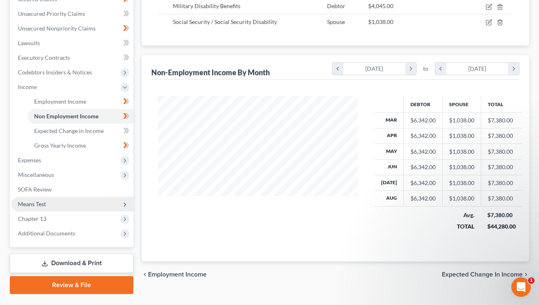
click at [100, 204] on span "Means Test" at bounding box center [72, 204] width 122 height 15
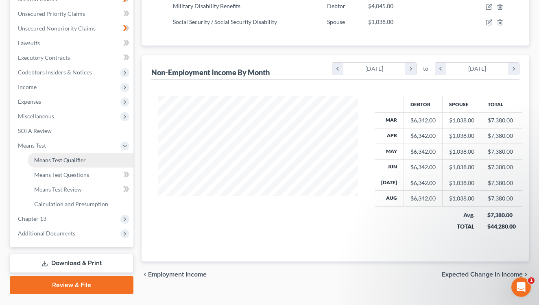
click at [83, 164] on link "Means Test Qualifier" at bounding box center [81, 160] width 106 height 15
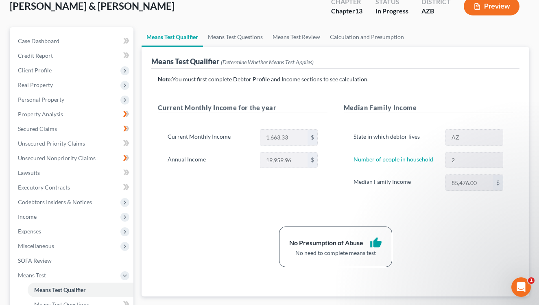
scroll to position [65, 0]
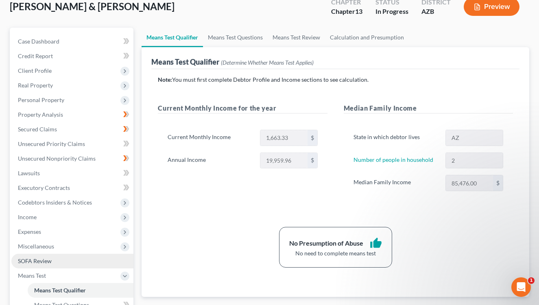
click at [106, 259] on link "SOFA Review" at bounding box center [72, 261] width 122 height 15
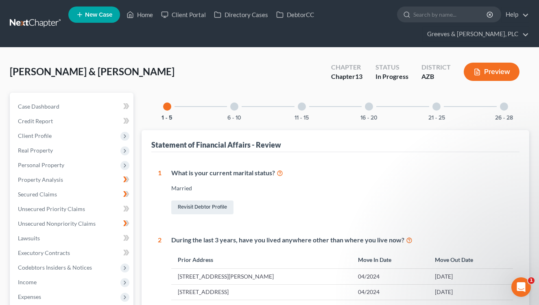
click at [352, 207] on div "Revisit Debtor Profile" at bounding box center [342, 207] width 342 height 17
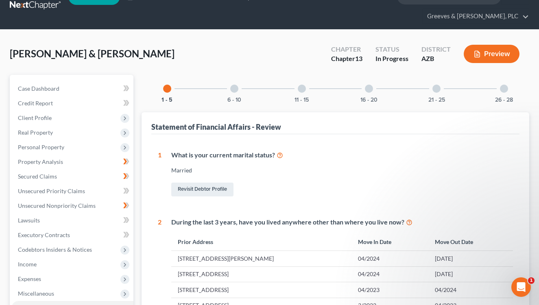
scroll to position [16, 0]
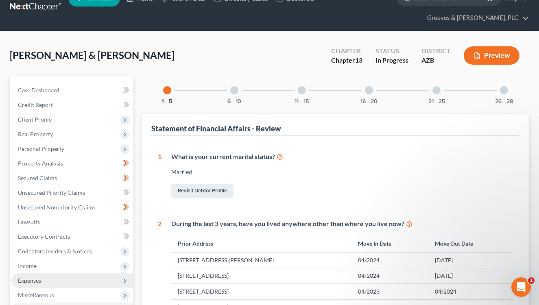
click at [110, 278] on span "Expenses" at bounding box center [72, 280] width 122 height 15
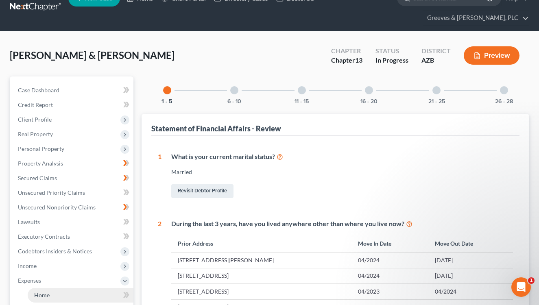
click at [109, 292] on link "Home" at bounding box center [81, 295] width 106 height 15
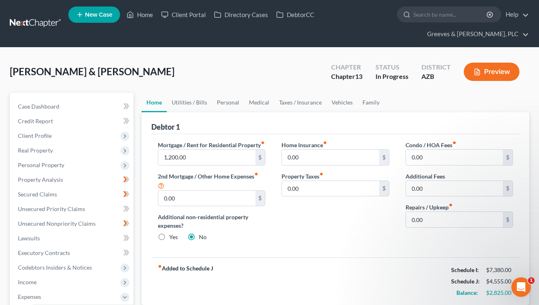
click at [412, 49] on div "[PERSON_NAME] & [PERSON_NAME] Upgraded Chapter Chapter 13 Status In Progress Di…" at bounding box center [269, 299] width 539 height 502
click at [337, 240] on div "Home Insurance fiber_manual_record 0.00 $ Property Taxes fiber_manual_record 0.…" at bounding box center [335, 194] width 124 height 107
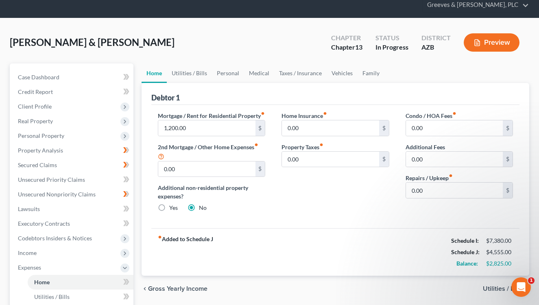
scroll to position [16, 0]
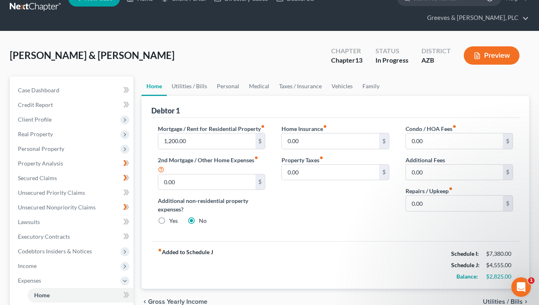
drag, startPoint x: 400, startPoint y: 239, endPoint x: 381, endPoint y: 220, distance: 26.5
click at [398, 232] on div "Condo / HOA Fees fiber_manual_record 0.00 $ Additional Fees 0.00 $ Repairs / Up…" at bounding box center [459, 177] width 124 height 107
drag, startPoint x: 332, startPoint y: 227, endPoint x: 320, endPoint y: 226, distance: 12.7
click at [331, 226] on div "Home Insurance fiber_manual_record 0.00 $ Property Taxes fiber_manual_record 0.…" at bounding box center [335, 177] width 124 height 107
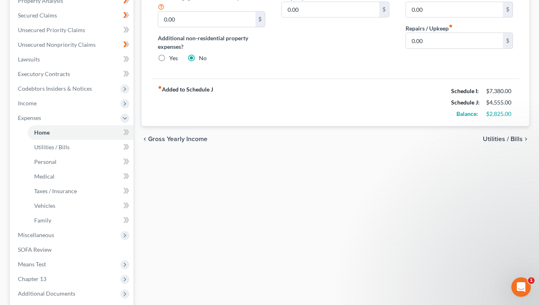
scroll to position [178, 0]
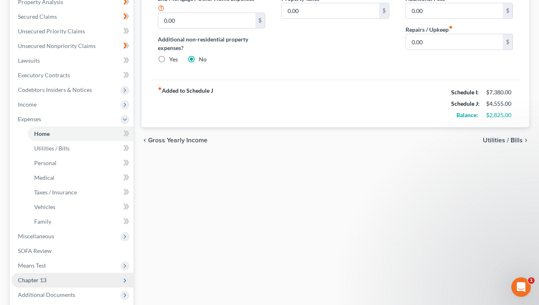
click at [107, 277] on span "Chapter 13" at bounding box center [72, 280] width 122 height 15
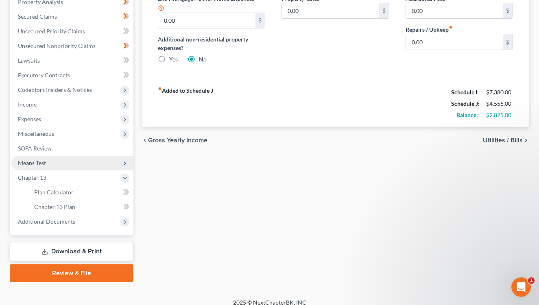
click at [75, 166] on span "Means Test" at bounding box center [72, 163] width 122 height 15
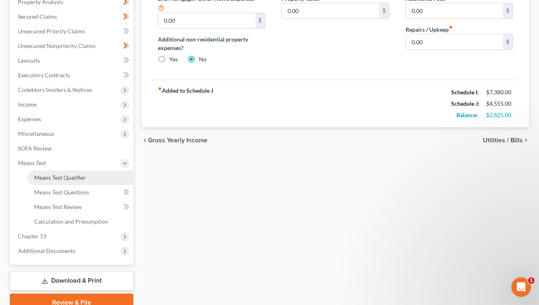
click at [86, 176] on link "Means Test Qualifier" at bounding box center [81, 177] width 106 height 15
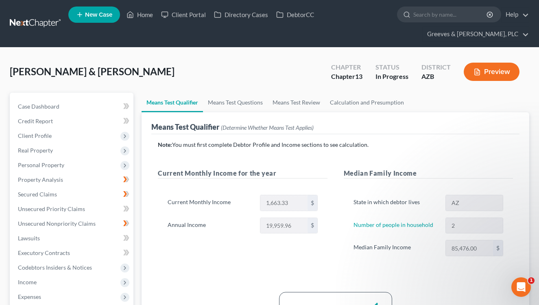
click at [328, 267] on div "Current Monthly Income for the year Current Monthly Income 1,663.33 $ Annual In…" at bounding box center [243, 220] width 186 height 104
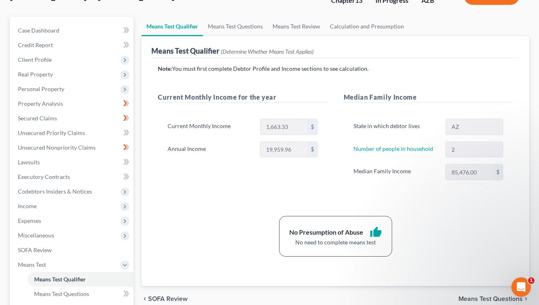
scroll to position [98, 0]
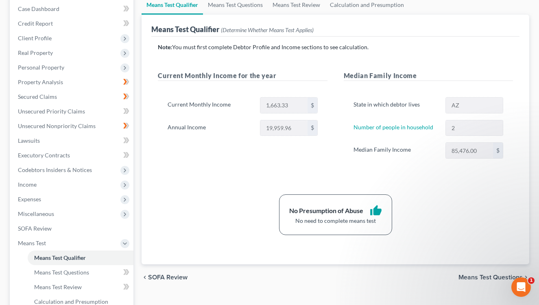
click at [307, 157] on div "Current Monthly Income for the year Current Monthly Income 1,663.33 $ Annual In…" at bounding box center [243, 123] width 186 height 104
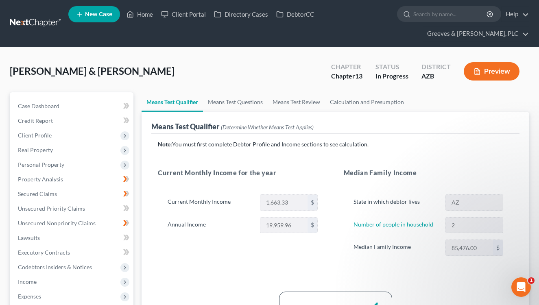
scroll to position [0, 0]
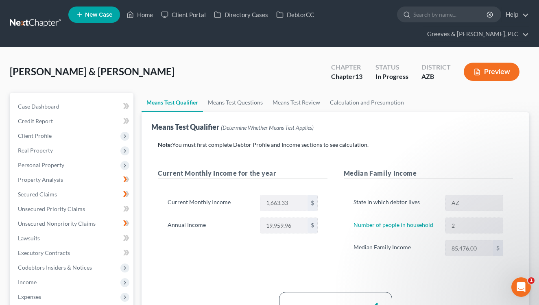
click at [184, 59] on div "[PERSON_NAME] & [PERSON_NAME] Upgraded Chapter Chapter 13 Status In Progress Di…" at bounding box center [270, 74] width 520 height 35
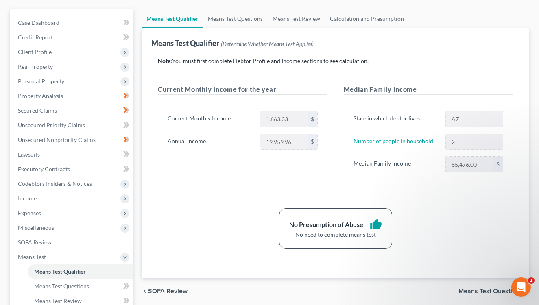
scroll to position [81, 0]
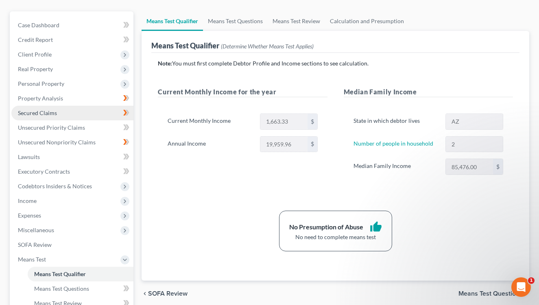
click at [95, 115] on link "Secured Claims" at bounding box center [72, 113] width 122 height 15
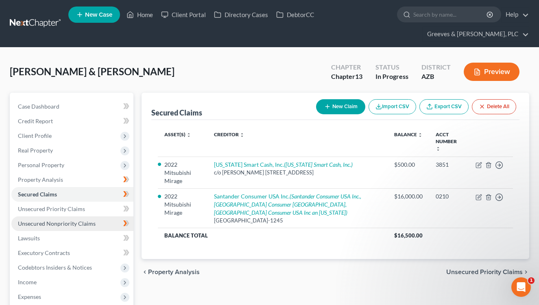
click at [102, 225] on link "Unsecured Nonpriority Claims" at bounding box center [72, 223] width 122 height 15
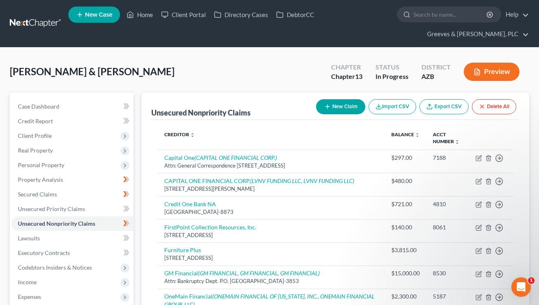
click at [254, 58] on div "[PERSON_NAME] & [PERSON_NAME] Upgraded Chapter Chapter 13 Status In Progress Di…" at bounding box center [270, 74] width 520 height 35
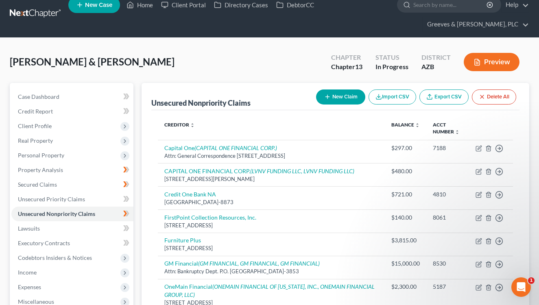
scroll to position [9, 0]
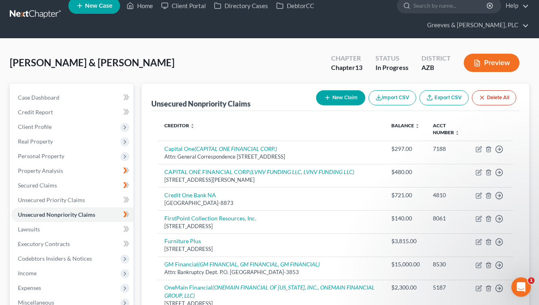
click at [199, 40] on div "[PERSON_NAME] & [PERSON_NAME] Upgraded Chapter Chapter 13 Status In Progress Di…" at bounding box center [269, 275] width 539 height 472
click at [309, 54] on div "[PERSON_NAME] & [PERSON_NAME] Upgraded Chapter Chapter 13 Status In Progress Di…" at bounding box center [270, 65] width 520 height 35
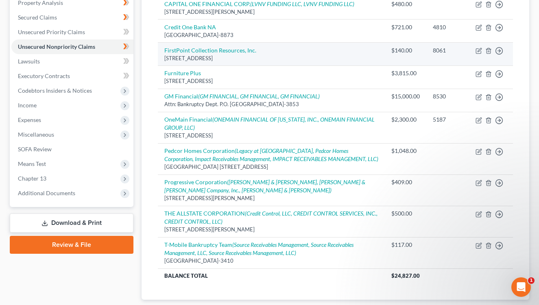
scroll to position [188, 0]
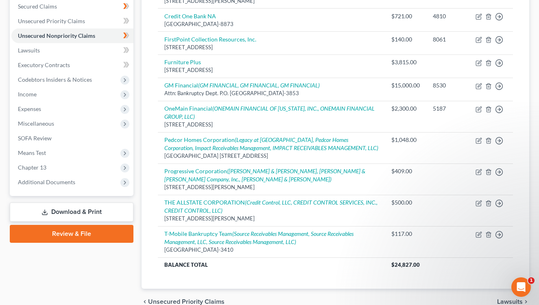
click at [94, 211] on link "Download & Print" at bounding box center [72, 212] width 124 height 19
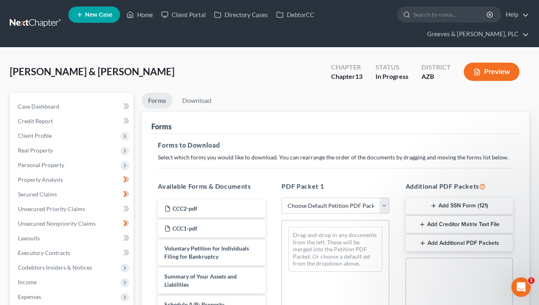
click at [340, 125] on div "Forms" at bounding box center [335, 123] width 368 height 22
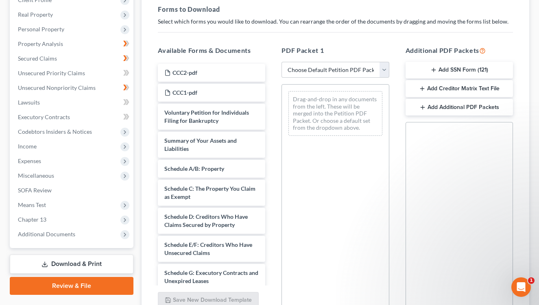
scroll to position [114, 0]
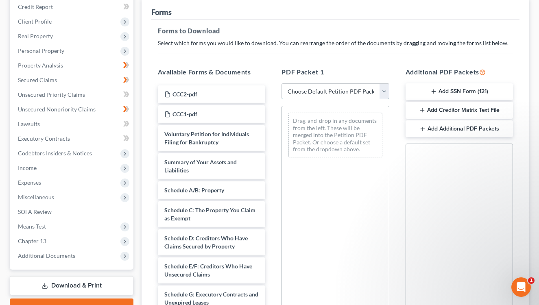
click at [386, 90] on select "Choose Default Petition PDF Packet Complete Bankruptcy Petition (all forms and …" at bounding box center [335, 91] width 107 height 16
click at [284, 83] on select "Choose Default Petition PDF Packet Complete Bankruptcy Petition (all forms and …" at bounding box center [335, 91] width 107 height 16
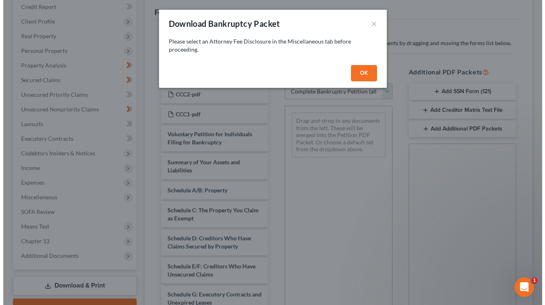
scroll to position [100, 0]
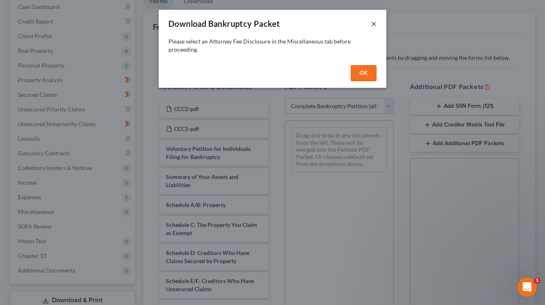
click at [376, 23] on button "×" at bounding box center [374, 24] width 6 height 10
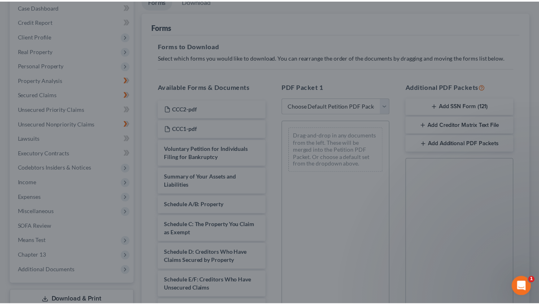
scroll to position [114, 0]
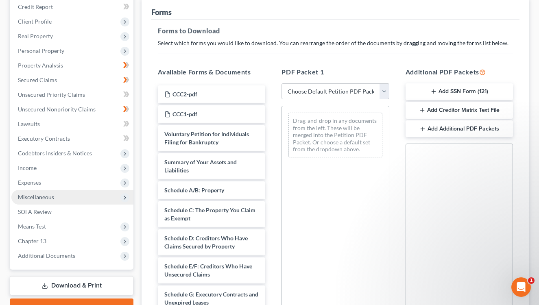
click at [90, 195] on span "Miscellaneous" at bounding box center [72, 197] width 122 height 15
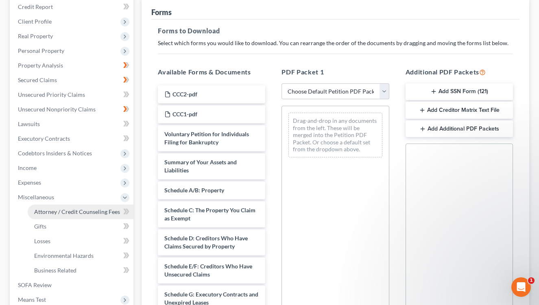
click at [83, 214] on span "Attorney / Credit Counseling Fees" at bounding box center [77, 211] width 86 height 7
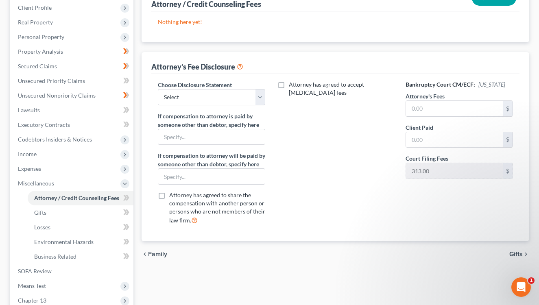
scroll to position [130, 0]
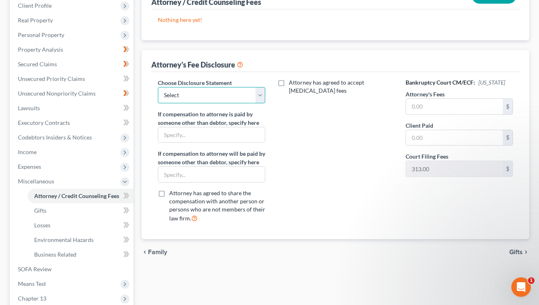
click at [259, 103] on select "Select Chapter 13 - GWR - Hourly Chapter 7" at bounding box center [211, 95] width 107 height 16
click at [158, 87] on select "Select Chapter 13 - GWR - Hourly Chapter 7" at bounding box center [211, 95] width 107 height 16
click at [306, 114] on div "Attorney has agreed to accept [MEDICAL_DATA] fees" at bounding box center [335, 154] width 124 height 151
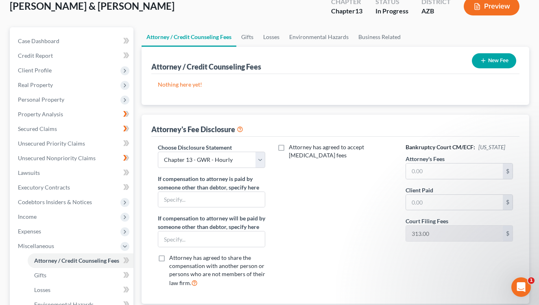
scroll to position [65, 0]
click at [497, 57] on button "New Fee" at bounding box center [494, 61] width 44 height 15
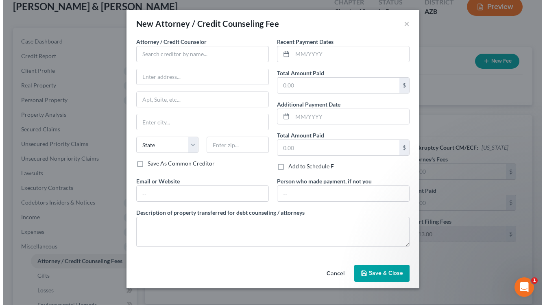
scroll to position [50, 0]
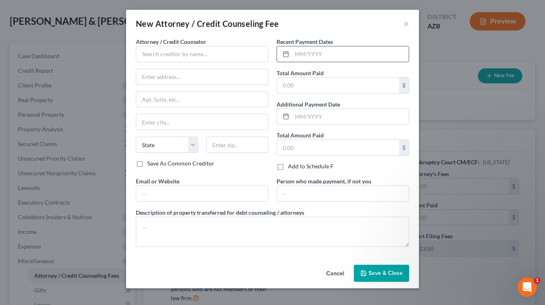
click at [318, 53] on input "text" at bounding box center [350, 53] width 117 height 15
click at [218, 60] on input "text" at bounding box center [202, 54] width 133 height 16
click at [201, 71] on div "Greeves & [PERSON_NAME], PLC" at bounding box center [184, 68] width 85 height 8
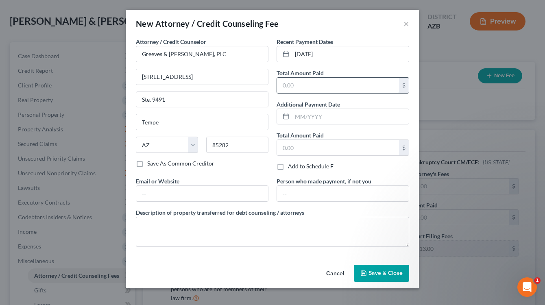
click at [288, 88] on input "text" at bounding box center [338, 85] width 122 height 15
click at [264, 177] on div "Attorney / Credit Counselor * Greeves & [PERSON_NAME], PLC [STREET_ADDRESS] Ste…" at bounding box center [202, 107] width 141 height 140
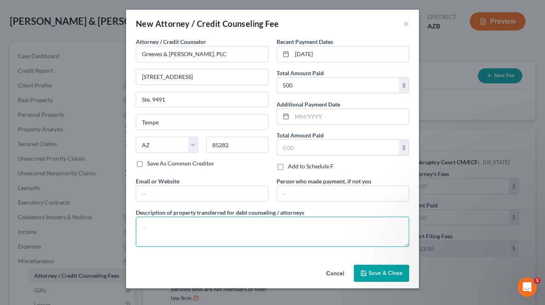
click at [330, 228] on textarea at bounding box center [272, 232] width 273 height 30
paste textarea "Court filing fee $313; credit report $62; BK software $79; postage & copies $21…"
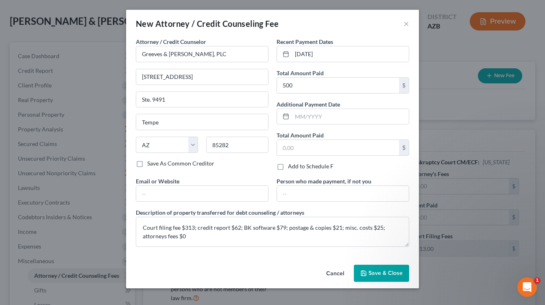
click at [378, 271] on span "Save & Close" at bounding box center [386, 273] width 34 height 7
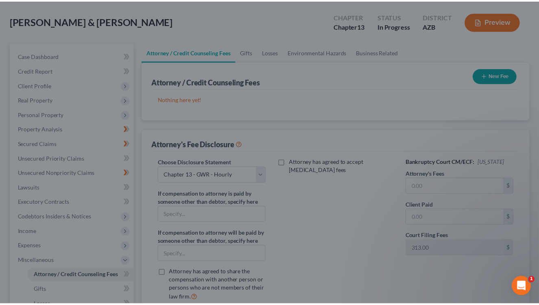
scroll to position [65, 0]
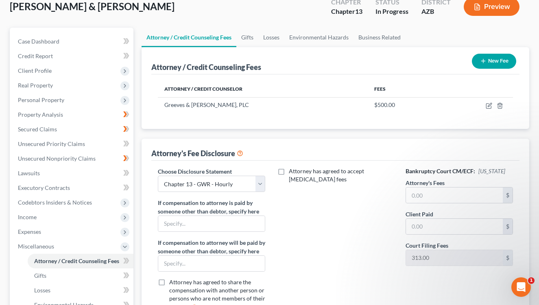
click at [489, 56] on button "New Fee" at bounding box center [494, 61] width 44 height 15
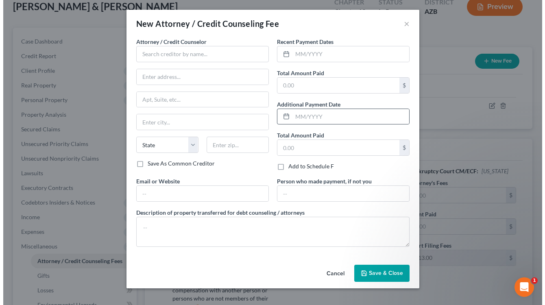
scroll to position [50, 0]
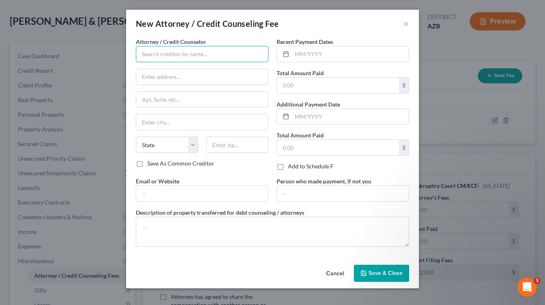
click at [231, 56] on input "text" at bounding box center [202, 54] width 133 height 16
click at [188, 66] on div "InCharge Debt Solutions" at bounding box center [184, 68] width 85 height 8
click at [314, 53] on input "text" at bounding box center [350, 53] width 117 height 15
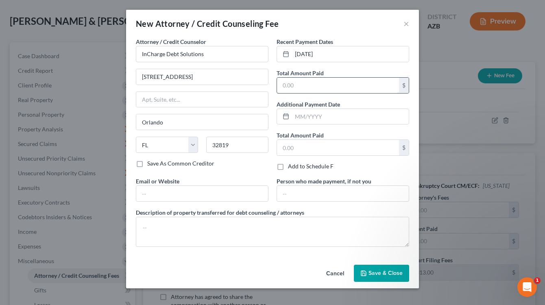
click at [299, 89] on input "text" at bounding box center [338, 85] width 122 height 15
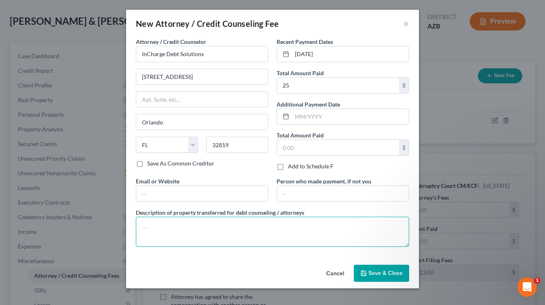
click at [259, 241] on textarea at bounding box center [272, 232] width 273 height 30
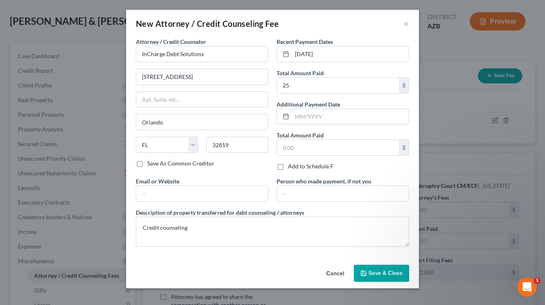
click at [381, 272] on span "Save & Close" at bounding box center [386, 273] width 34 height 7
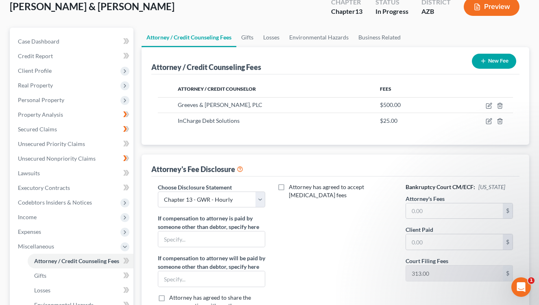
scroll to position [230, 0]
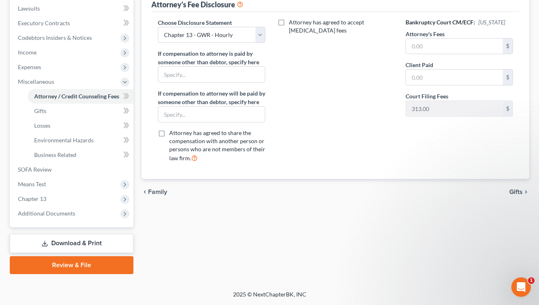
click at [99, 242] on link "Download & Print" at bounding box center [72, 243] width 124 height 19
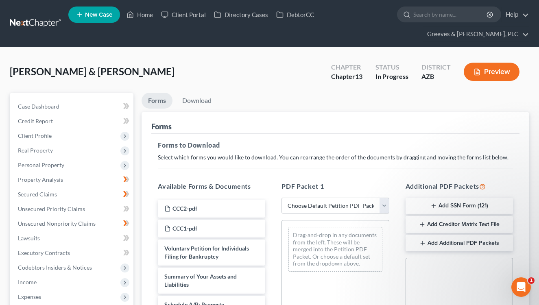
click at [308, 127] on div "Forms" at bounding box center [335, 123] width 368 height 22
click at [380, 205] on select "Choose Default Petition PDF Packet Complete Bankruptcy Petition (all forms and …" at bounding box center [335, 206] width 107 height 16
click at [282, 198] on select "Choose Default Petition PDF Packet Complete Bankruptcy Petition (all forms and …" at bounding box center [335, 206] width 107 height 16
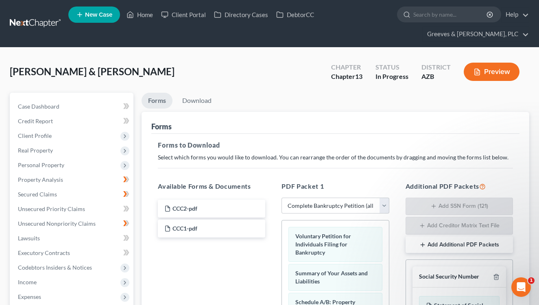
click at [345, 133] on div "Forms" at bounding box center [335, 123] width 368 height 22
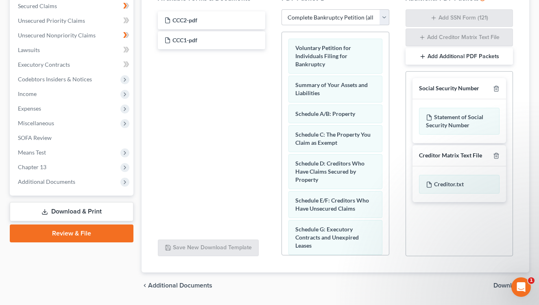
scroll to position [213, 0]
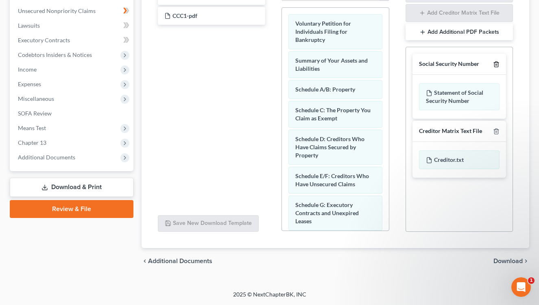
click at [496, 63] on icon "button" at bounding box center [496, 64] width 7 height 7
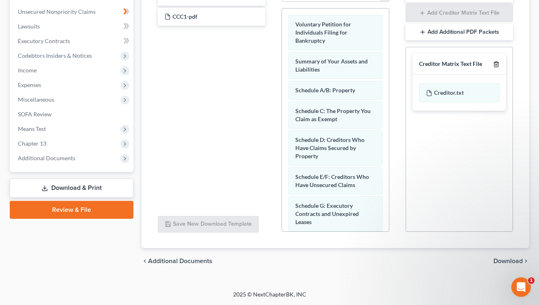
scroll to position [212, 0]
click at [496, 63] on polyline "button" at bounding box center [496, 63] width 5 height 0
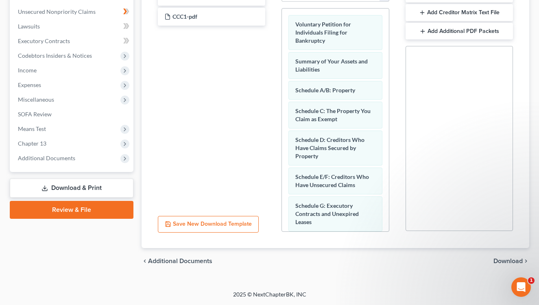
click at [506, 258] on span "Download" at bounding box center [508, 261] width 29 height 7
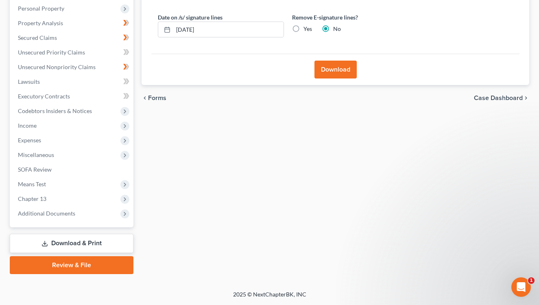
scroll to position [157, 0]
click at [343, 69] on button "Download" at bounding box center [335, 70] width 42 height 18
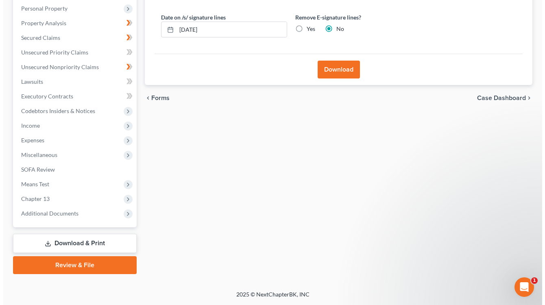
scroll to position [142, 0]
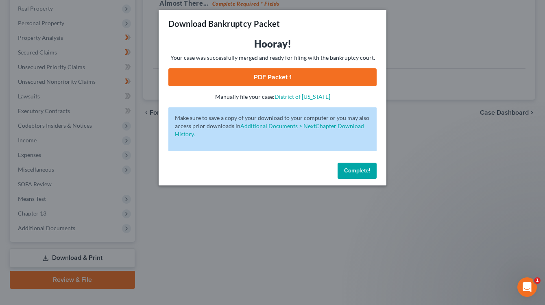
click at [325, 79] on link "PDF Packet 1" at bounding box center [272, 77] width 208 height 18
click at [358, 164] on button "Complete!" at bounding box center [357, 171] width 39 height 16
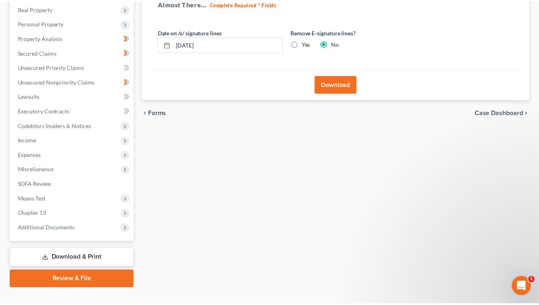
scroll to position [157, 0]
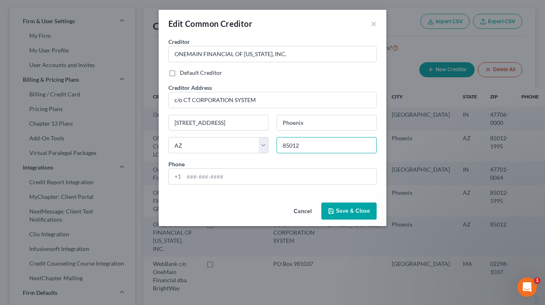
drag, startPoint x: 322, startPoint y: 149, endPoint x: 310, endPoint y: 147, distance: 11.5
click at [317, 147] on input "85012" at bounding box center [327, 145] width 100 height 16
paste input "-1995"
type input "85012-1995"
click at [343, 207] on span "Save & Close" at bounding box center [353, 210] width 34 height 7
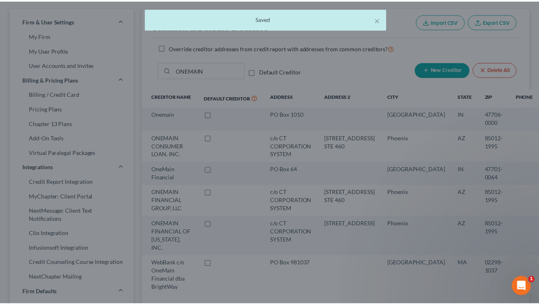
scroll to position [65, 0]
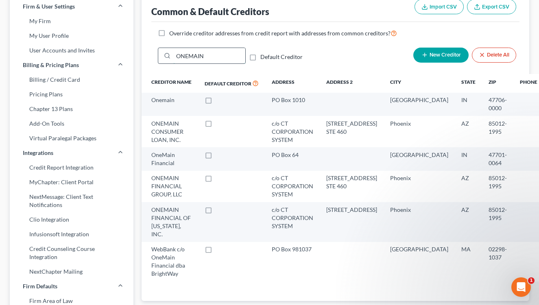
click at [202, 63] on input "ONEMAIN" at bounding box center [209, 55] width 72 height 15
type input "O"
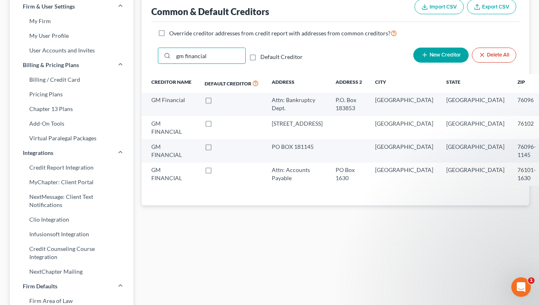
type input "gm financial"
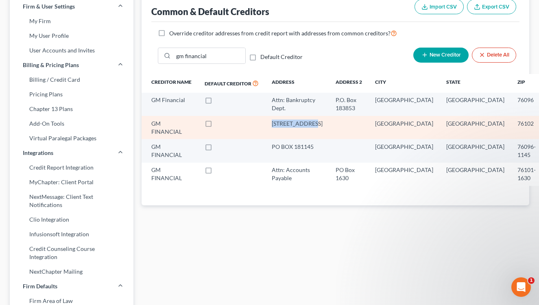
drag, startPoint x: 272, startPoint y: 132, endPoint x: 309, endPoint y: 129, distance: 36.7
click at [309, 128] on div "[STREET_ADDRESS]" at bounding box center [297, 124] width 51 height 8
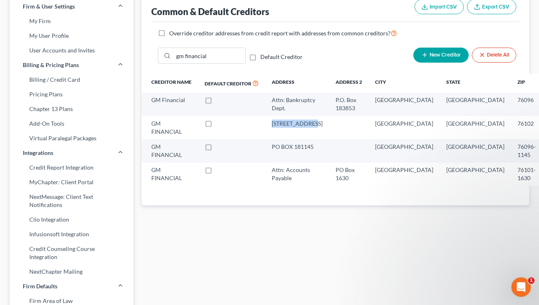
copy div "801 Cherry St,"
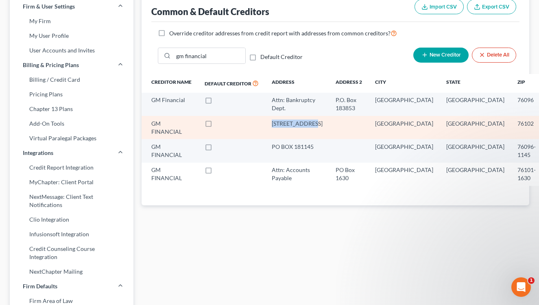
select select "45"
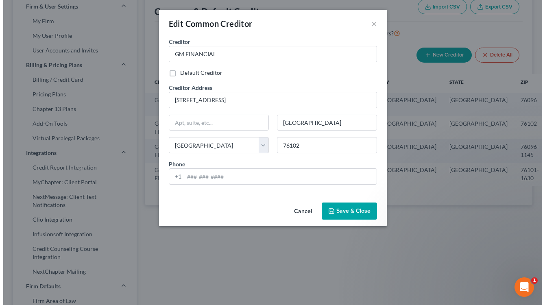
scroll to position [50, 0]
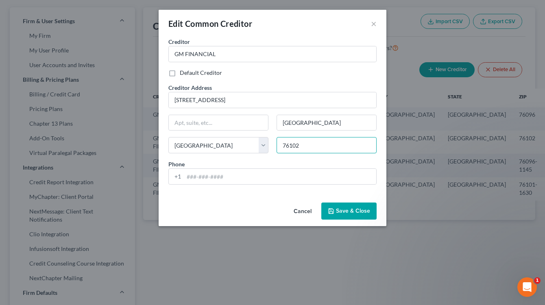
click at [313, 150] on input "76102" at bounding box center [327, 145] width 100 height 16
paste input "-6855"
type input "76102-6855"
click at [342, 206] on button "Save & Close" at bounding box center [348, 211] width 55 height 17
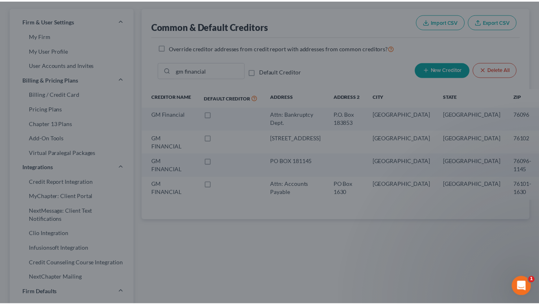
scroll to position [65, 0]
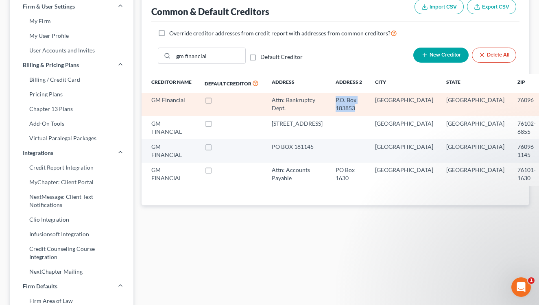
drag, startPoint x: 322, startPoint y: 102, endPoint x: 343, endPoint y: 106, distance: 21.5
click at [343, 106] on div "P.O. Box 183853" at bounding box center [349, 104] width 26 height 16
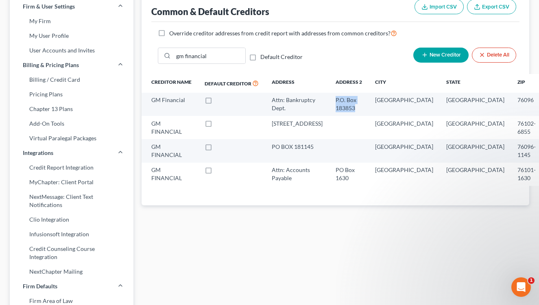
copy div "P.O. Box 183853"
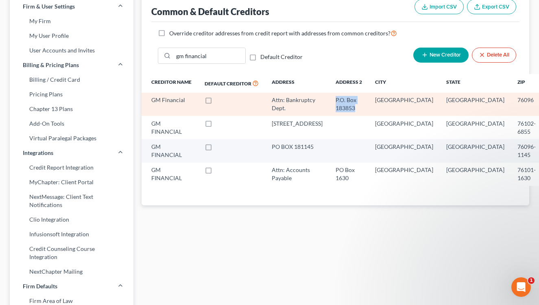
select select "45"
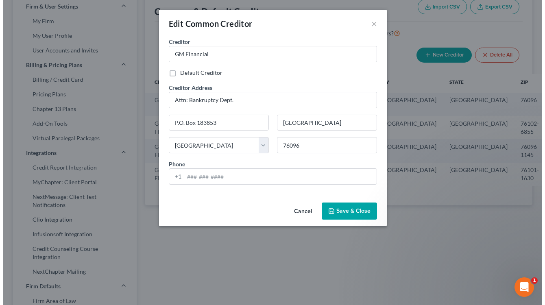
scroll to position [50, 0]
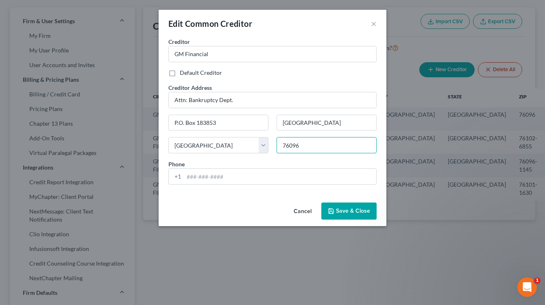
click at [342, 150] on input "76096" at bounding box center [327, 145] width 100 height 16
paste input "-3853"
type input "76096-3853"
click at [342, 204] on button "Save & Close" at bounding box center [348, 211] width 55 height 17
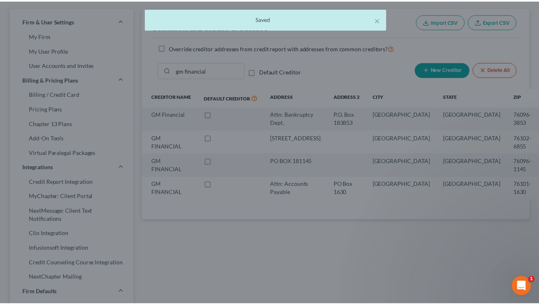
scroll to position [65, 0]
